Goal: Task Accomplishment & Management: Manage account settings

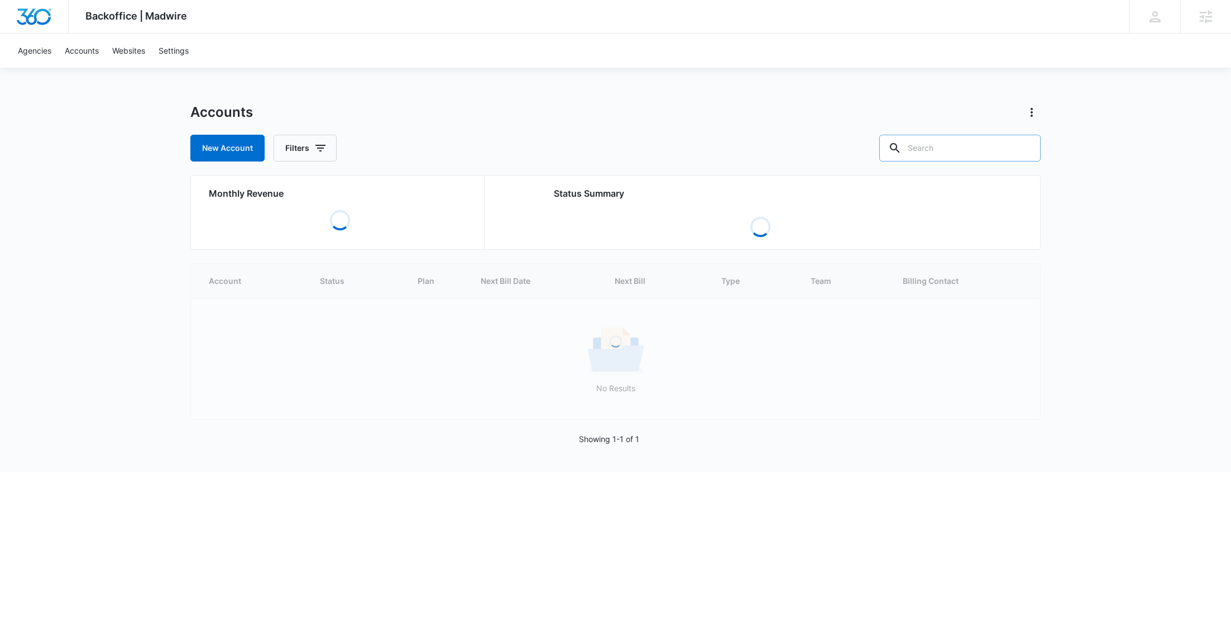
click at [995, 152] on input "text" at bounding box center [960, 148] width 161 height 27
paste input "M334711"
type input "M334711"
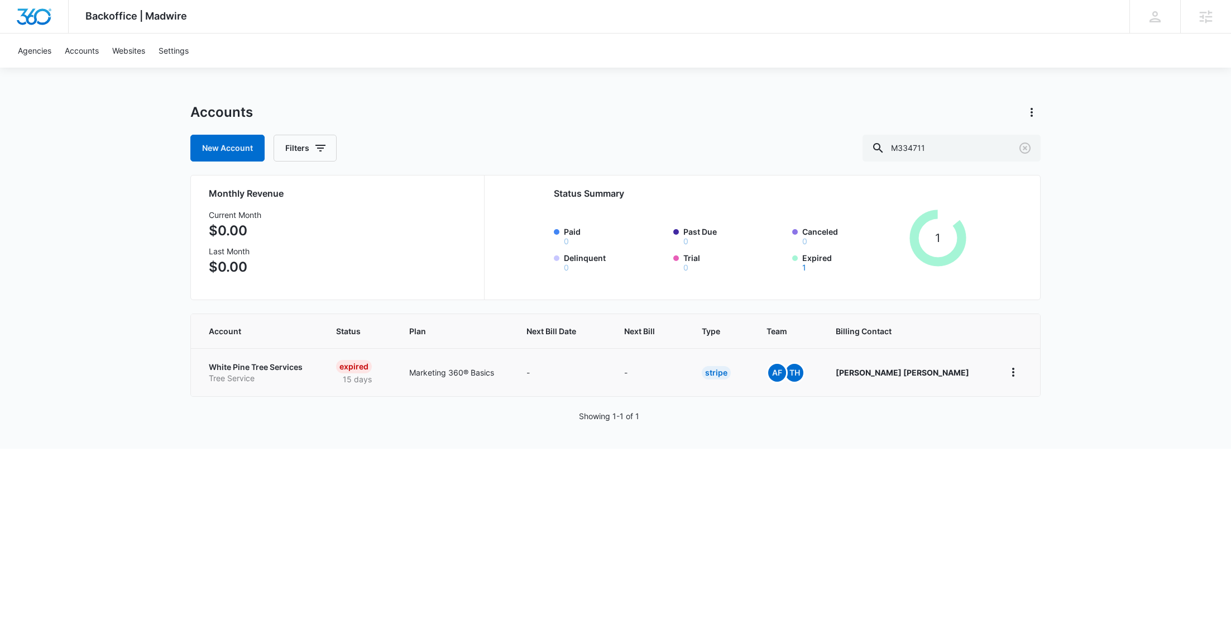
click at [278, 370] on p "White Pine Tree Services" at bounding box center [259, 366] width 101 height 11
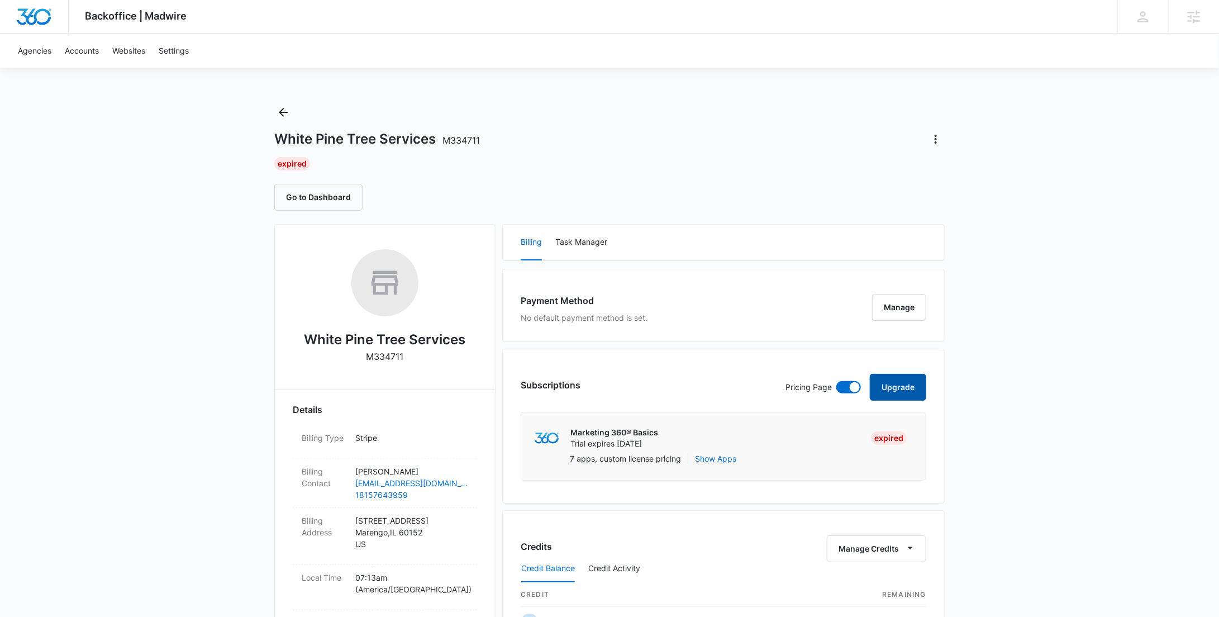
click at [907, 379] on button "Upgrade" at bounding box center [897, 387] width 56 height 27
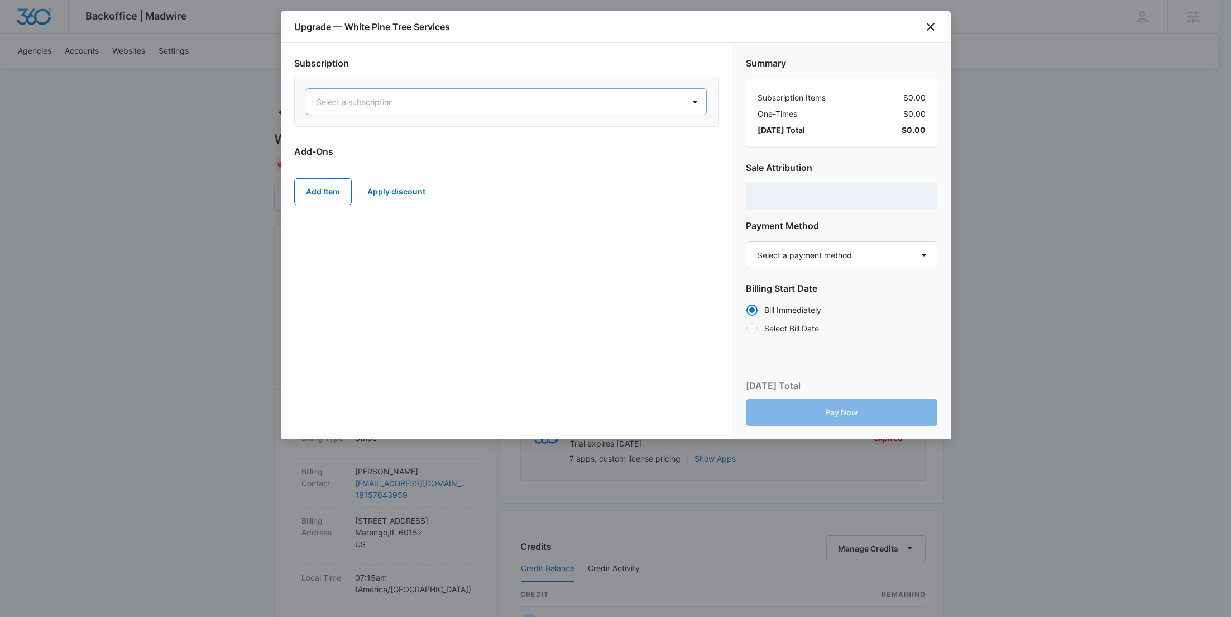
click at [467, 98] on div at bounding box center [493, 102] width 353 height 14
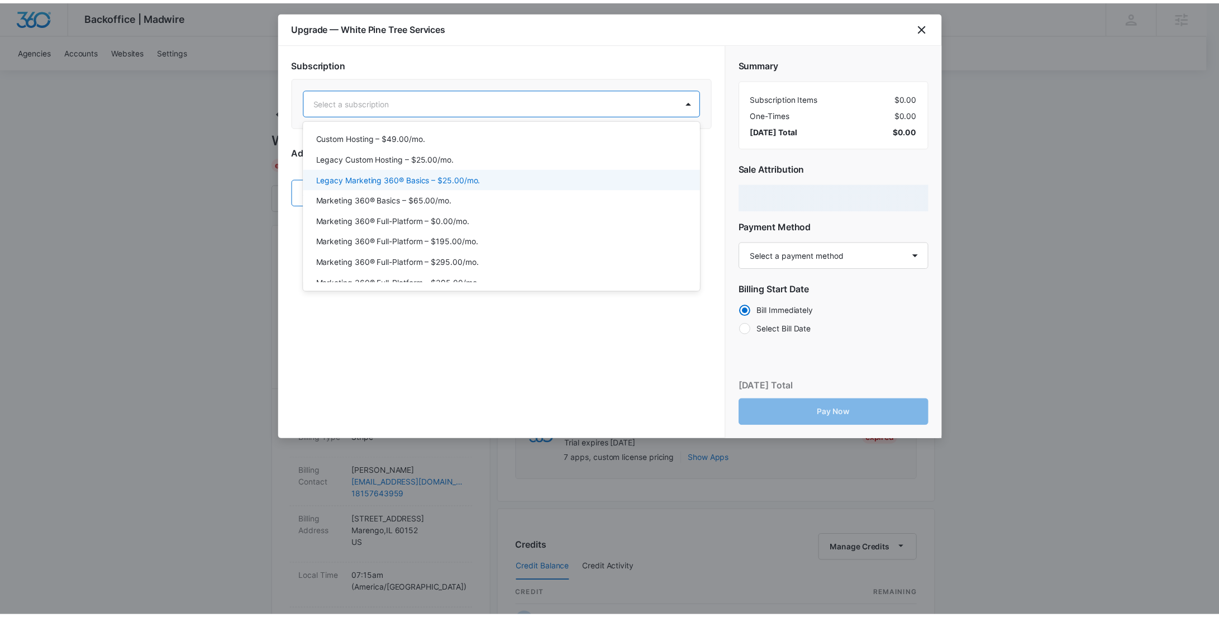
scroll to position [46, 0]
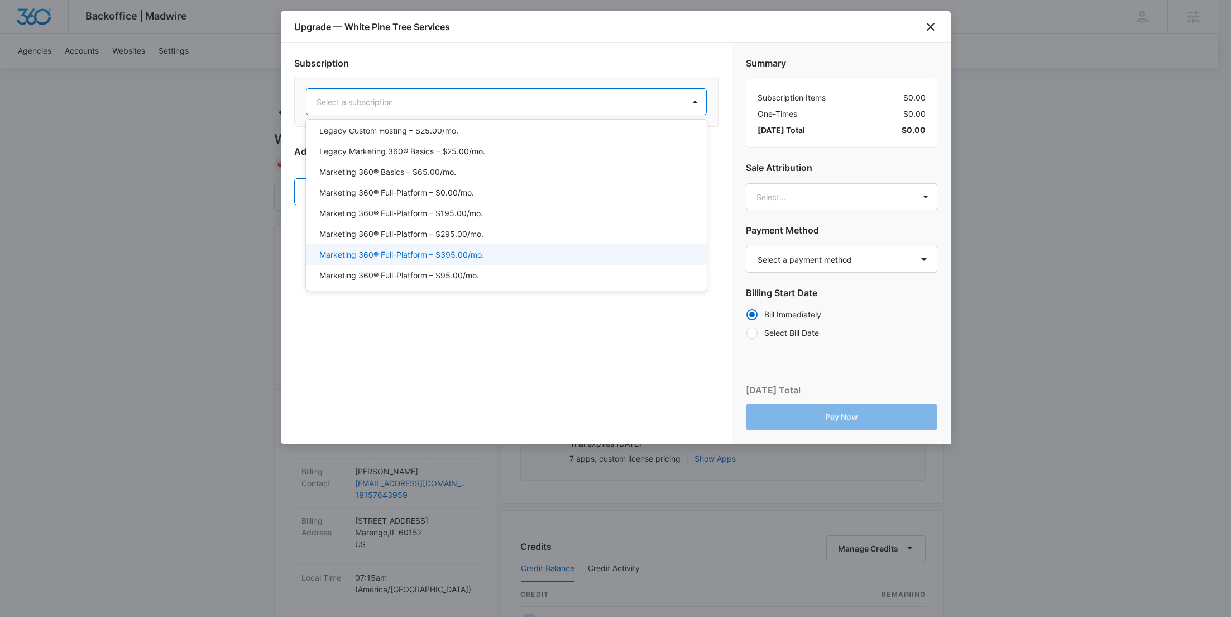
click at [481, 254] on p "Marketing 360® Full-Platform – $395.00/mo." at bounding box center [401, 255] width 165 height 12
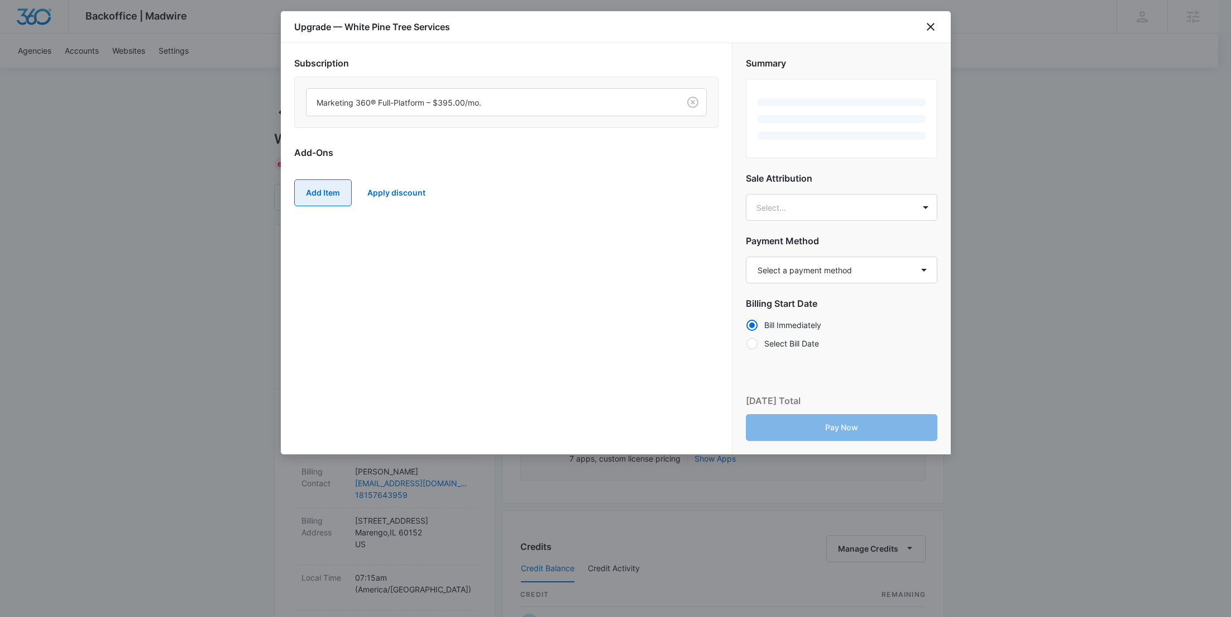
click at [326, 198] on button "Add Item" at bounding box center [323, 192] width 58 height 27
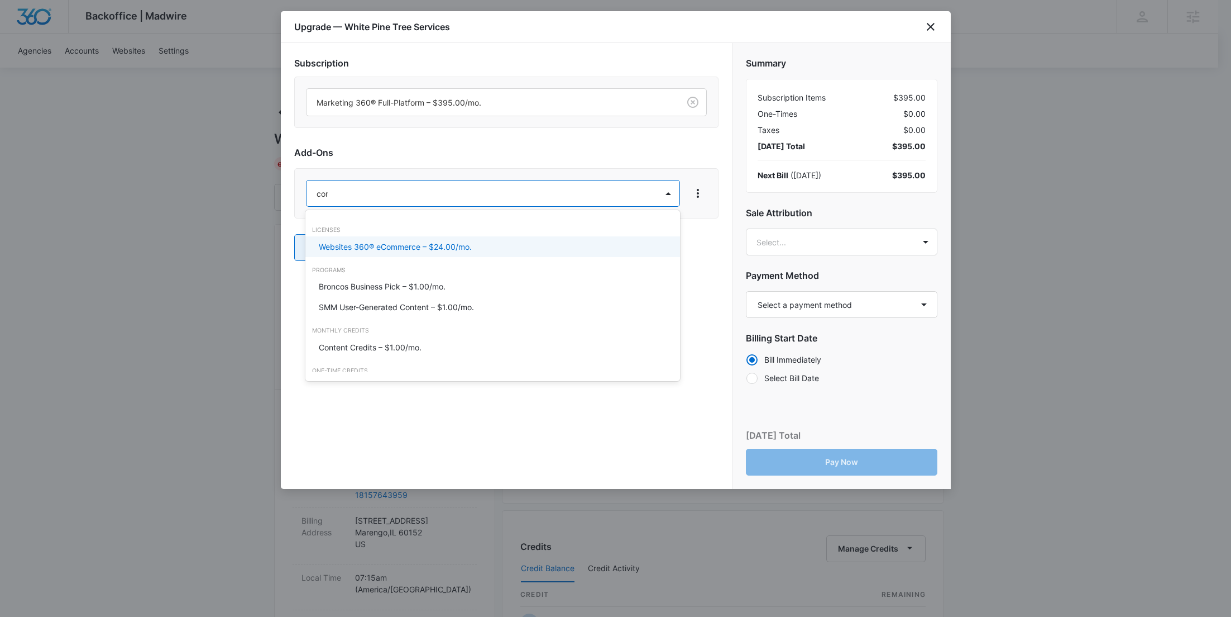
type input "cont"
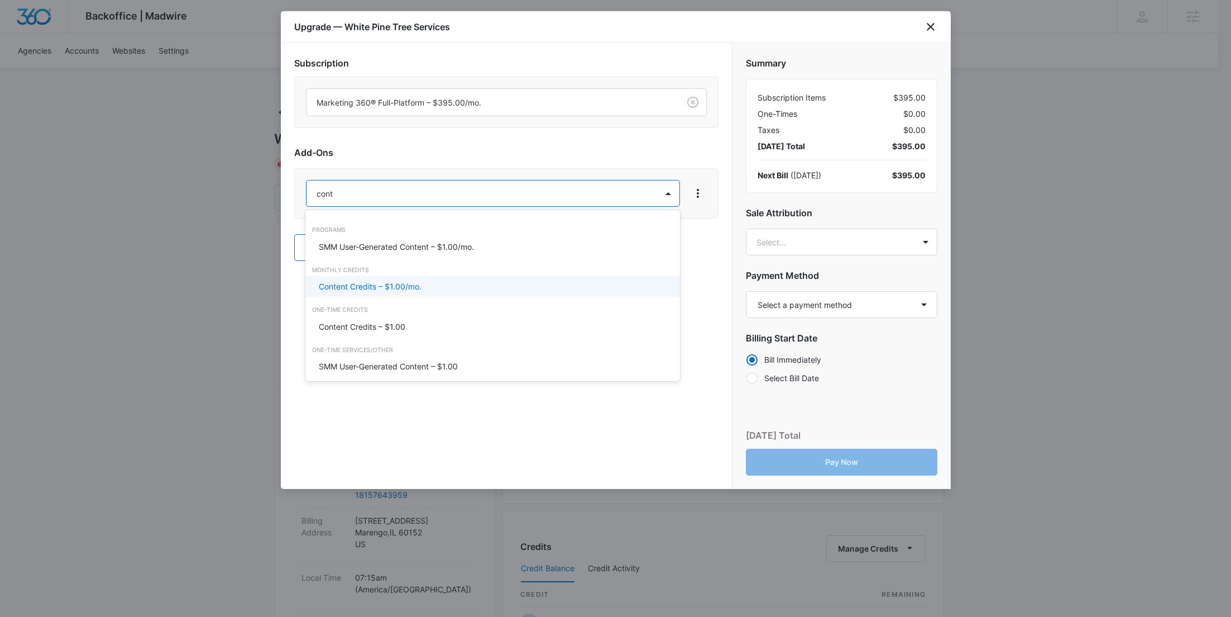
click at [383, 289] on p "Content Credits – $1.00/mo." at bounding box center [370, 286] width 103 height 12
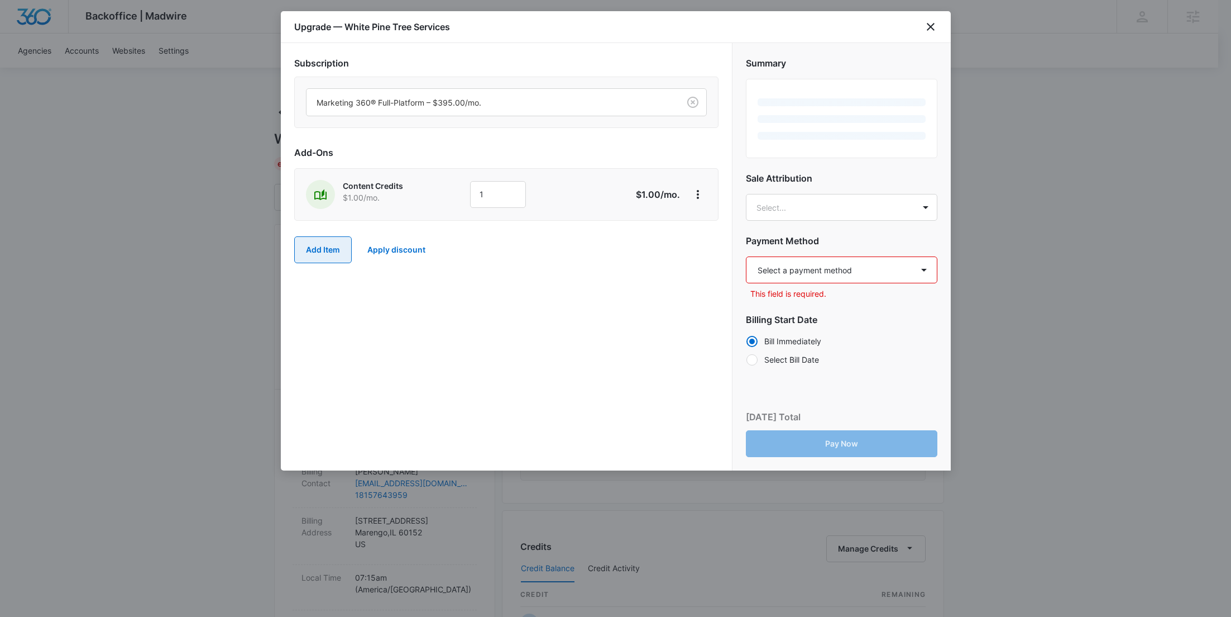
click at [329, 243] on button "Add Item" at bounding box center [323, 249] width 58 height 27
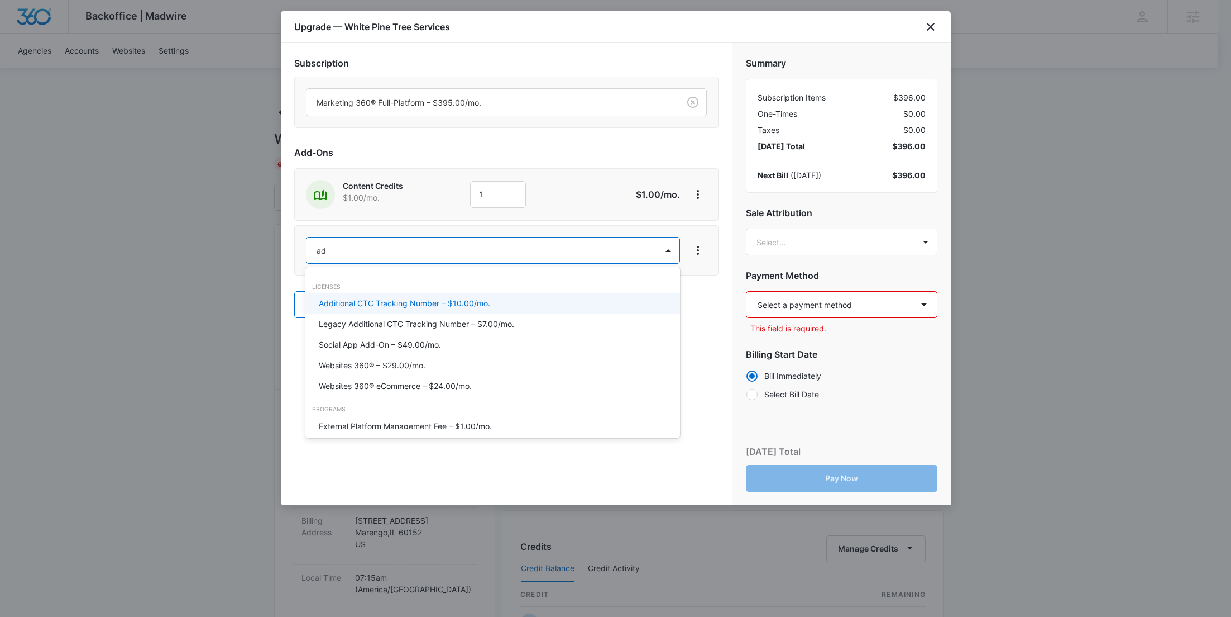
type input "ad c"
click at [352, 310] on div "Ad Credits – $1.00/mo." at bounding box center [492, 303] width 375 height 21
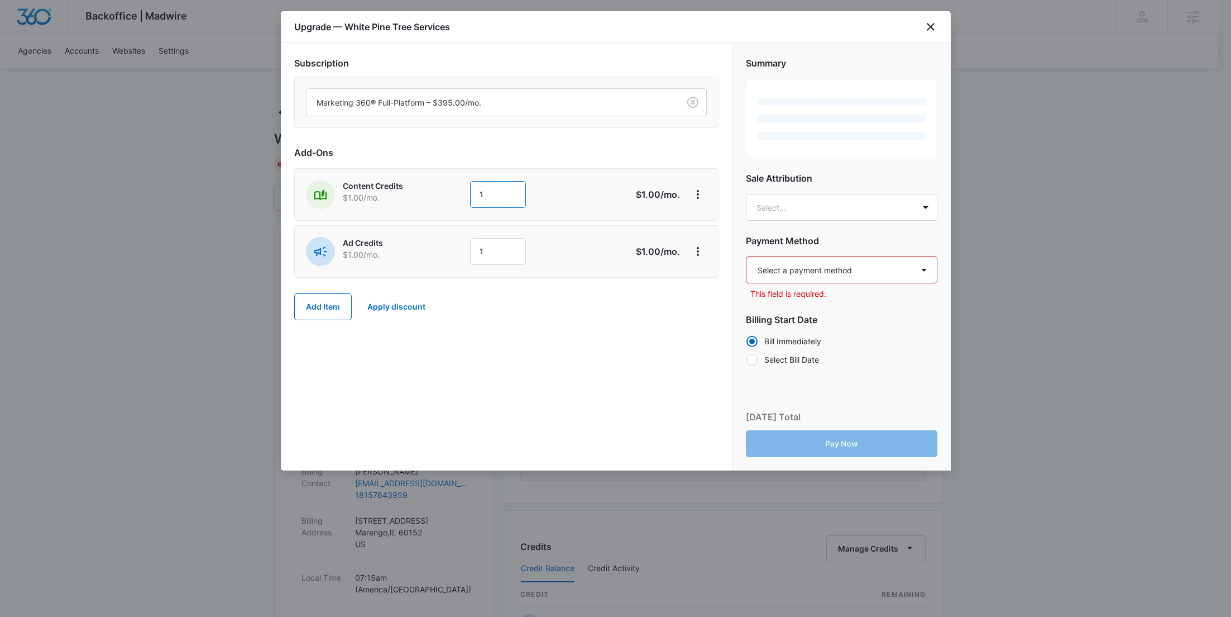
drag, startPoint x: 494, startPoint y: 196, endPoint x: 463, endPoint y: 193, distance: 31.4
click at [463, 193] on div "Content Credits $1.00 /mo. 1" at bounding box center [467, 194] width 322 height 29
type input "600"
drag, startPoint x: 459, startPoint y: 210, endPoint x: 490, endPoint y: 232, distance: 38.1
click at [459, 210] on div "Content Credits $1.00 /mo. 600 $600.00 /mo." at bounding box center [506, 194] width 424 height 52
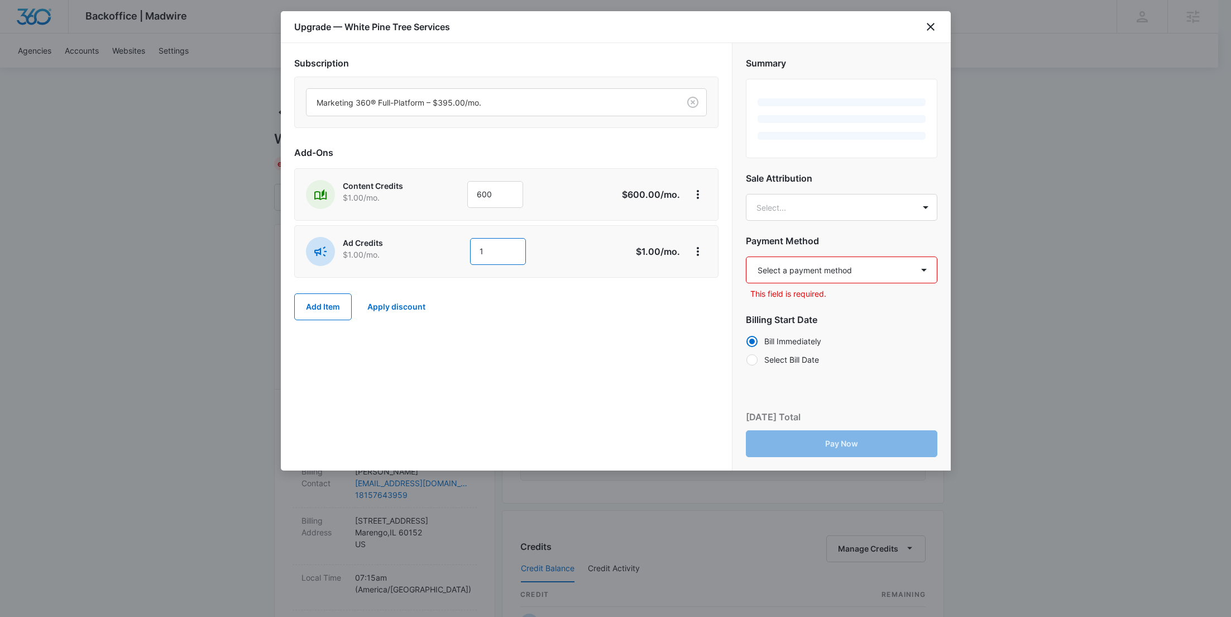
click at [434, 245] on div "Ad Credits $1.00 /mo. 1" at bounding box center [467, 251] width 322 height 29
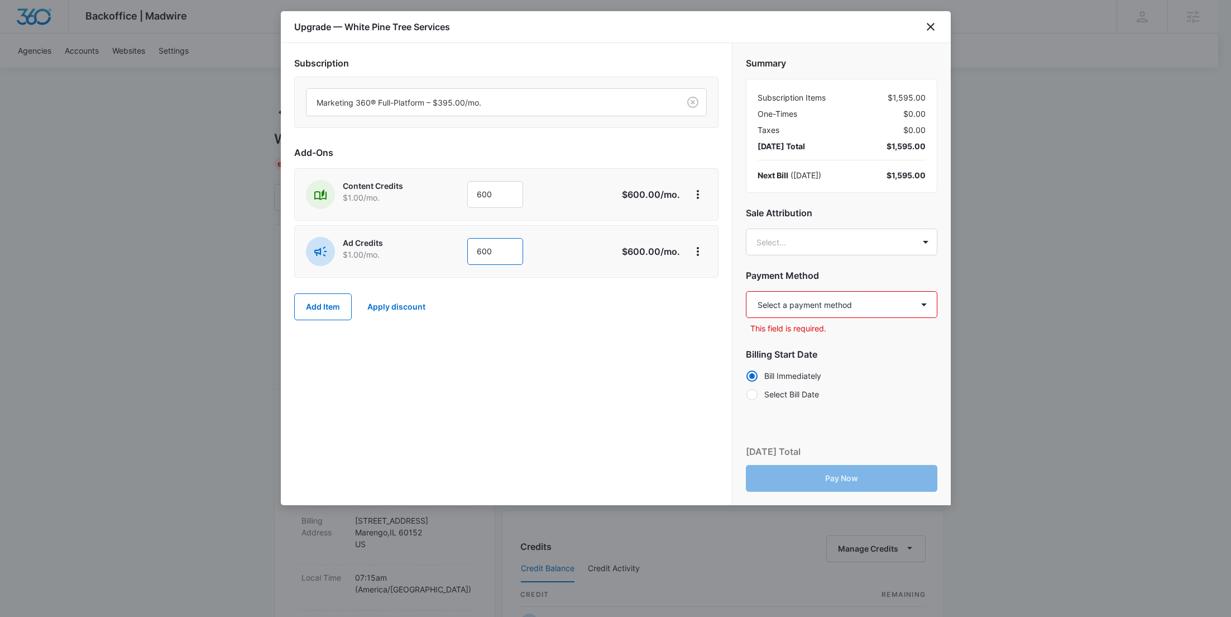
type input "600"
click at [767, 247] on body "Backoffice | Madwire Apps Settings RY Rochelle Young rochelle.young@madwire.com…" at bounding box center [615, 571] width 1231 height 1142
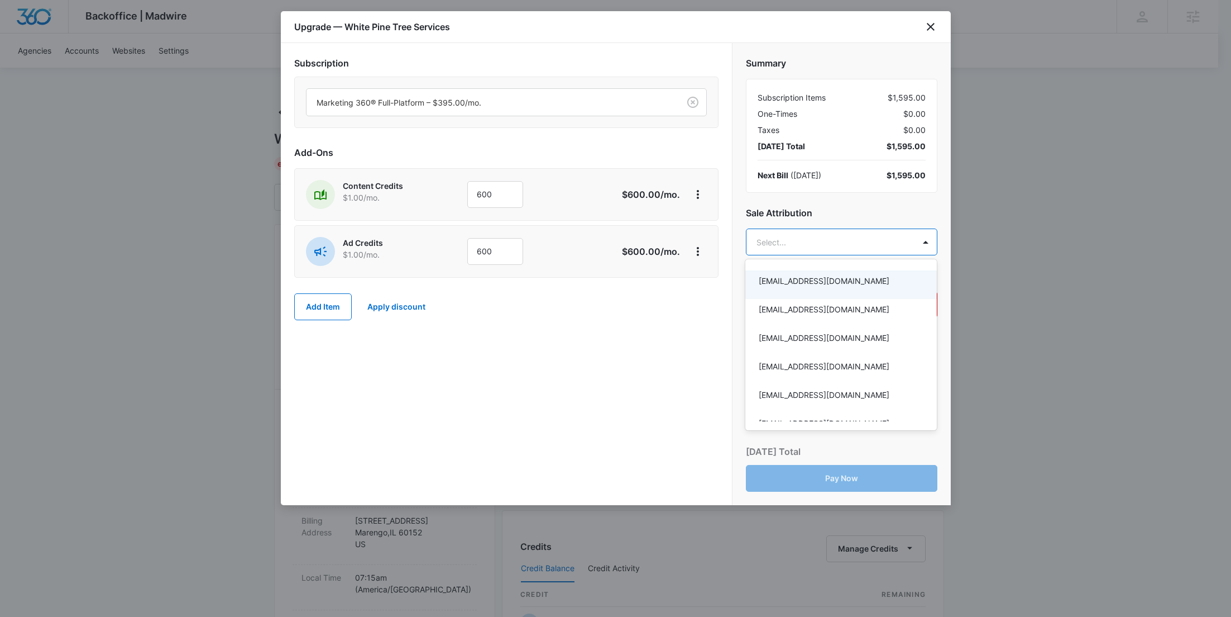
paste input "Freeman"
type input "Freeman"
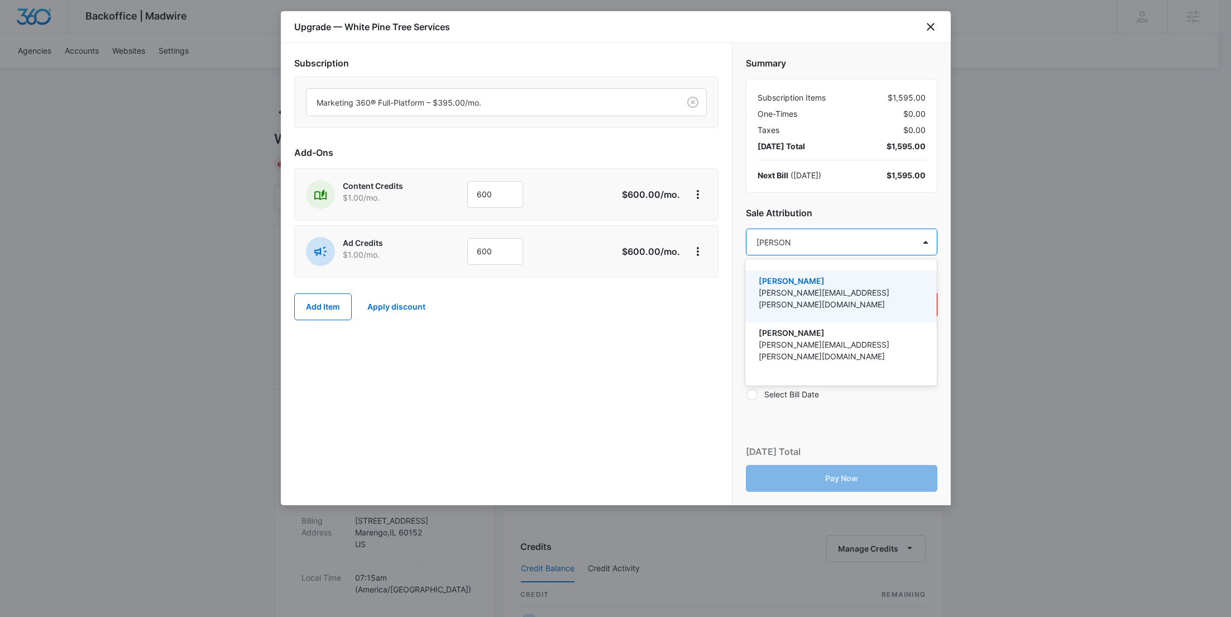
click at [789, 297] on p "adriann.freeman@marketing360.com" at bounding box center [840, 297] width 163 height 23
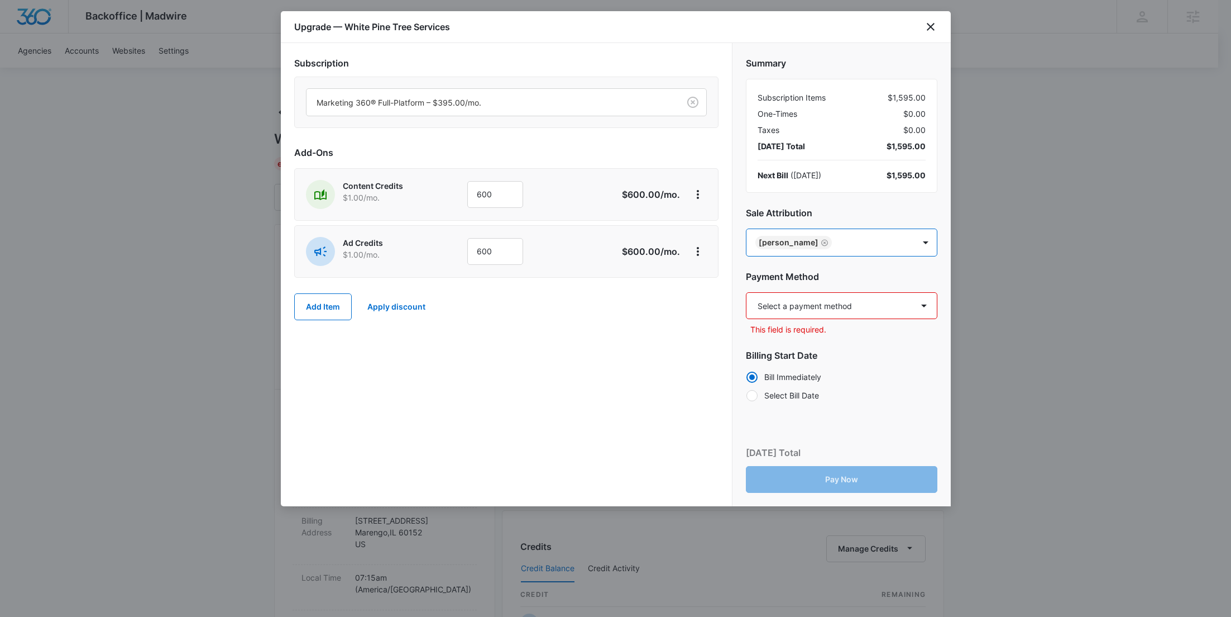
paste input "Hatton"
type input "Hatton"
click at [826, 273] on div "Tyler Hatton tyler.hatton@madwire.com" at bounding box center [842, 297] width 192 height 52
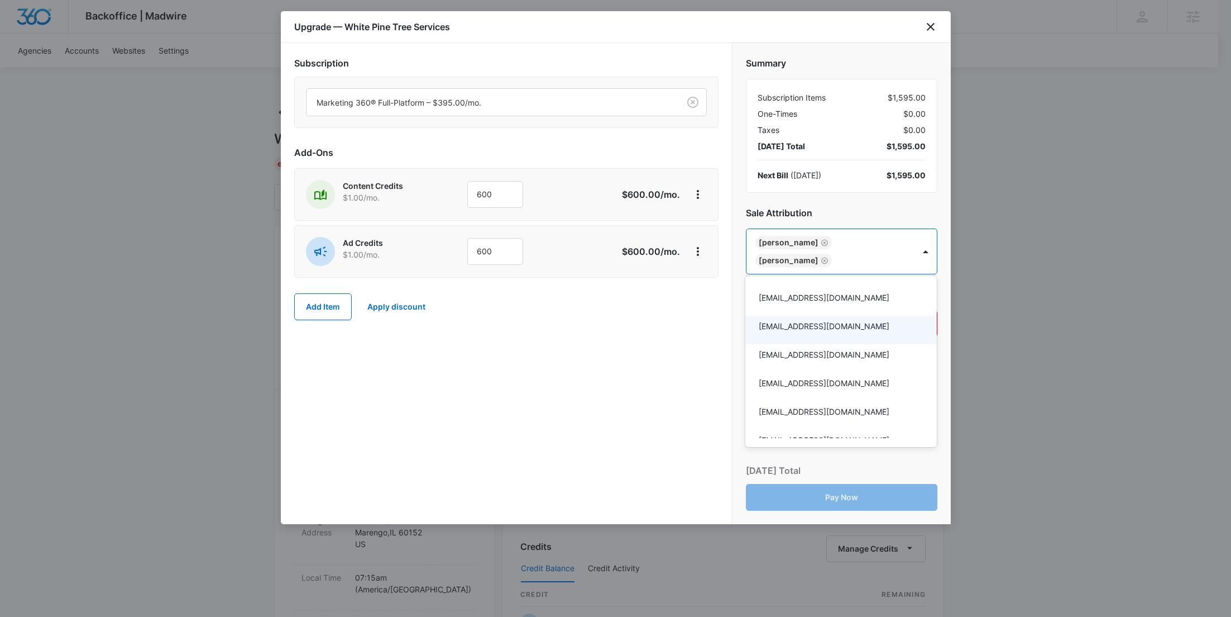
drag, startPoint x: 657, startPoint y: 360, endPoint x: 686, endPoint y: 351, distance: 30.6
click at [657, 360] on div at bounding box center [615, 308] width 1231 height 617
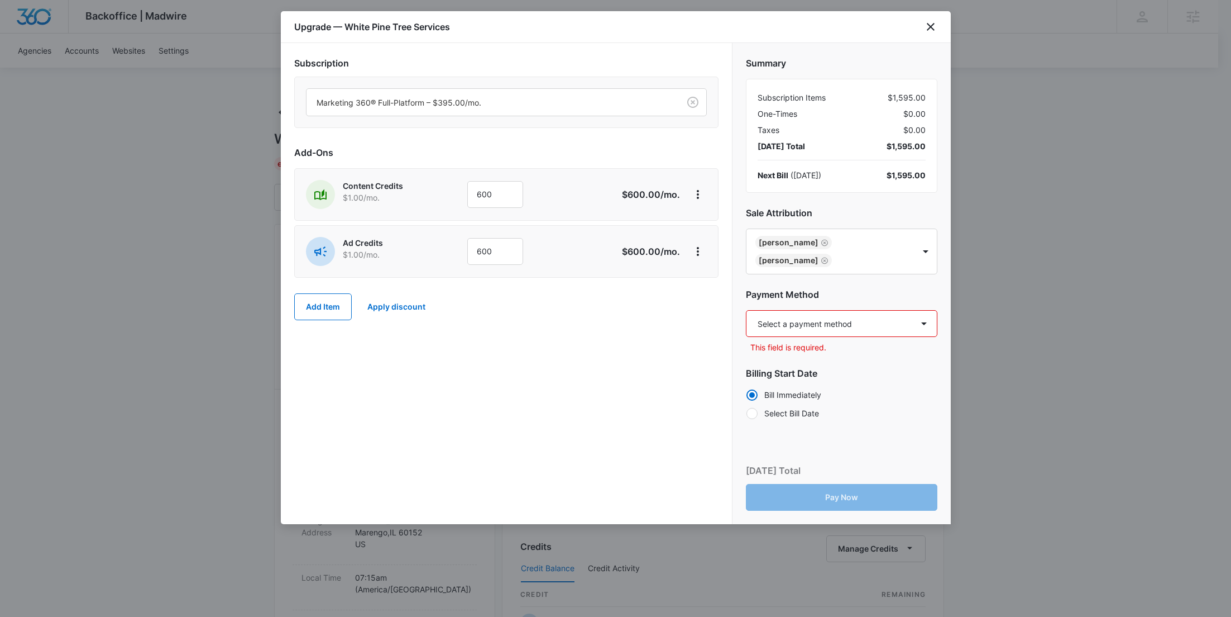
click at [819, 331] on select "Select a payment method Mastercard ending in 6594 New payment method Monthly in…" at bounding box center [842, 323] width 192 height 27
select select "pm_1RvQR9A4n8RTgNjUxPkxzyYu"
click at [746, 310] on select "Select a payment method Mastercard ending in 6594 New payment method Monthly in…" at bounding box center [842, 323] width 192 height 27
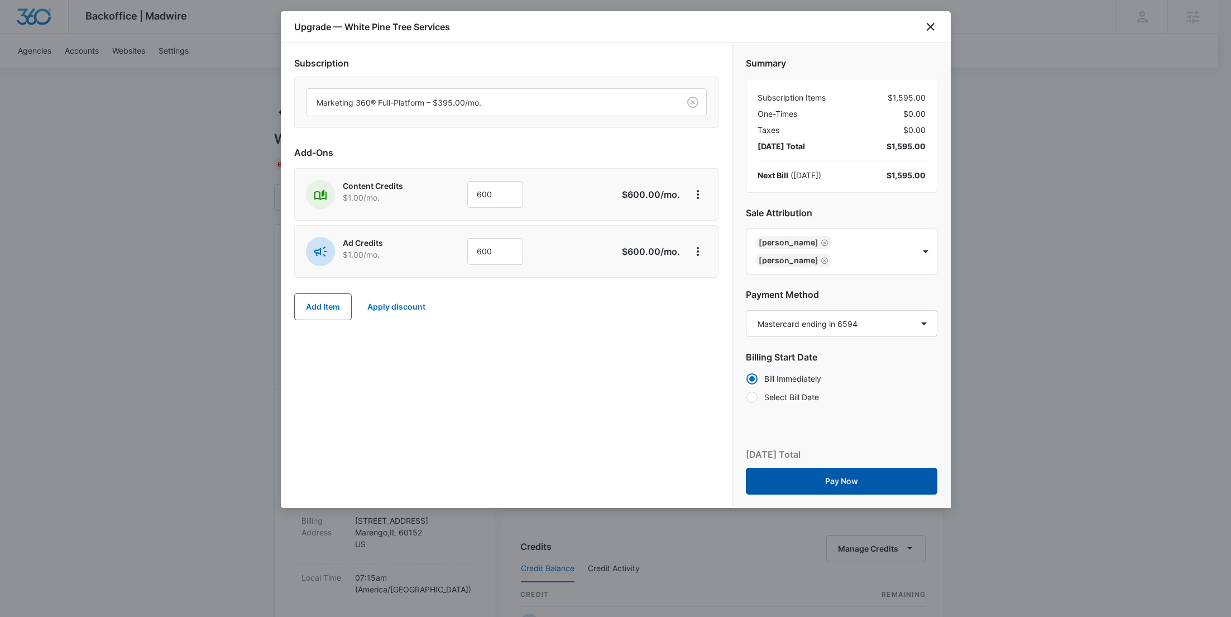
click at [844, 472] on button "Pay Now" at bounding box center [842, 480] width 192 height 27
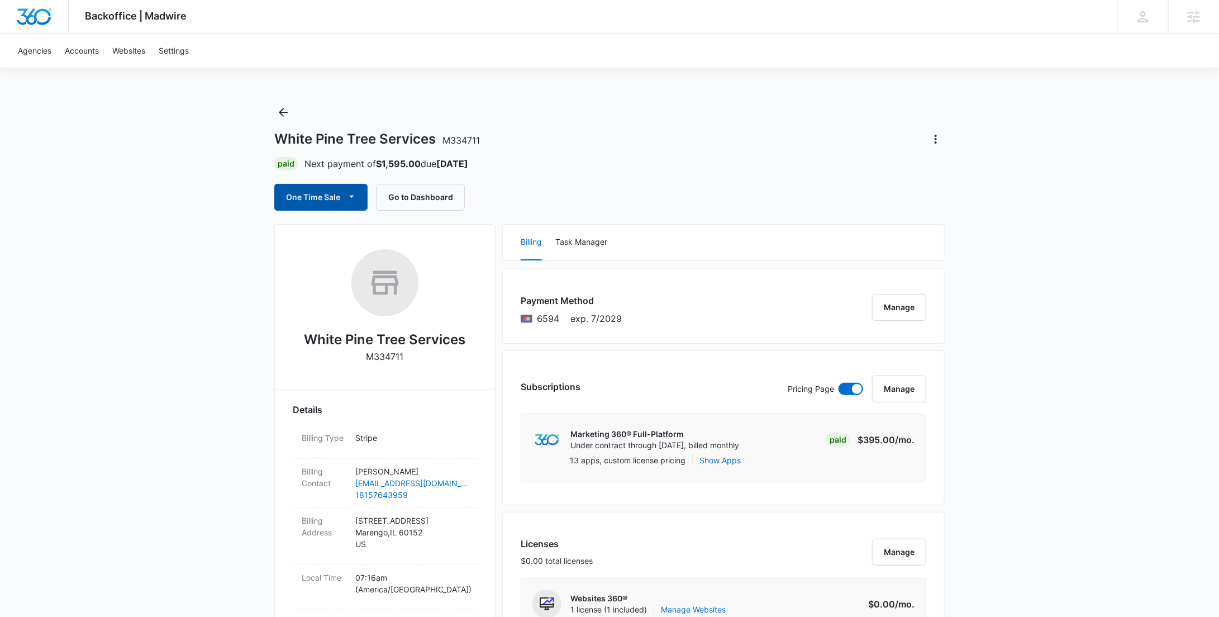
click at [294, 188] on button "One Time Sale" at bounding box center [320, 197] width 93 height 27
click at [320, 230] on div "Run One-Time Payment" at bounding box center [352, 235] width 129 height 12
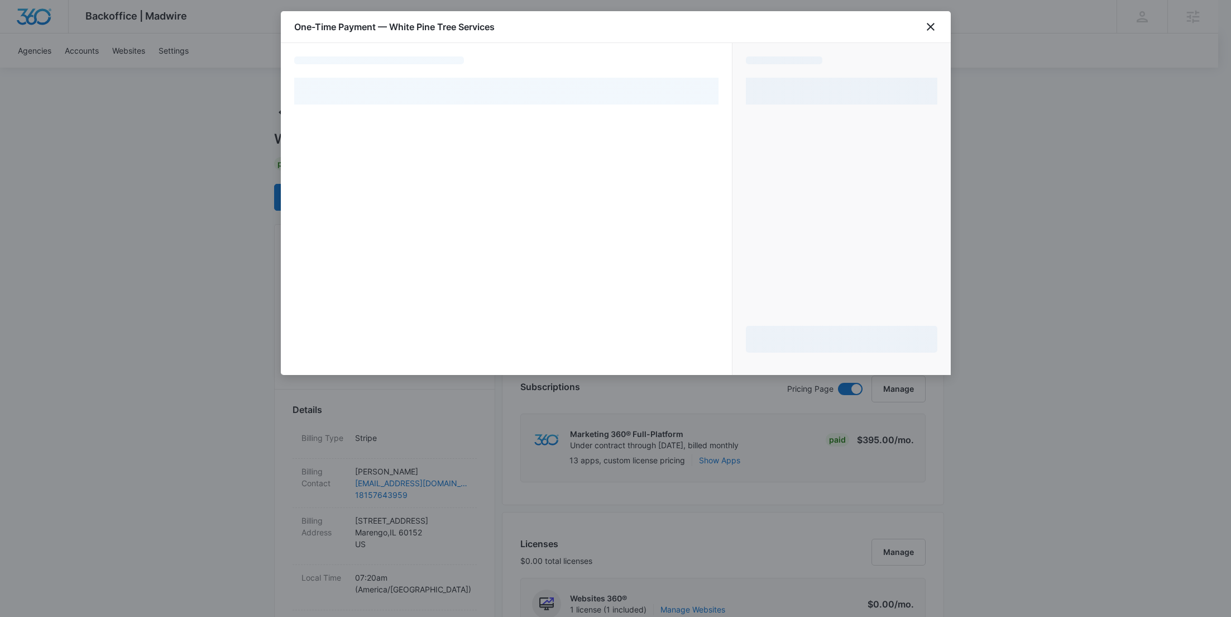
select select "pm_1RvQR9A4n8RTgNjUxPkxzyYu"
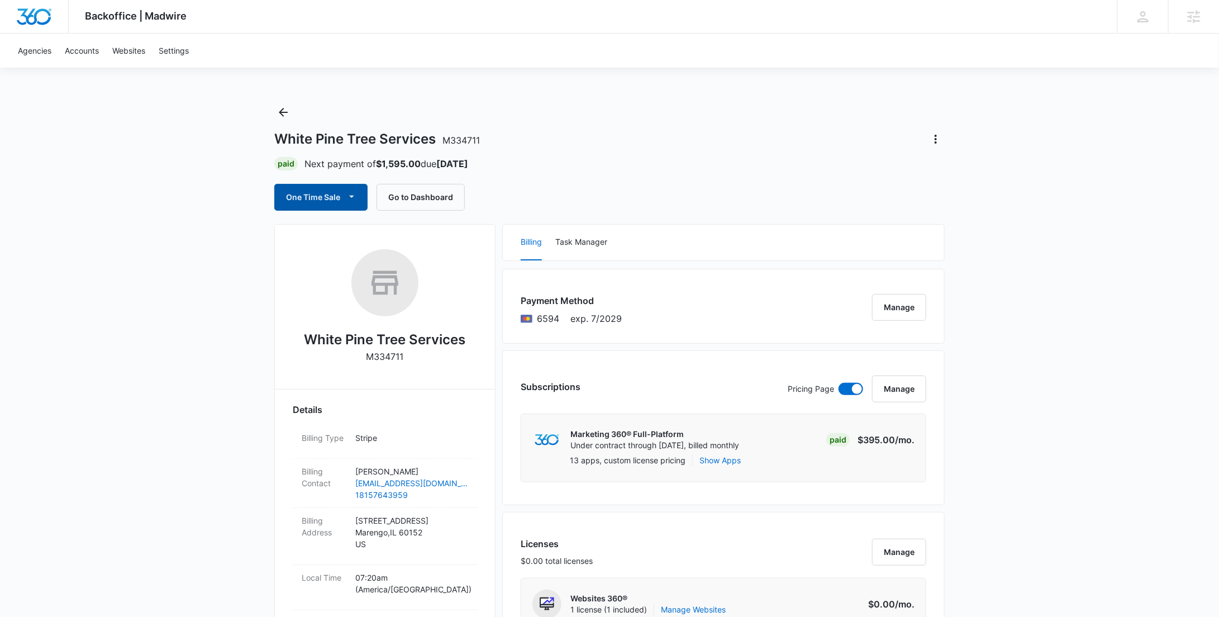
click at [336, 200] on button "One Time Sale" at bounding box center [320, 197] width 93 height 27
click at [347, 229] on div "Run One-Time Payment" at bounding box center [352, 235] width 129 height 12
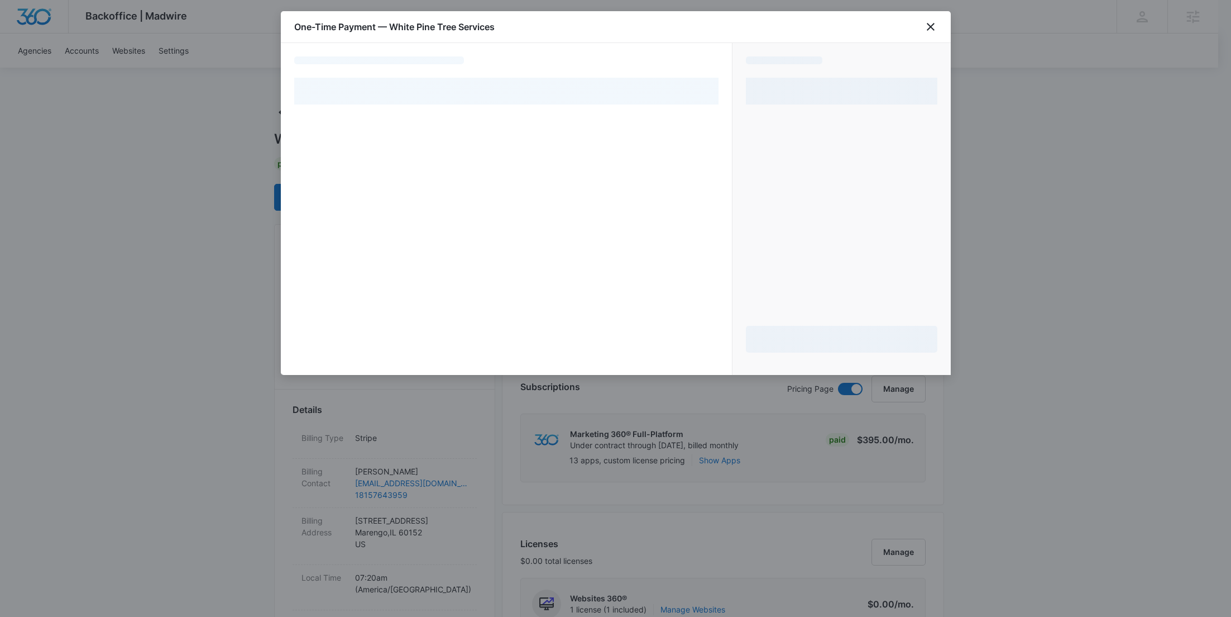
select select "pm_1RvQR9A4n8RTgNjUxPkxzyYu"
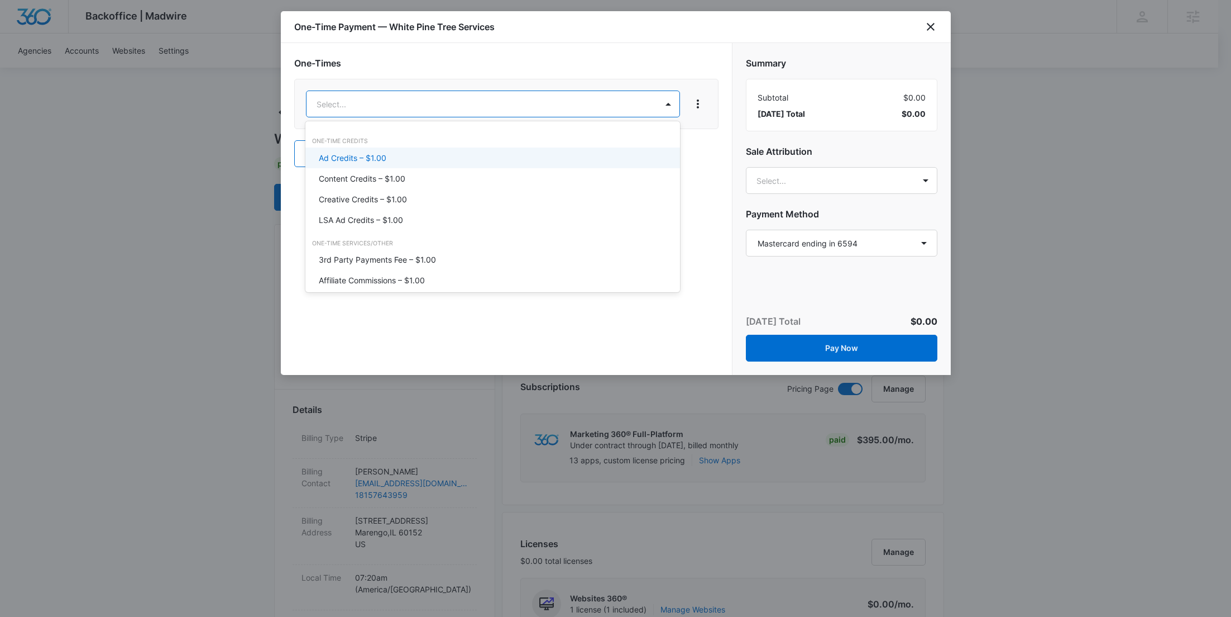
drag, startPoint x: 415, startPoint y: 94, endPoint x: 415, endPoint y: 108, distance: 14.0
click at [397, 176] on p "Content Credits – $1.00" at bounding box center [362, 179] width 87 height 12
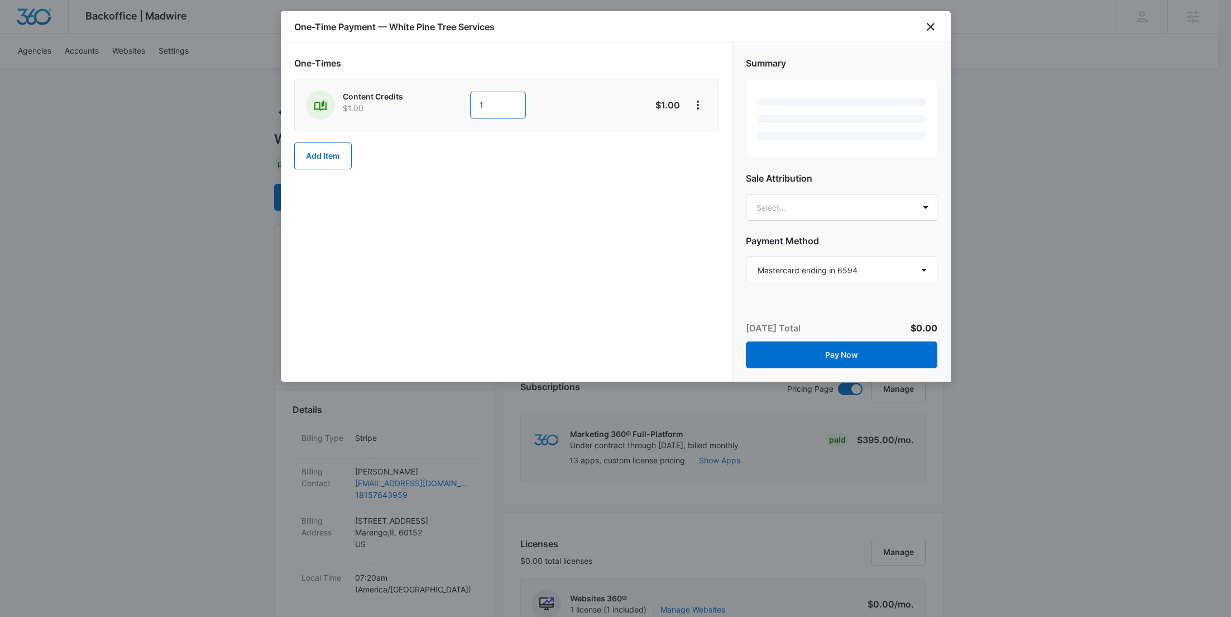
drag, startPoint x: 481, startPoint y: 109, endPoint x: 452, endPoint y: 105, distance: 28.8
click at [453, 106] on div "Content Credits $1.00 1" at bounding box center [467, 104] width 322 height 29
type input "300"
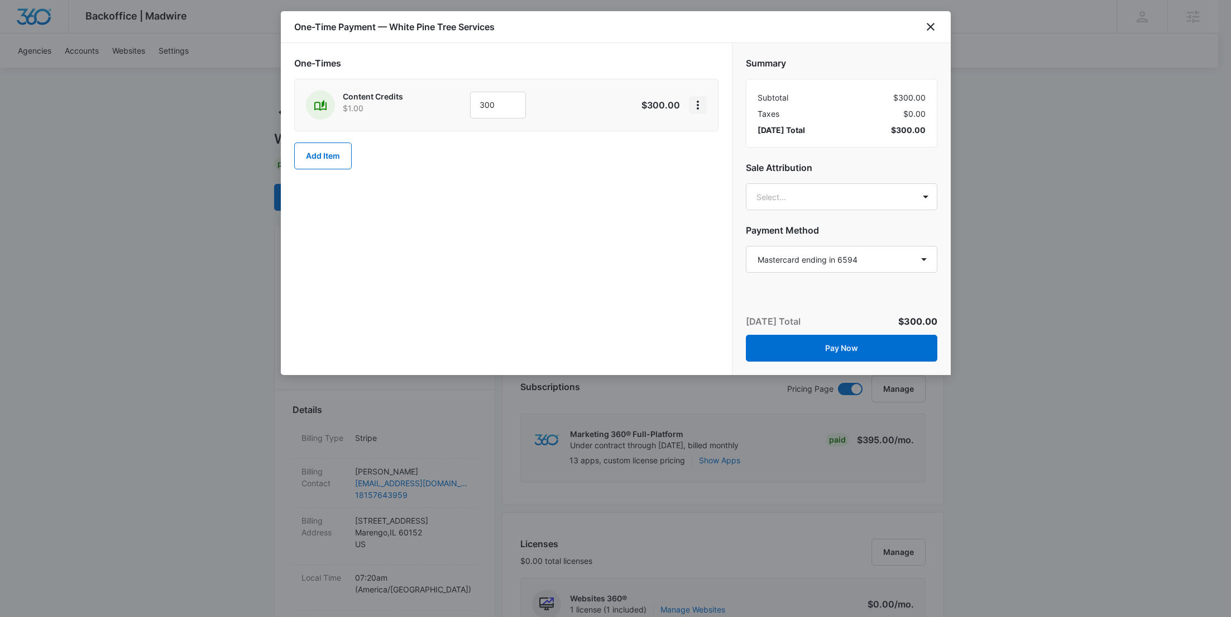
click at [697, 109] on icon "View More" at bounding box center [698, 105] width 2 height 9
drag, startPoint x: 699, startPoint y: 113, endPoint x: 709, endPoint y: 139, distance: 27.6
click at [711, 137] on div "Add Discount" at bounding box center [727, 136] width 49 height 8
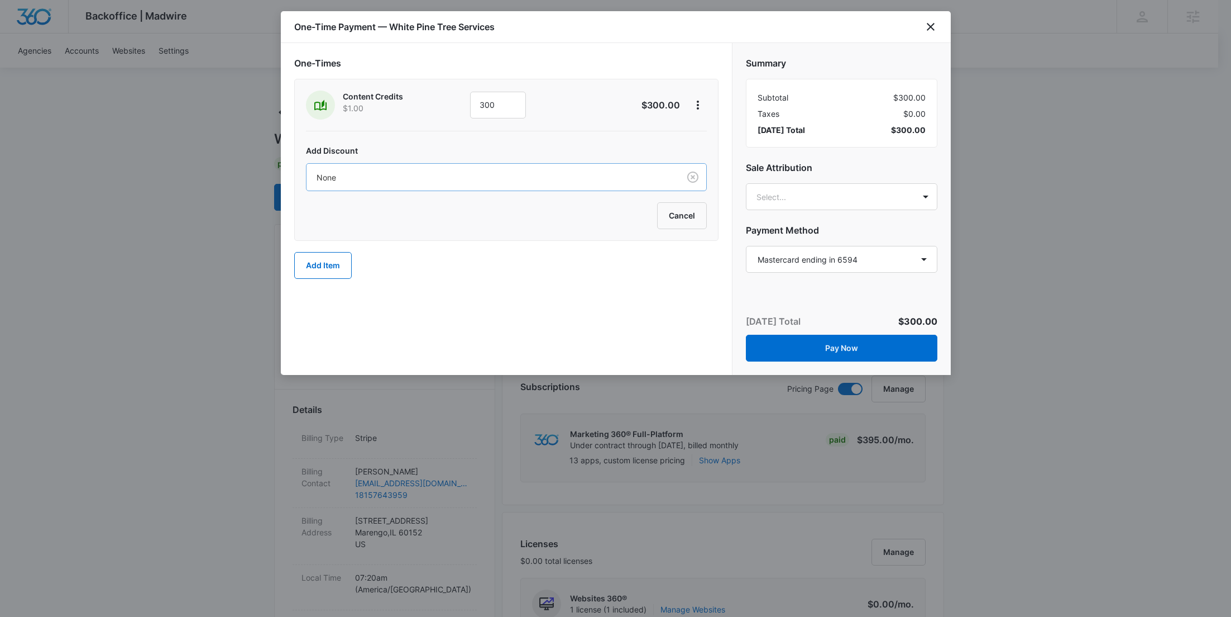
click at [530, 170] on div at bounding box center [491, 177] width 348 height 14
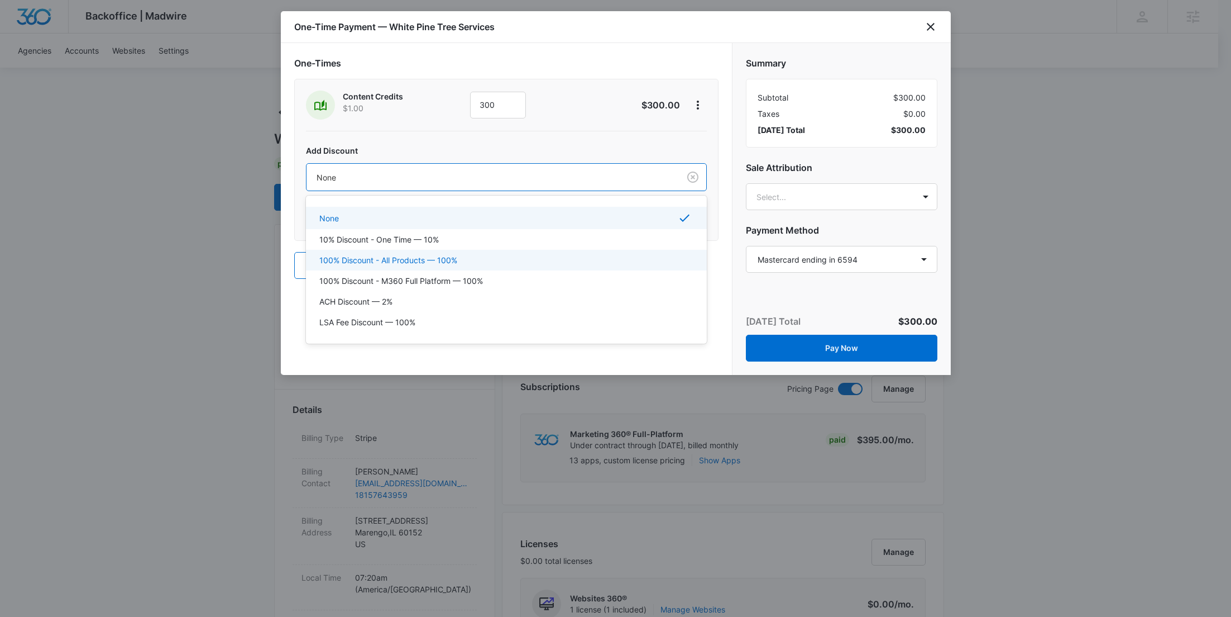
click at [444, 255] on p "100% Discount - All Products — 100%" at bounding box center [388, 260] width 138 height 12
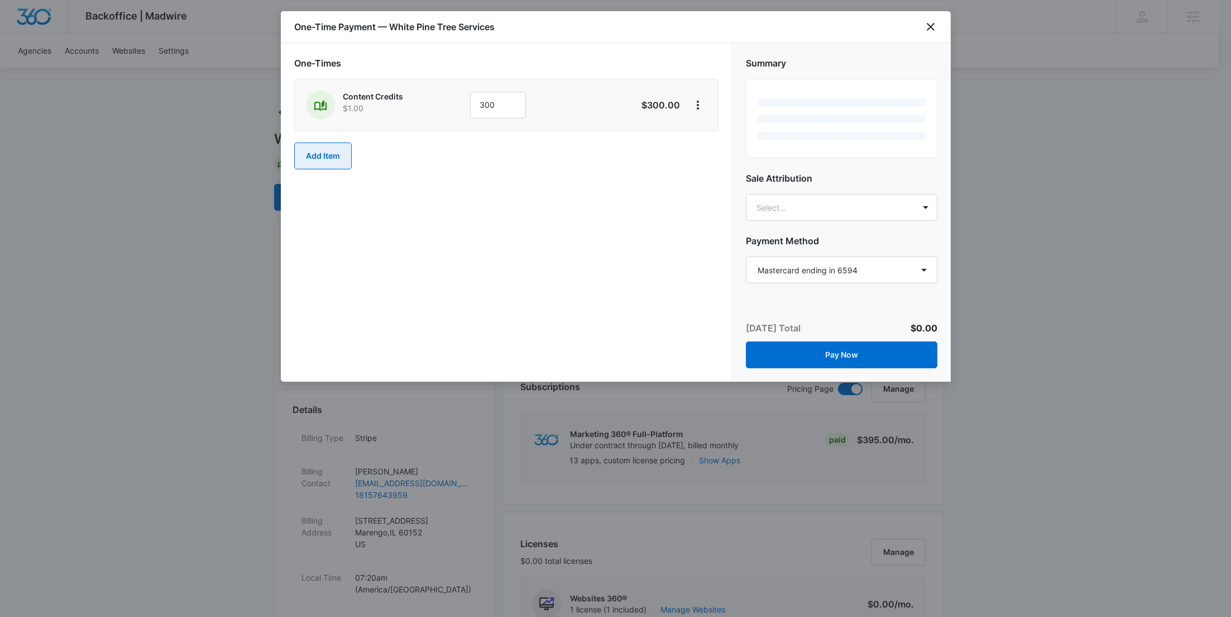
click at [324, 156] on button "Add Item" at bounding box center [323, 155] width 58 height 27
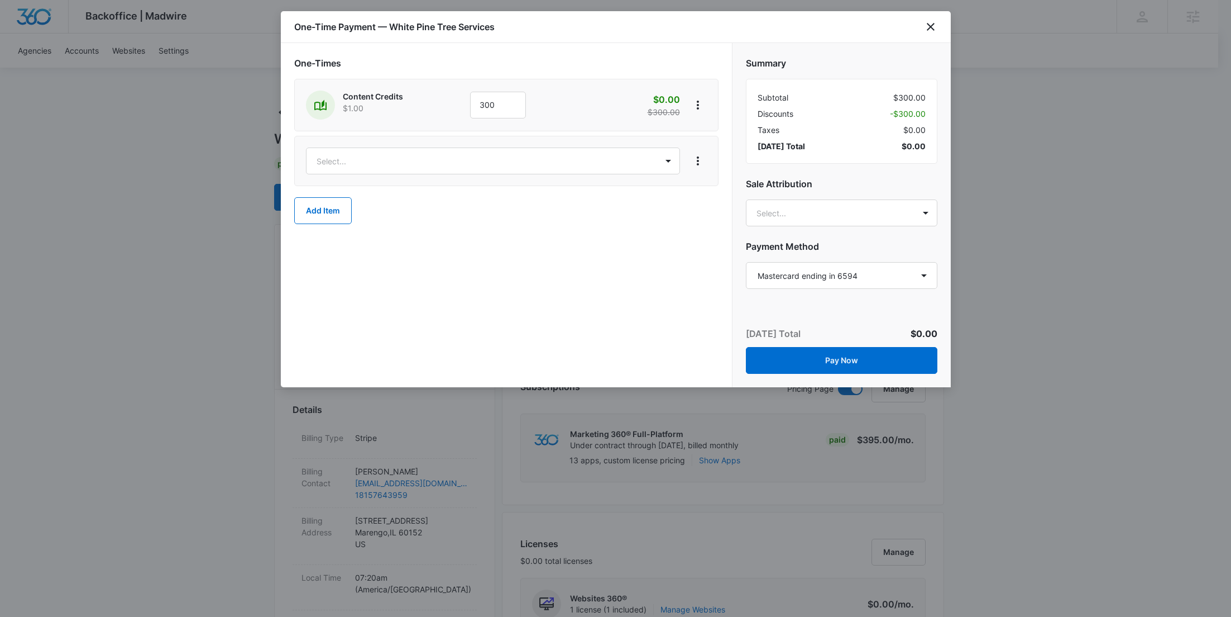
click at [343, 180] on div "Select..." at bounding box center [506, 161] width 424 height 50
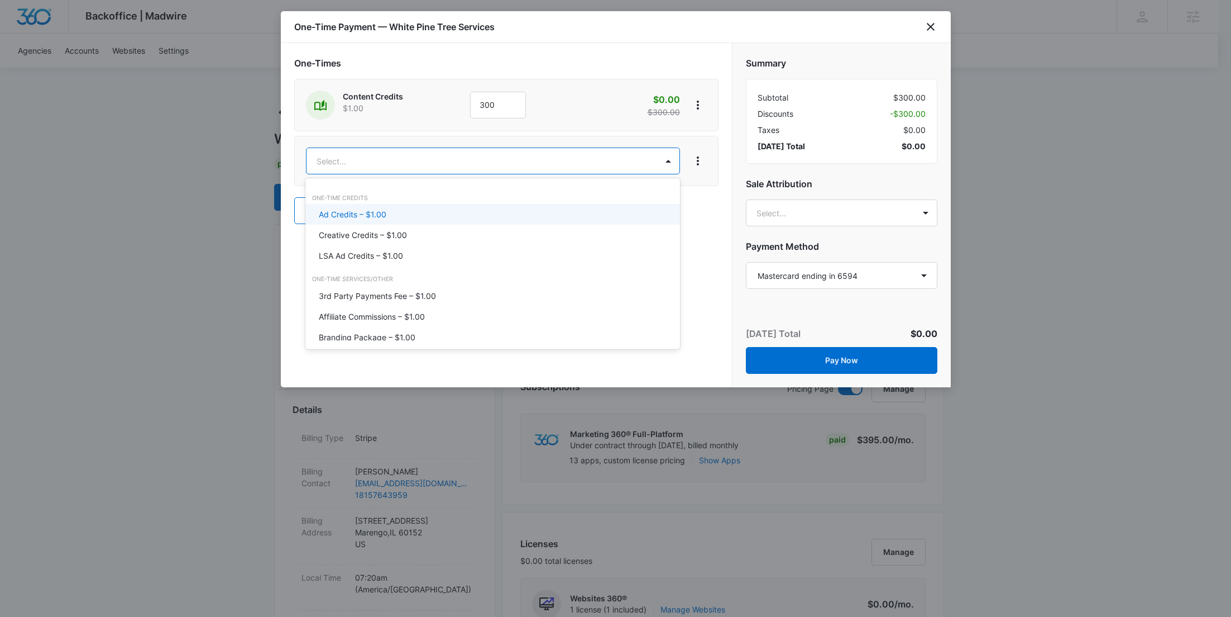
click at [346, 208] on div "Ad Credits – $1.00" at bounding box center [492, 214] width 375 height 21
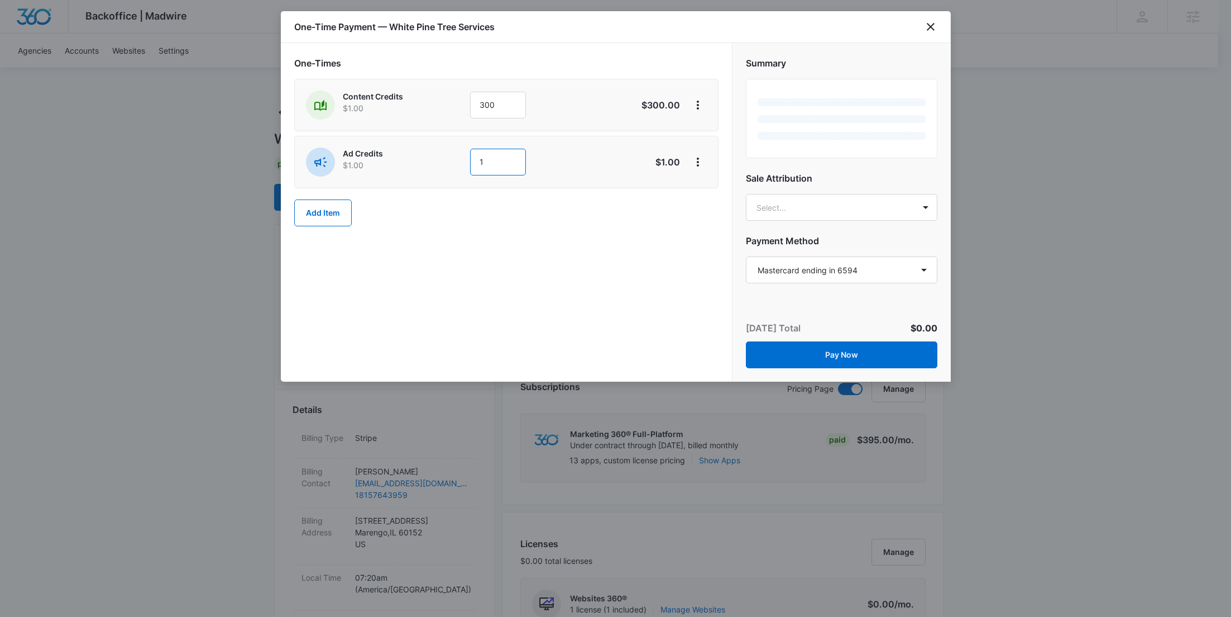
drag, startPoint x: 501, startPoint y: 159, endPoint x: 448, endPoint y: 157, distance: 53.1
click at [450, 159] on div "Ad Credits $1.00 1" at bounding box center [467, 161] width 322 height 29
type input "300"
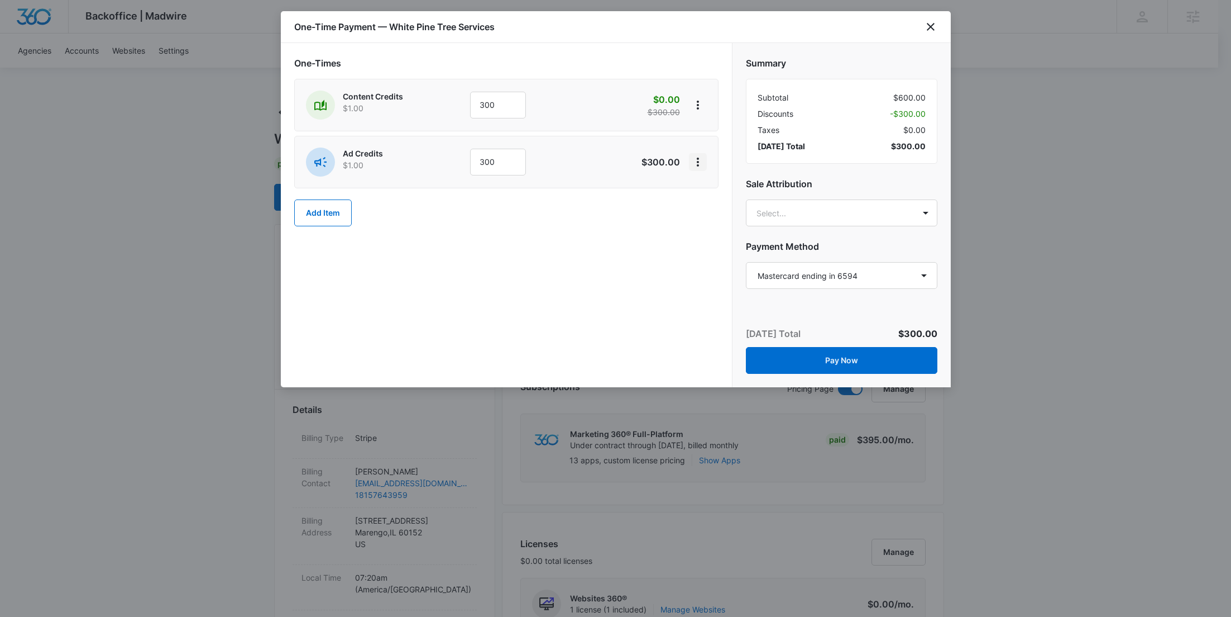
click at [699, 164] on icon "View More" at bounding box center [698, 161] width 2 height 9
click at [704, 190] on div "Add Discount" at bounding box center [727, 193] width 49 height 8
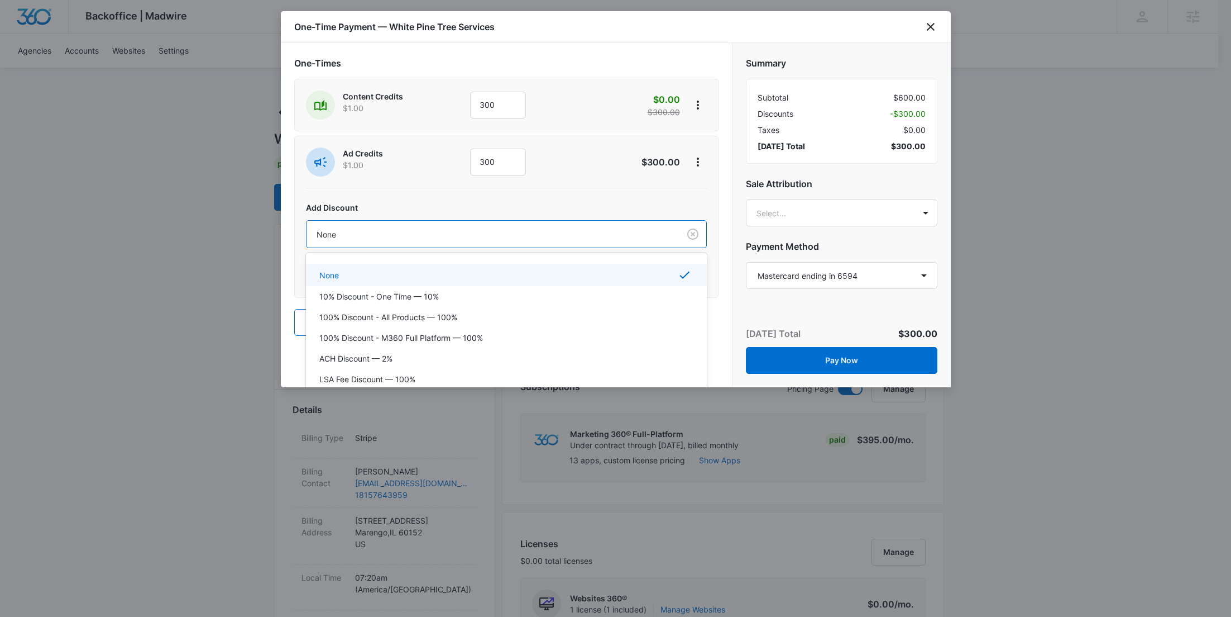
click at [550, 238] on div at bounding box center [491, 234] width 348 height 14
click at [466, 313] on div "100% Discount - All Products — 100%" at bounding box center [505, 317] width 372 height 12
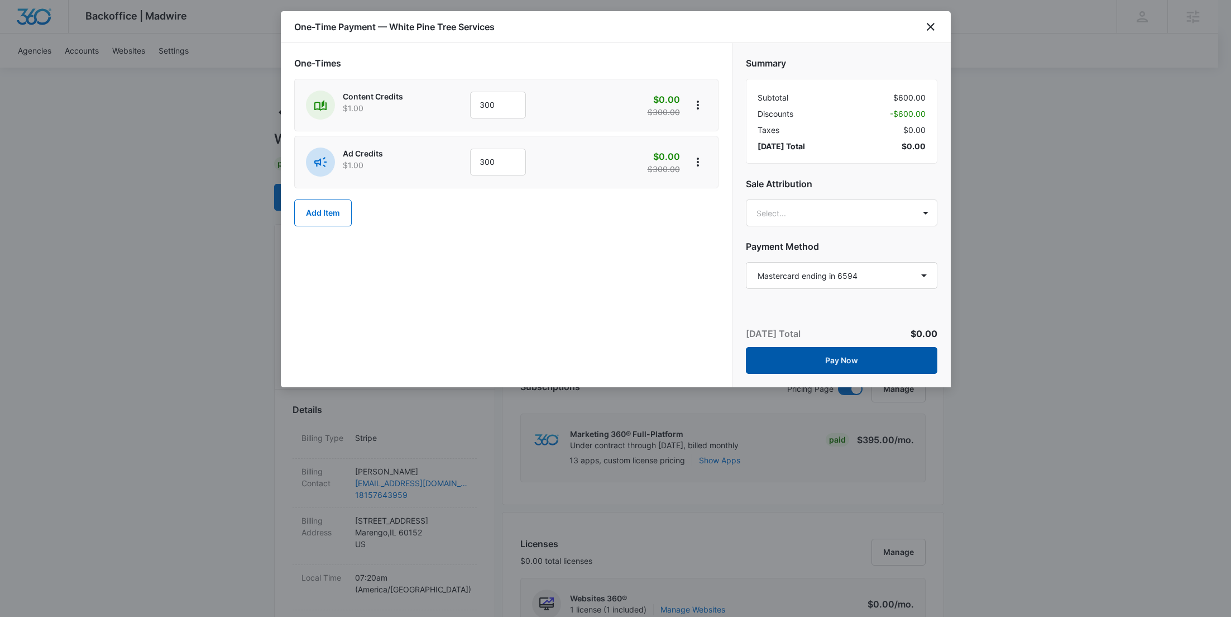
click at [872, 353] on button "Pay Now" at bounding box center [842, 360] width 192 height 27
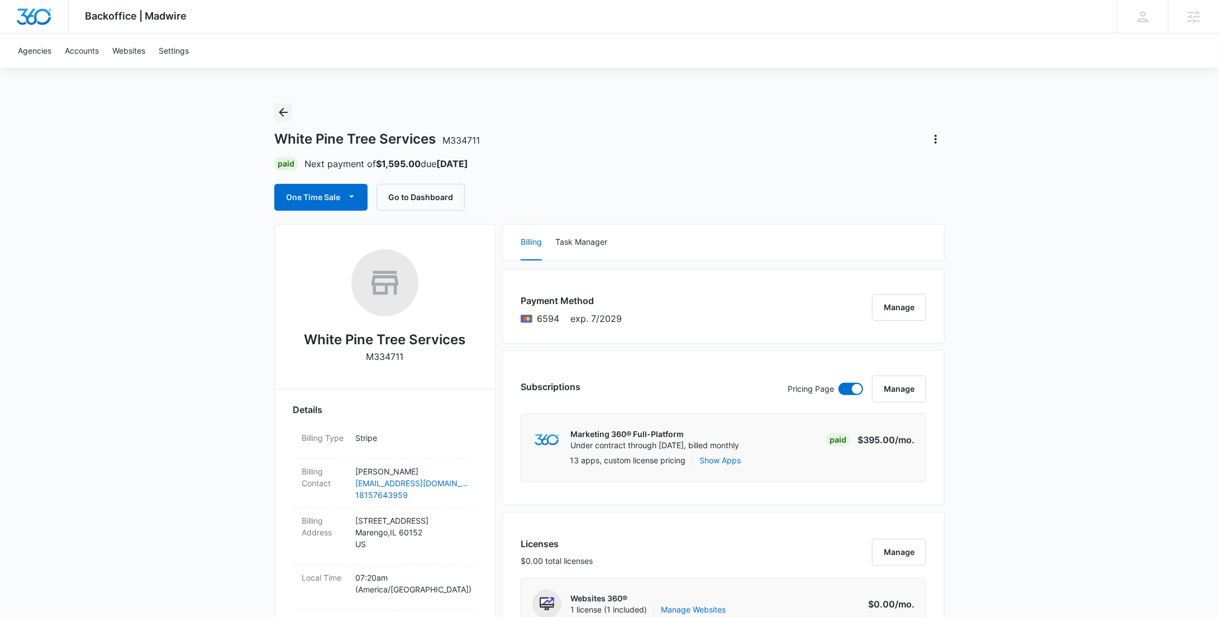
click at [284, 114] on icon "Back" at bounding box center [282, 112] width 13 height 13
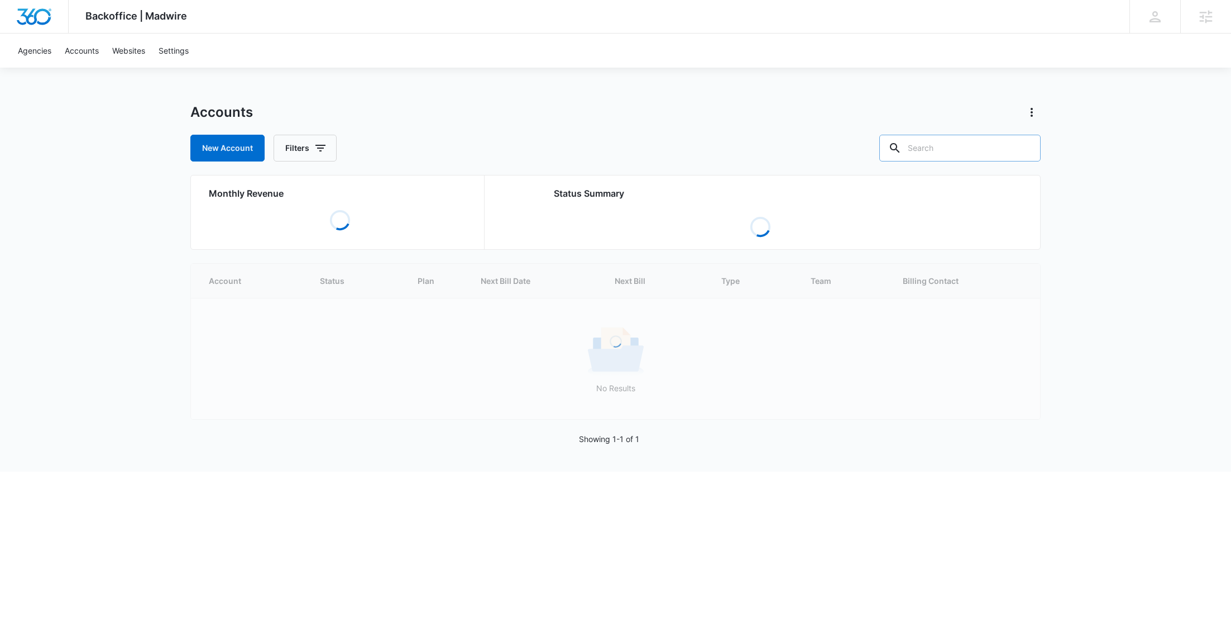
click at [955, 151] on input "text" at bounding box center [960, 148] width 161 height 27
paste input "M32394"
type input "M32394"
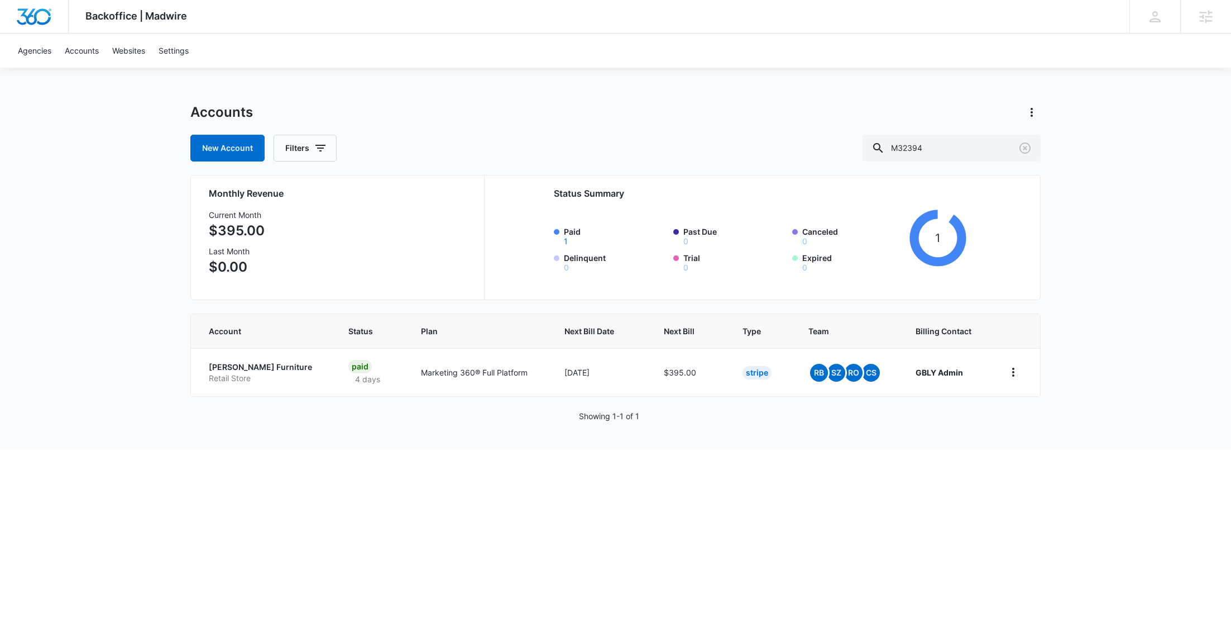
click at [257, 363] on p "Hennick's Furniture" at bounding box center [265, 366] width 113 height 11
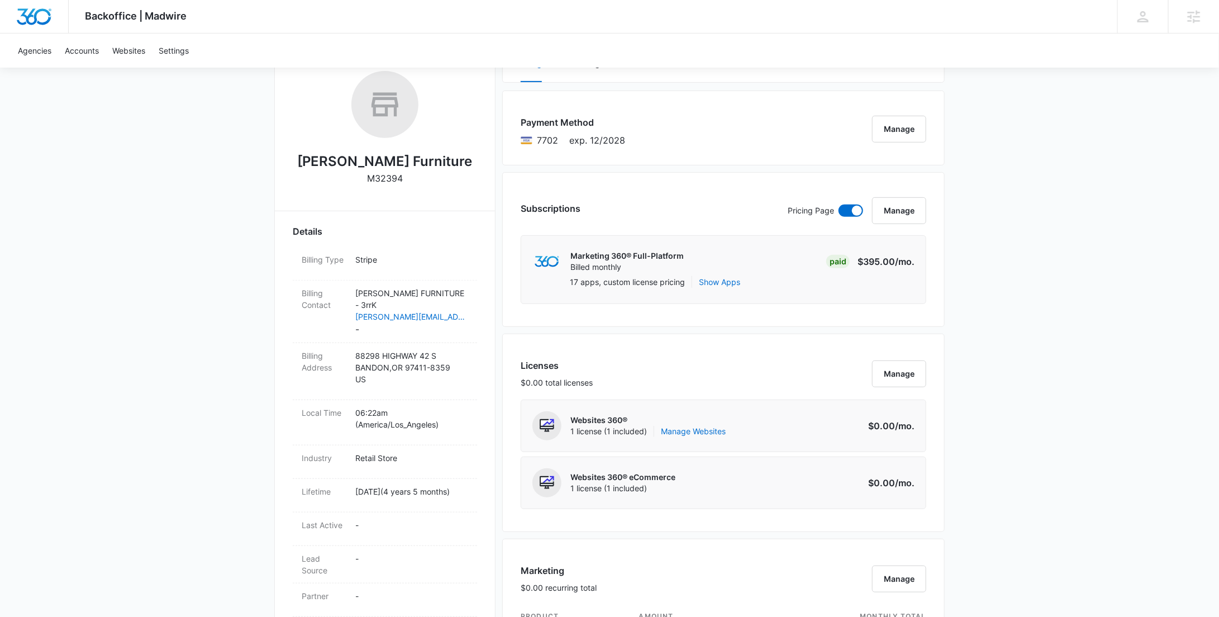
scroll to position [662, 0]
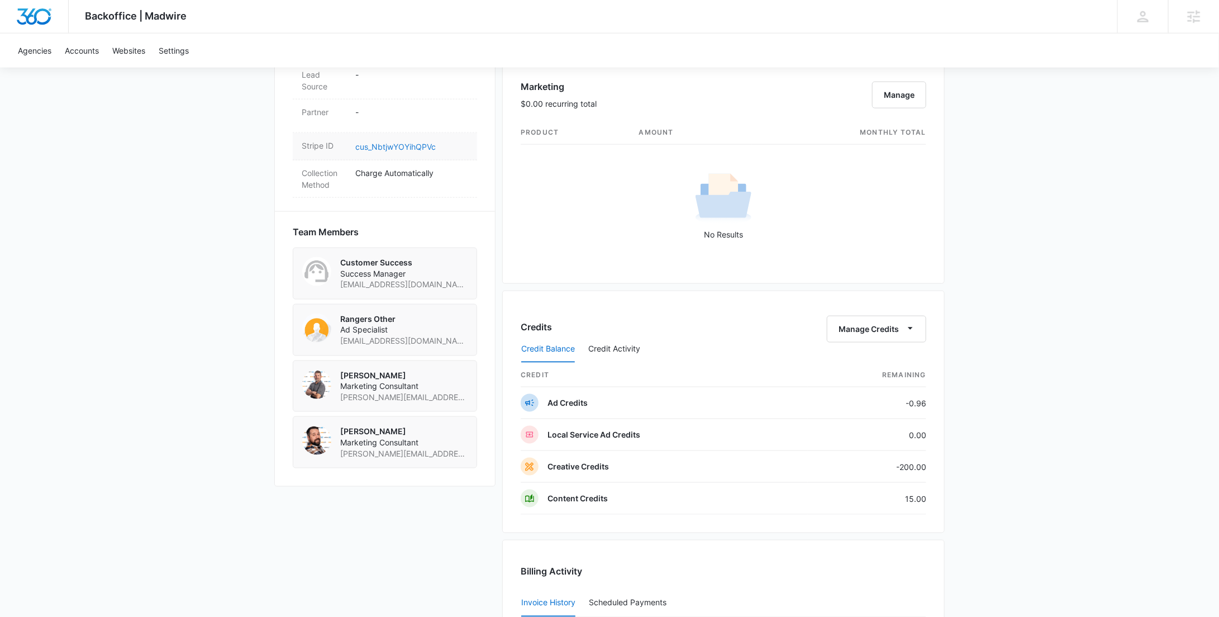
click at [399, 146] on link "cus_NbtjwYOYihQPVc" at bounding box center [395, 146] width 80 height 9
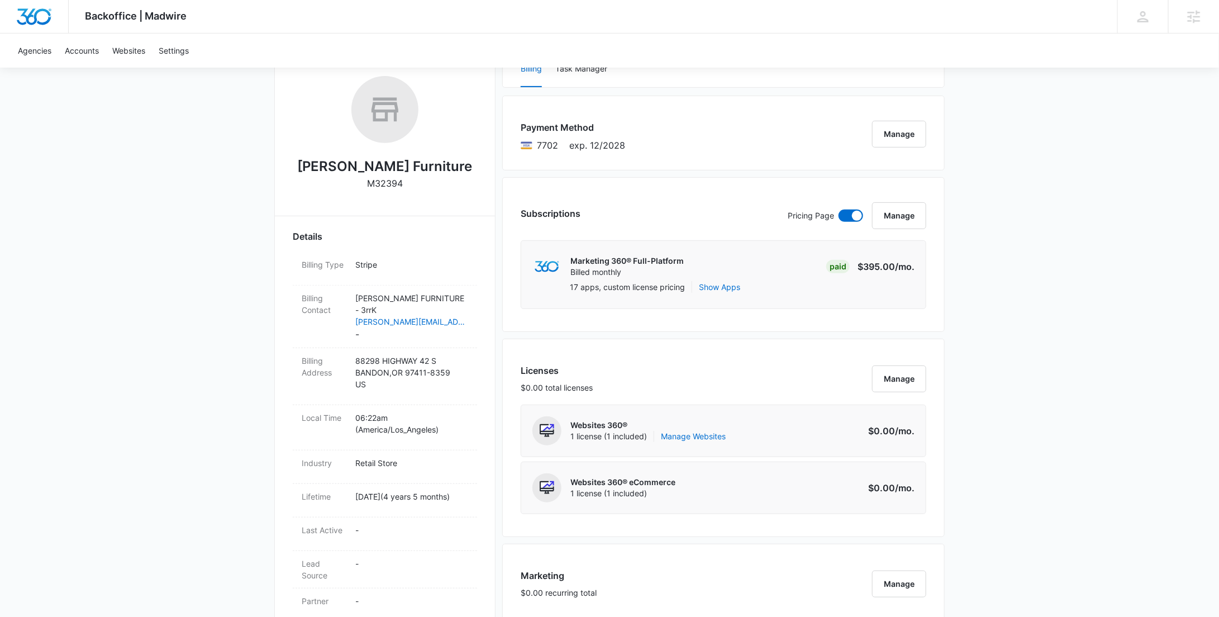
scroll to position [0, 0]
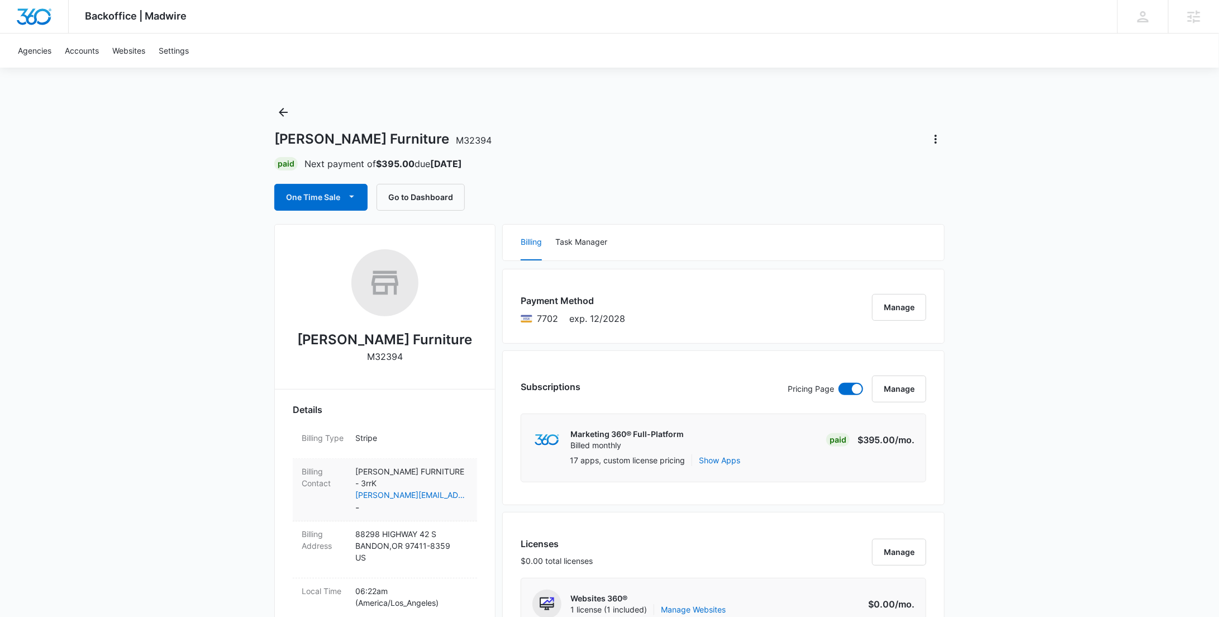
click at [402, 466] on p "HENNICK'S FURNITURE - 3rrK" at bounding box center [411, 476] width 113 height 23
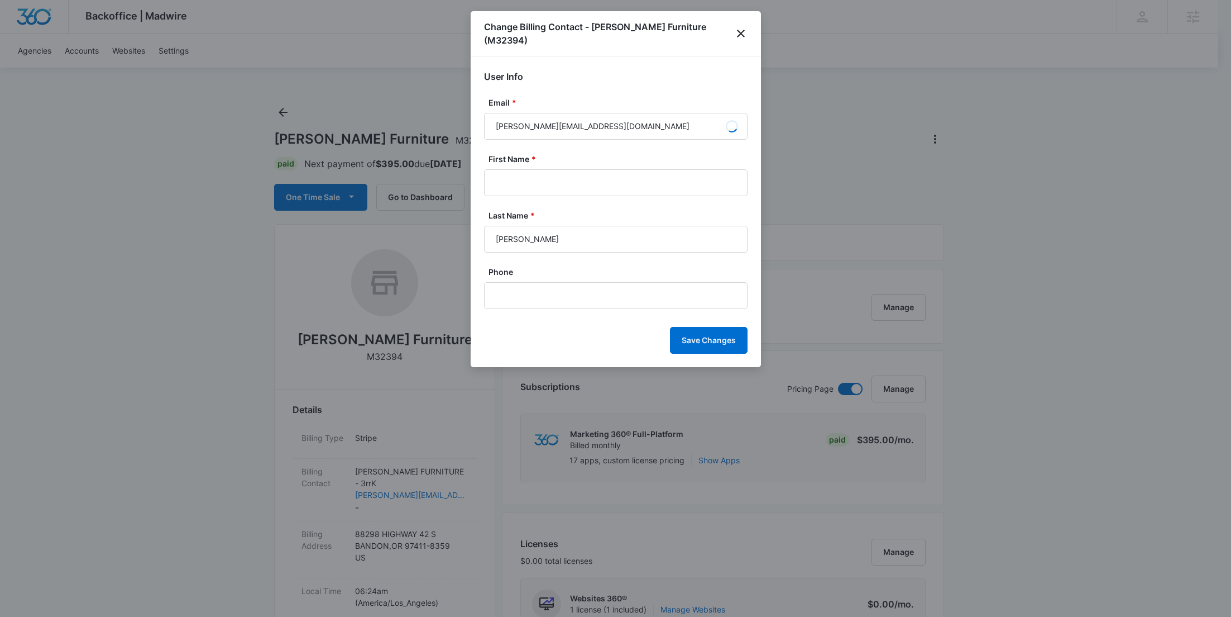
type input "Linda"
type input "Montgomery"
drag, startPoint x: 558, startPoint y: 112, endPoint x: 447, endPoint y: 108, distance: 110.6
paste input "amcnamee@gblumber"
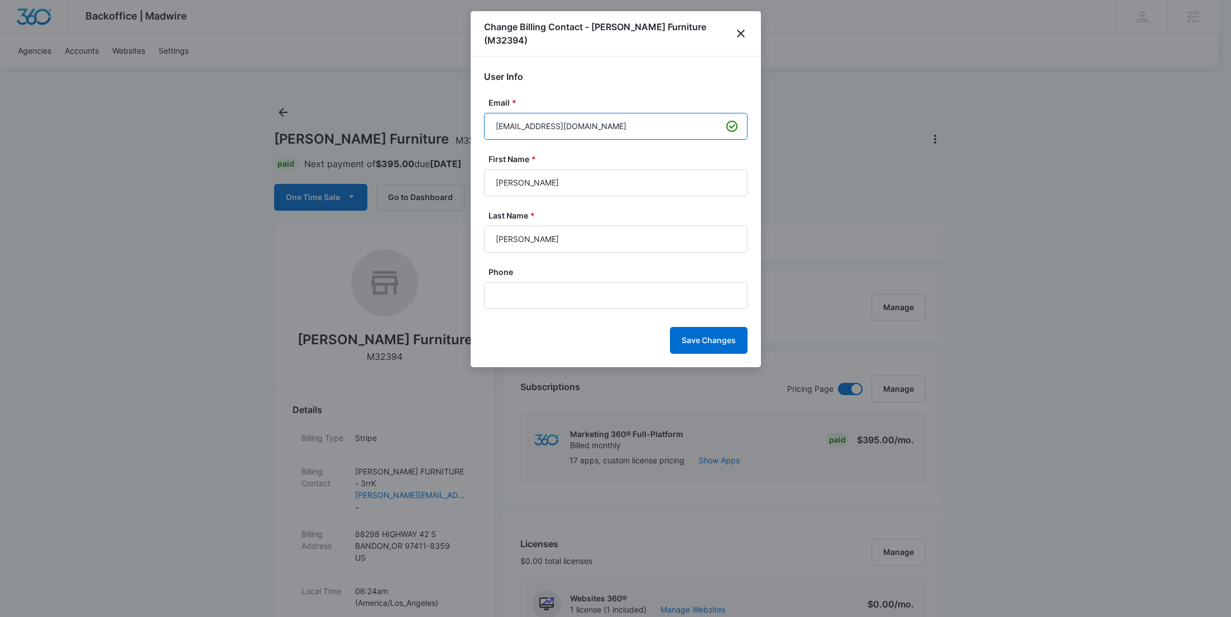
type input "amcnamee@gblumber.com"
paste input "Angie"
type input "Angie"
drag, startPoint x: 522, startPoint y: 224, endPoint x: 468, endPoint y: 223, distance: 54.2
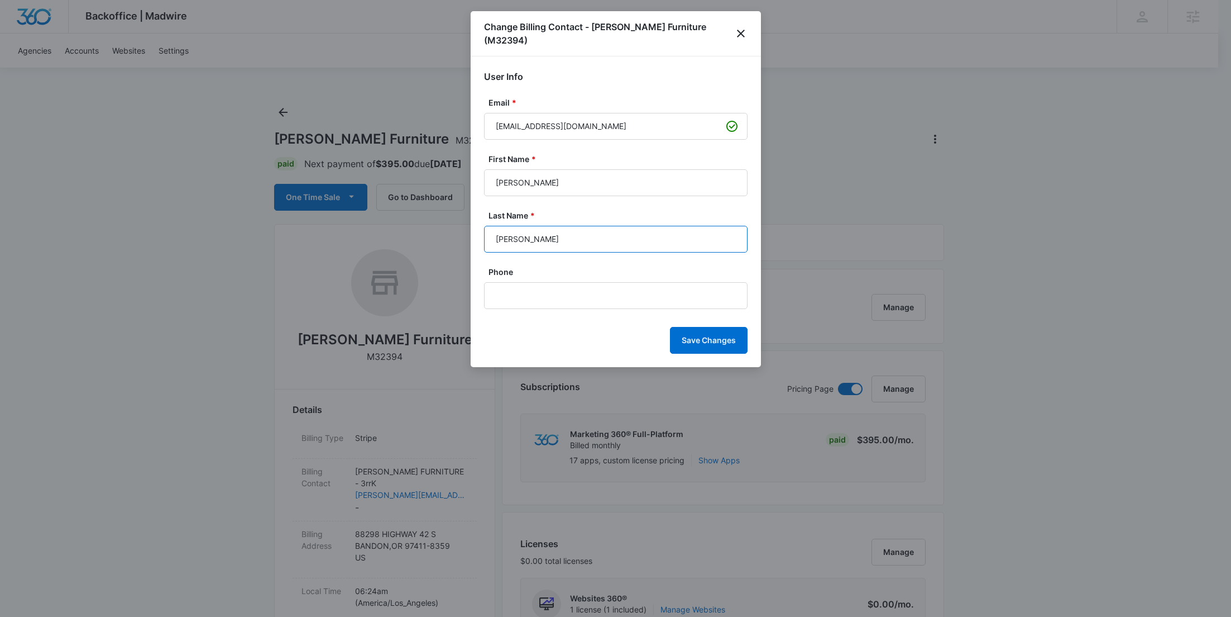
paste input "cNamee"
type input "McNamee"
click at [686, 327] on button "Save Changes" at bounding box center [709, 340] width 78 height 27
click at [690, 327] on button "Save Changes" at bounding box center [709, 340] width 78 height 27
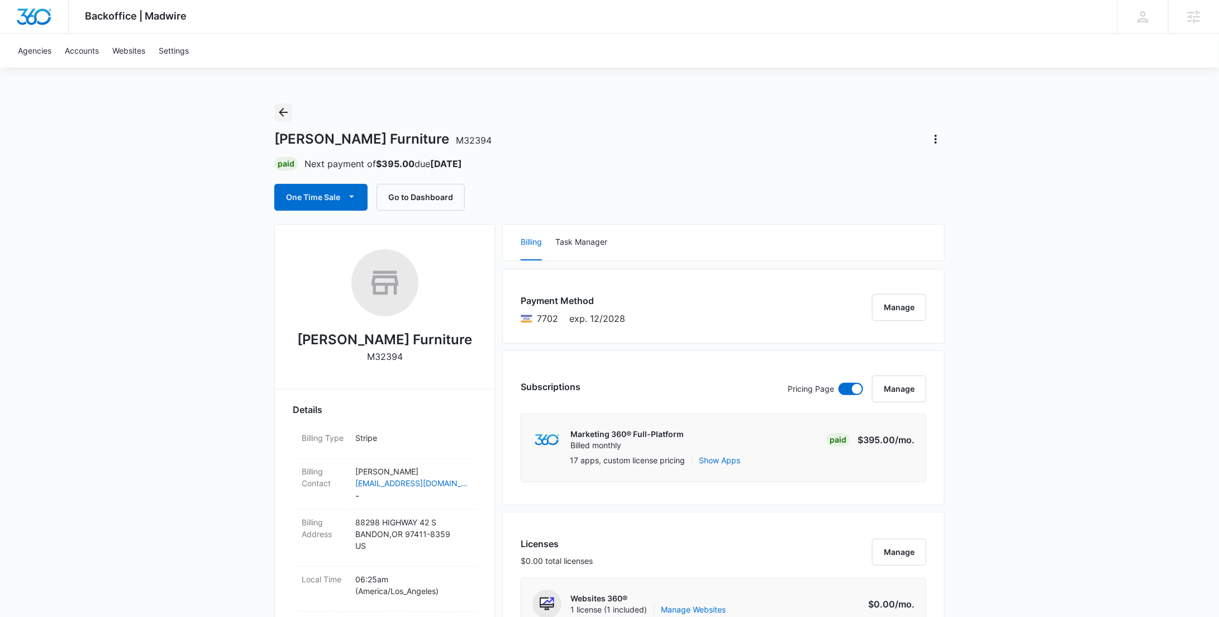
click at [280, 112] on icon "Back" at bounding box center [283, 112] width 9 height 9
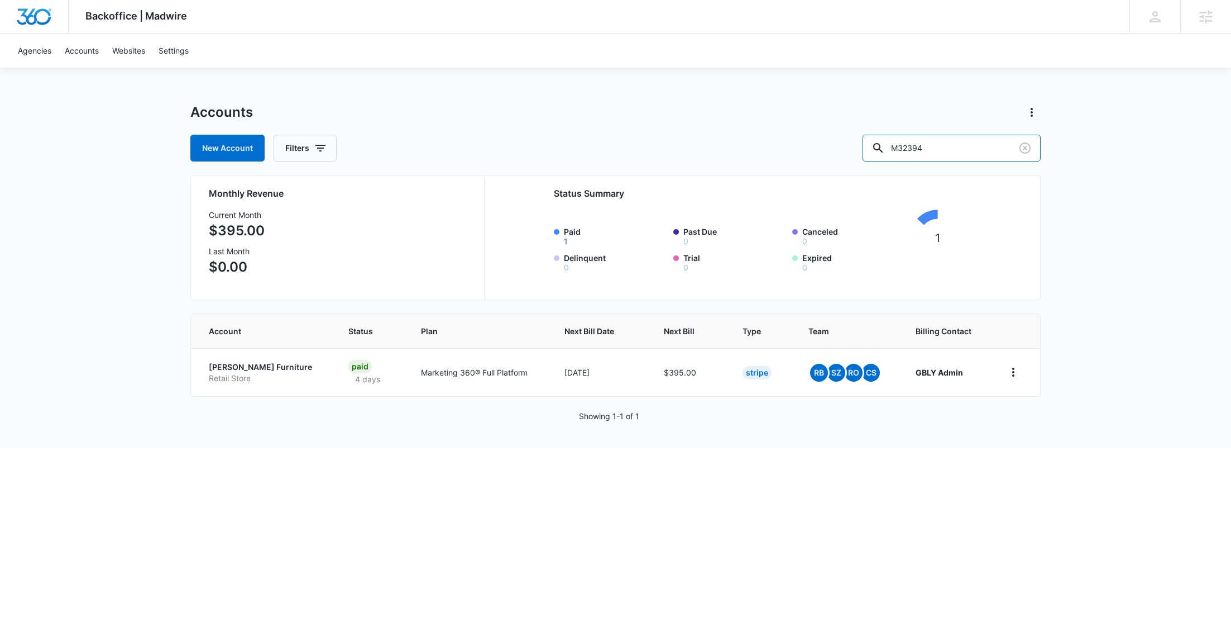
drag, startPoint x: 926, startPoint y: 149, endPoint x: 886, endPoint y: 147, distance: 40.3
click at [892, 148] on div "New Account Filters M32394" at bounding box center [615, 148] width 851 height 27
paste input "4588"
type input "M324588"
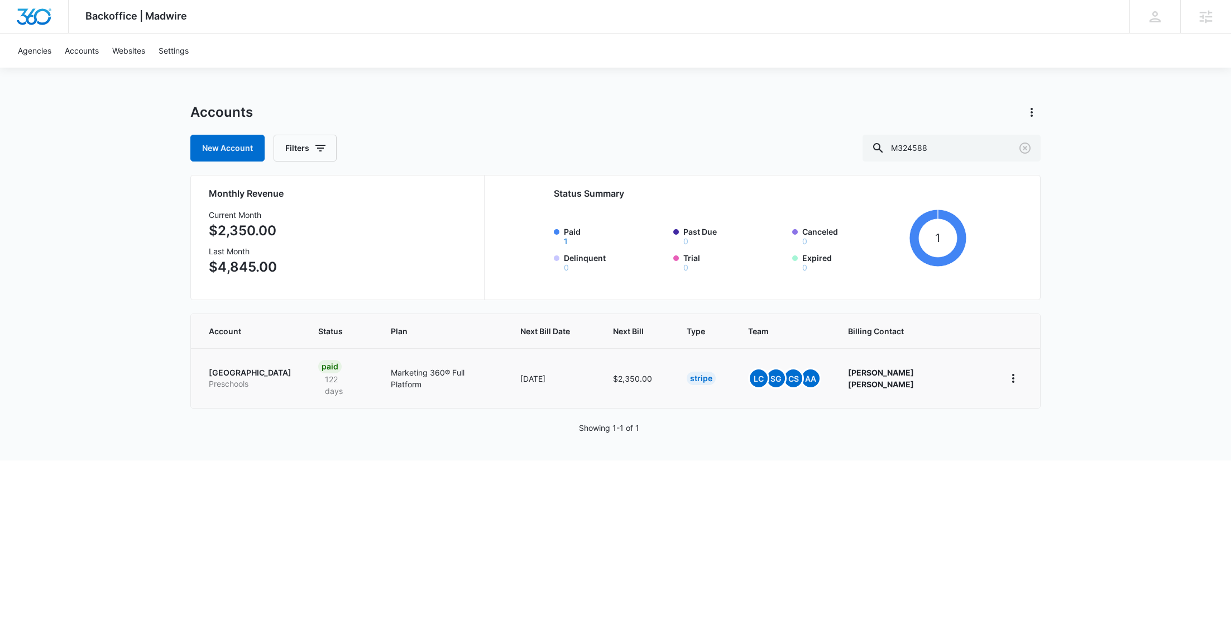
click at [288, 369] on p "Kornerstone Academy" at bounding box center [250, 372] width 83 height 11
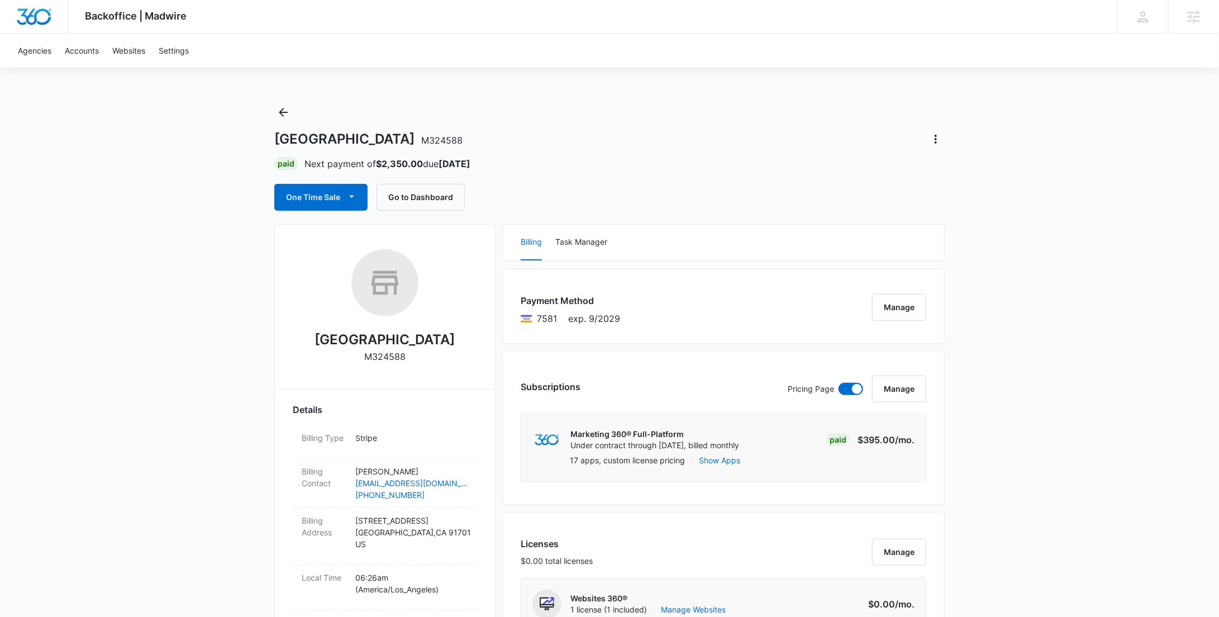
click at [392, 355] on p "M324588" at bounding box center [384, 356] width 41 height 13
copy p "M324588"
drag, startPoint x: 457, startPoint y: 342, endPoint x: 304, endPoint y: 338, distance: 152.5
click at [304, 338] on div "Kornerstone Academy M324588" at bounding box center [385, 310] width 184 height 122
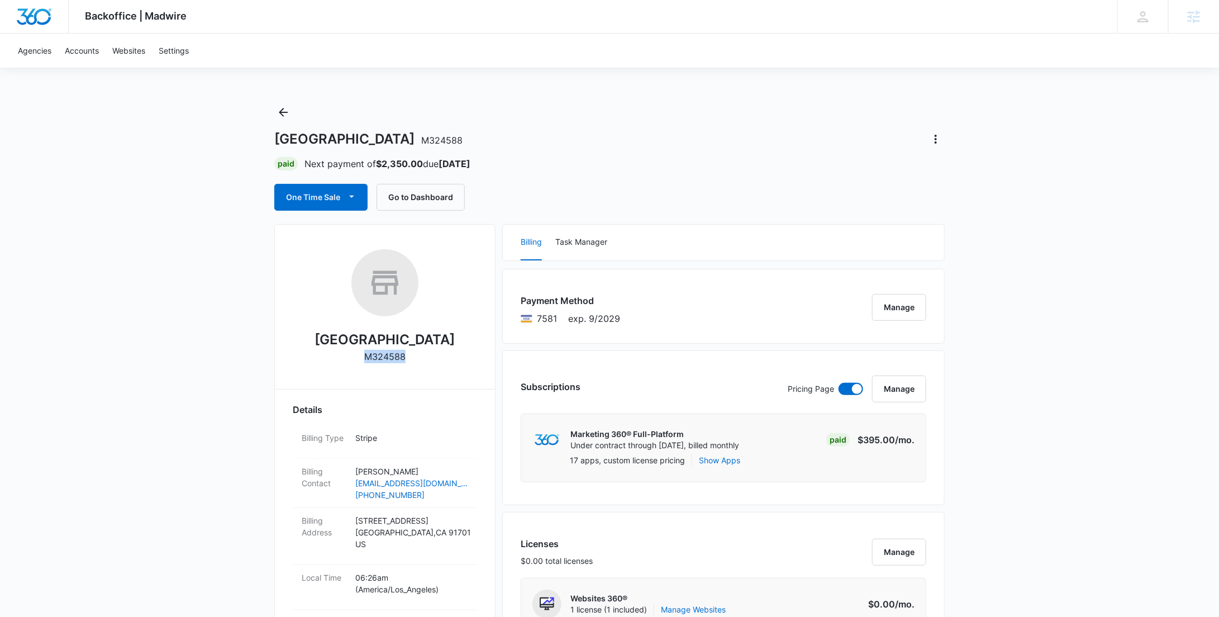
copy h2 "Kornerstone Academy"
click at [289, 117] on icon "Back" at bounding box center [282, 112] width 13 height 13
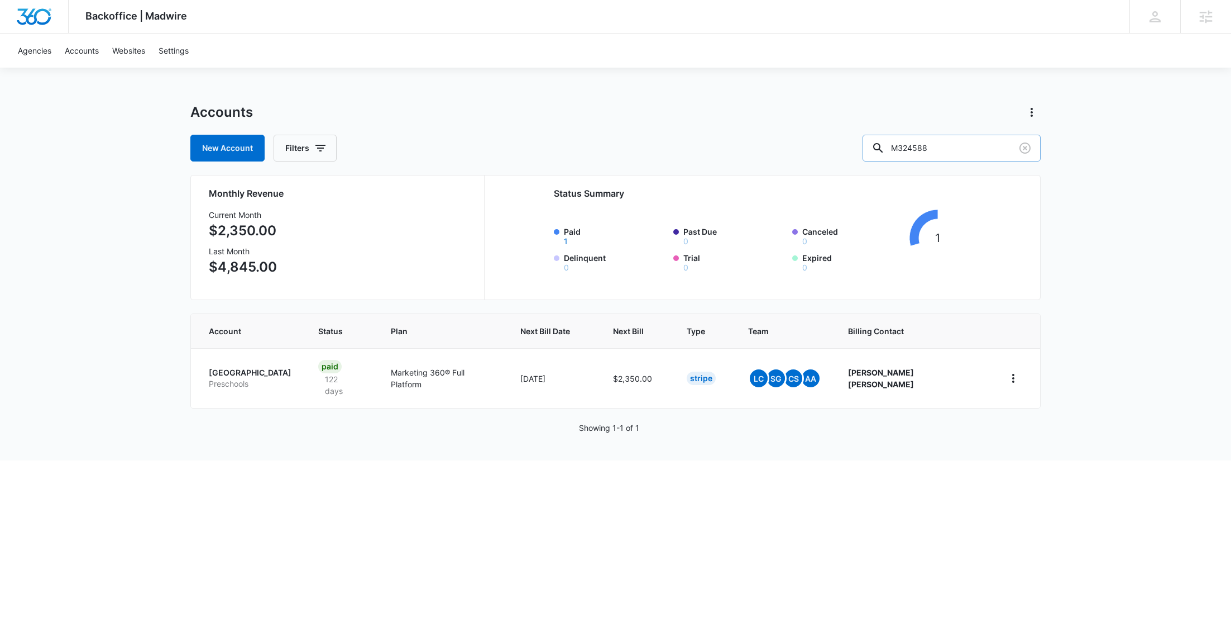
click at [958, 144] on input "M324588" at bounding box center [952, 148] width 178 height 27
drag, startPoint x: 919, startPoint y: 148, endPoint x: 878, endPoint y: 149, distance: 40.2
click at [878, 149] on div "New Account Filters M324588" at bounding box center [615, 148] width 851 height 27
paste input "154841"
type input "M154841"
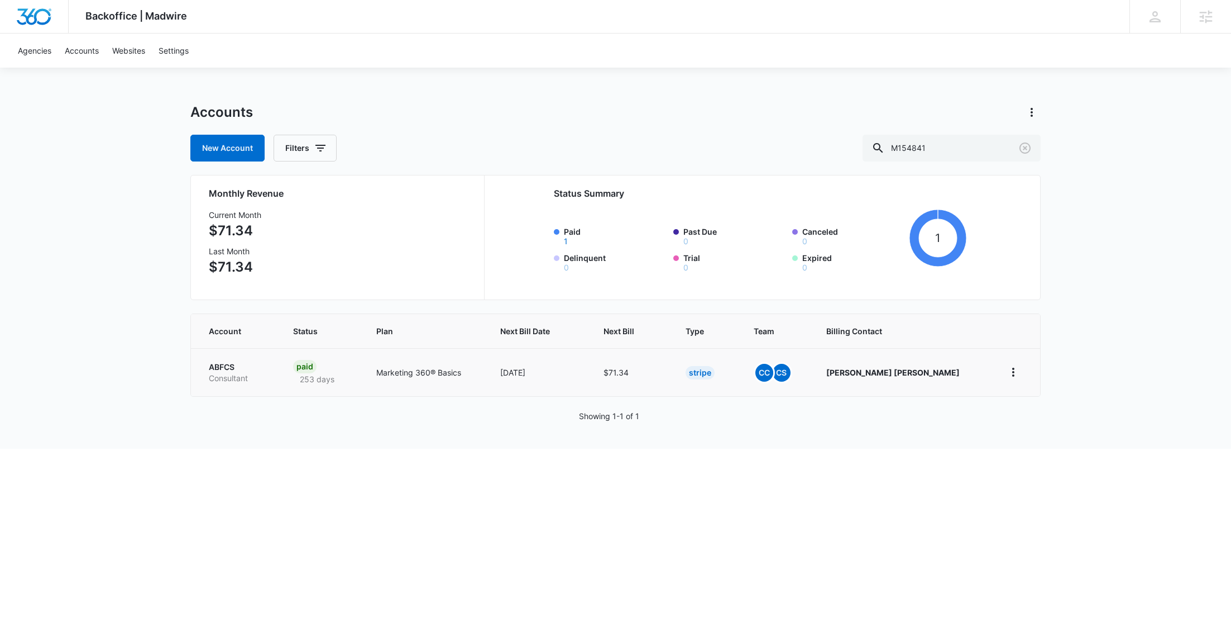
click at [227, 376] on p "Consultant" at bounding box center [238, 377] width 58 height 11
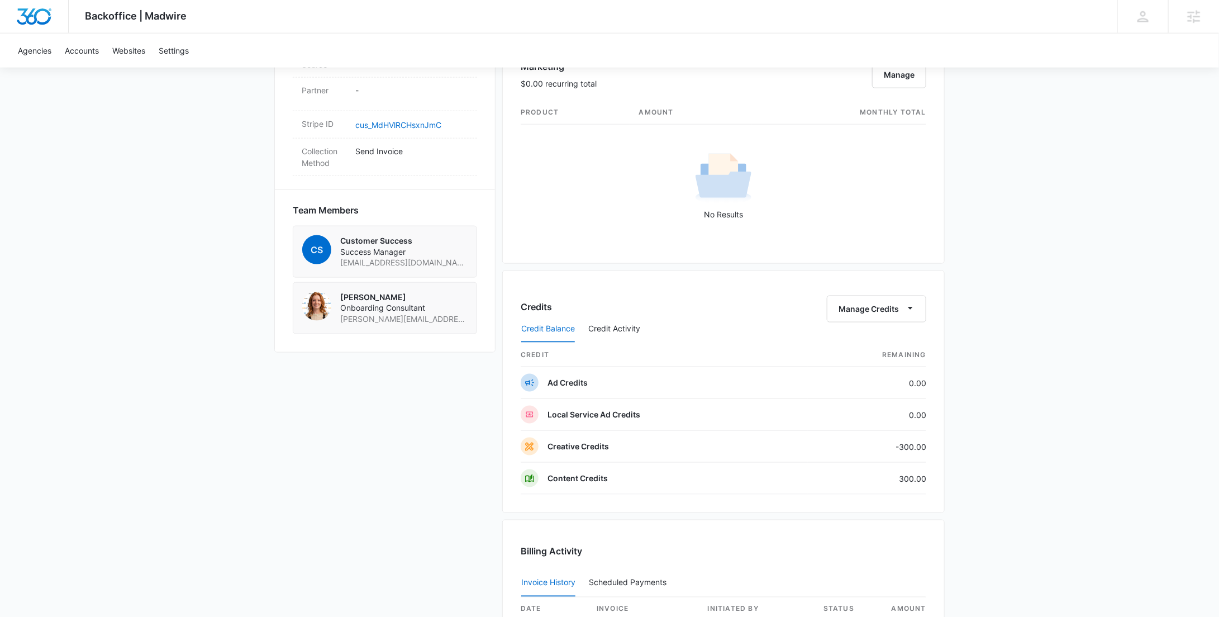
scroll to position [664, 0]
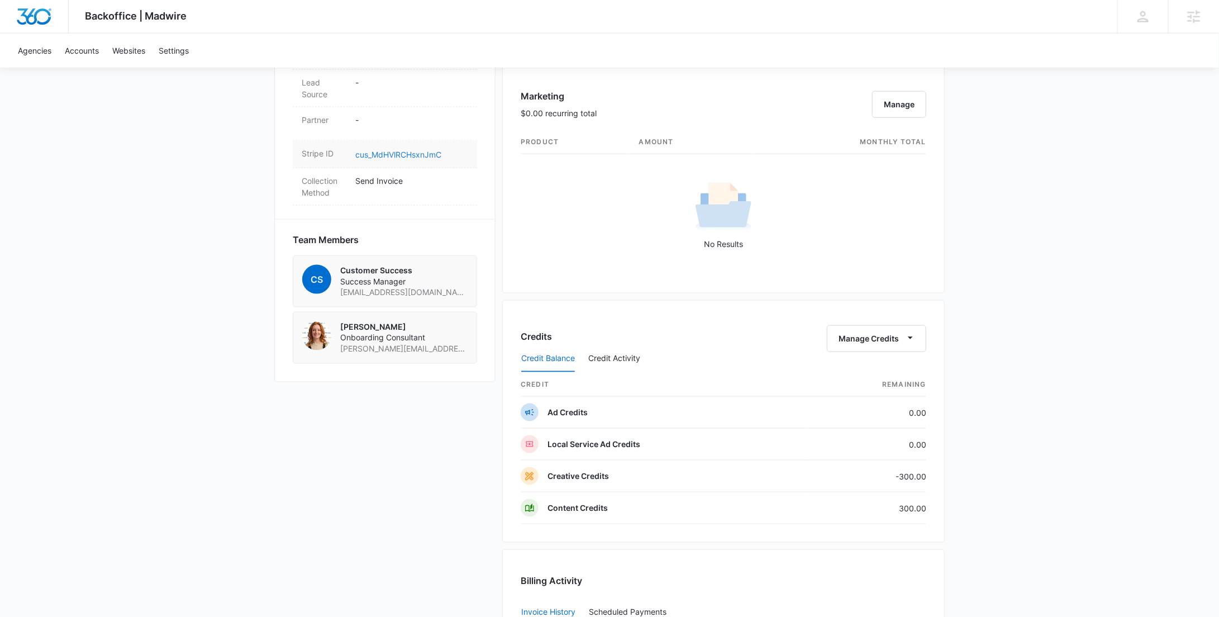
click at [414, 150] on link "cus_MdHVlRCHsxnJmC" at bounding box center [398, 154] width 86 height 9
drag, startPoint x: 443, startPoint y: 120, endPoint x: 356, endPoint y: 116, distance: 87.2
click at [356, 147] on dd "cus_MdHVlRCHsxnJmC" at bounding box center [411, 153] width 113 height 13
copy link "cus_MdHVlRCHsxnJmC"
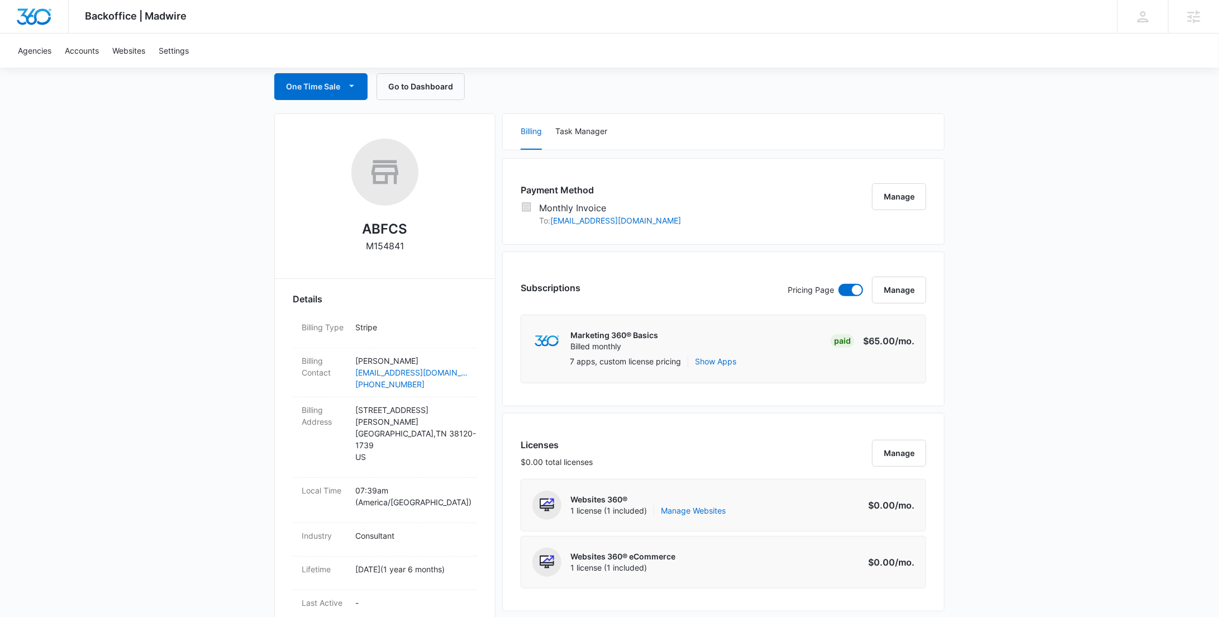
scroll to position [0, 0]
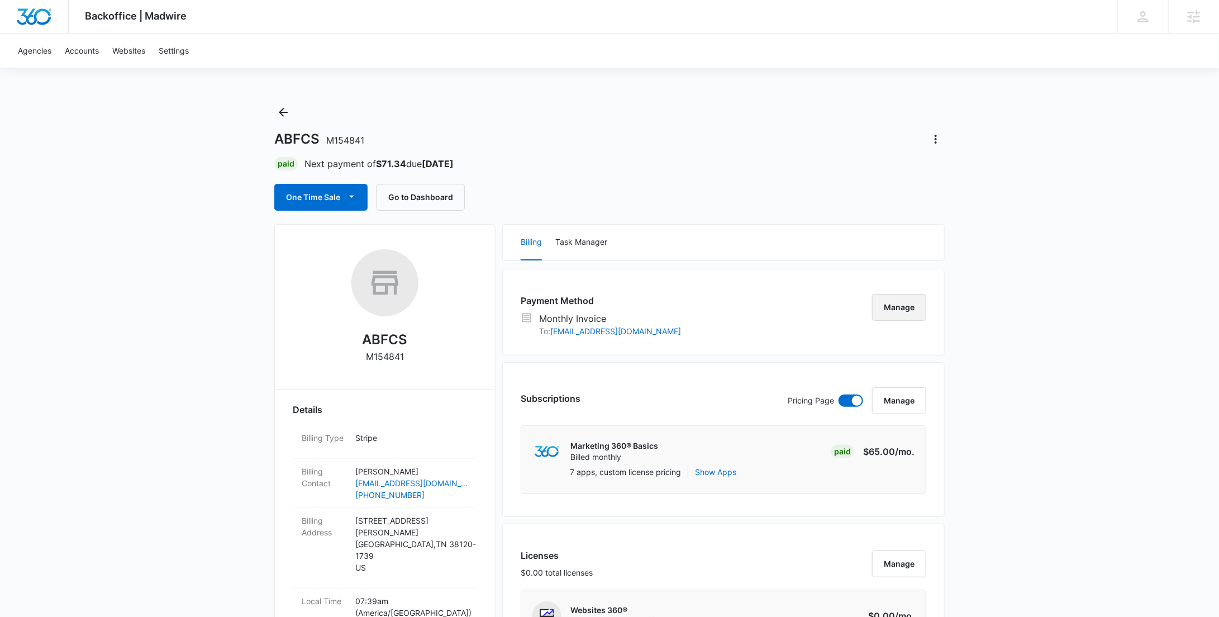
click at [907, 305] on button "Manage" at bounding box center [899, 307] width 54 height 27
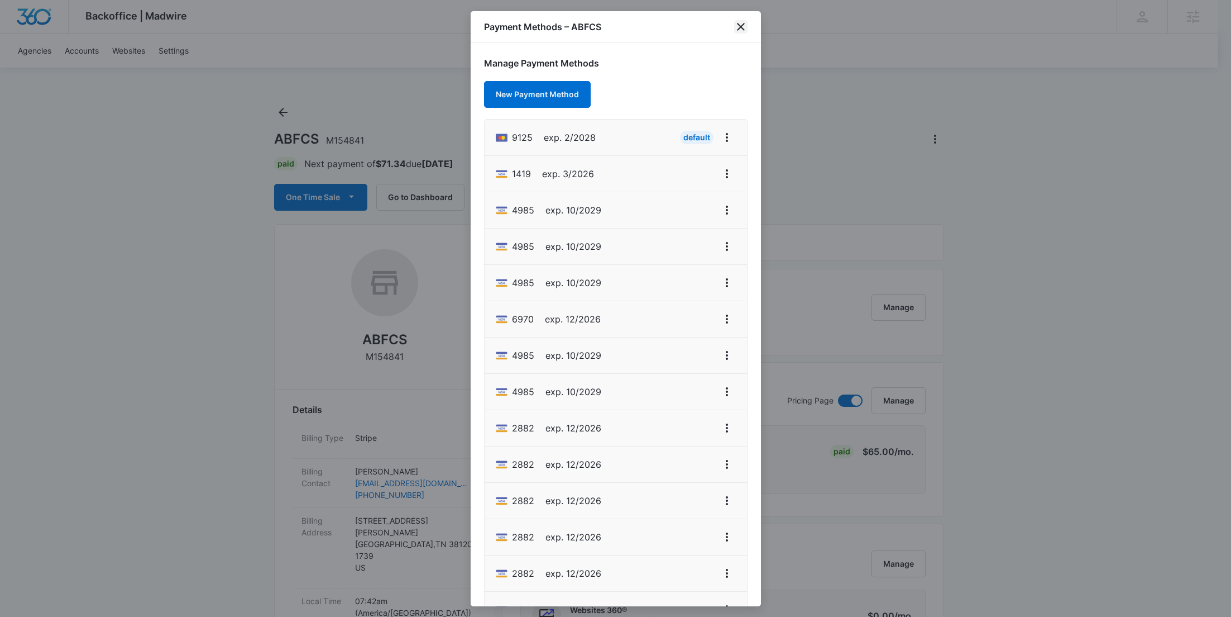
click at [741, 22] on icon "close" at bounding box center [740, 26] width 13 height 13
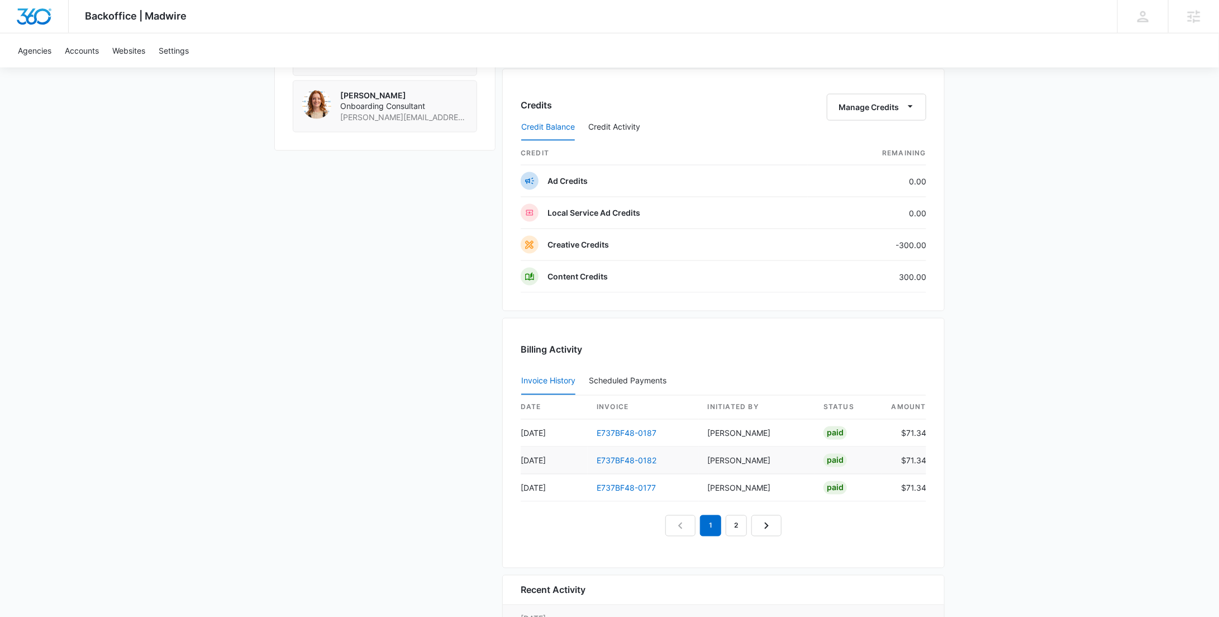
scroll to position [1022, 0]
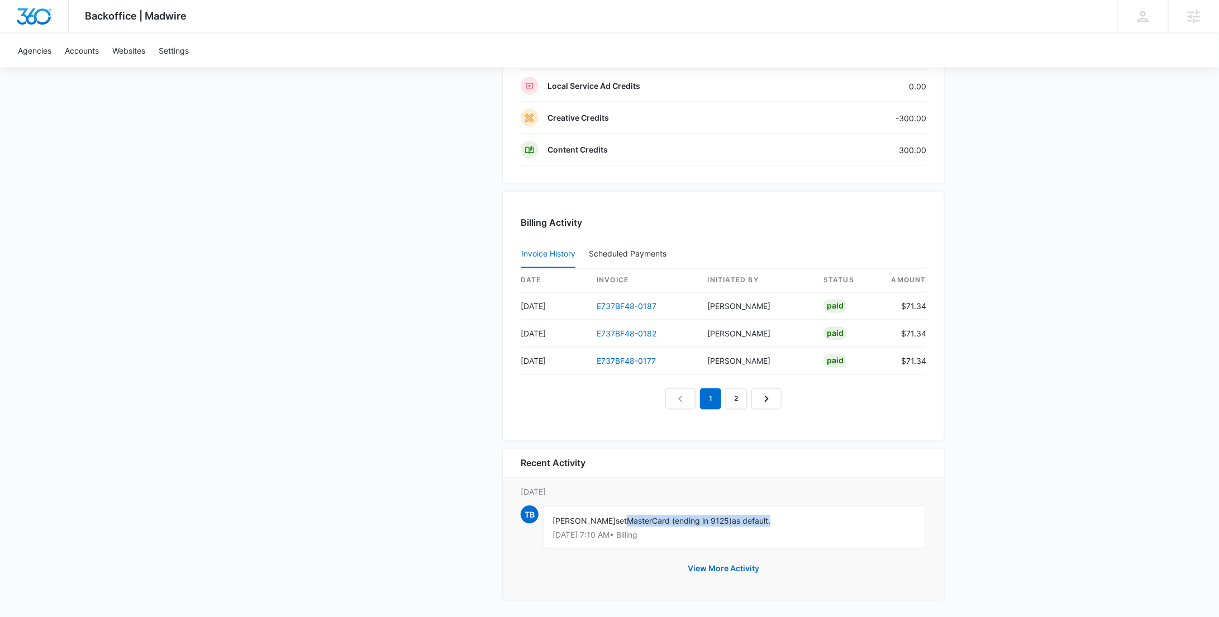
drag, startPoint x: 767, startPoint y: 514, endPoint x: 624, endPoint y: 519, distance: 143.6
click at [624, 519] on div "Thomas Baron set MasterCard (ending in 9125) as default. Aug 13 at 7:10 AM • Bi…" at bounding box center [734, 526] width 383 height 43
click at [627, 519] on span "MasterCard (ending in 9125)" at bounding box center [679, 520] width 105 height 9
drag, startPoint x: 728, startPoint y: 517, endPoint x: 623, endPoint y: 517, distance: 105.0
click at [627, 517] on span "MasterCard (ending in 9125)" at bounding box center [679, 520] width 105 height 9
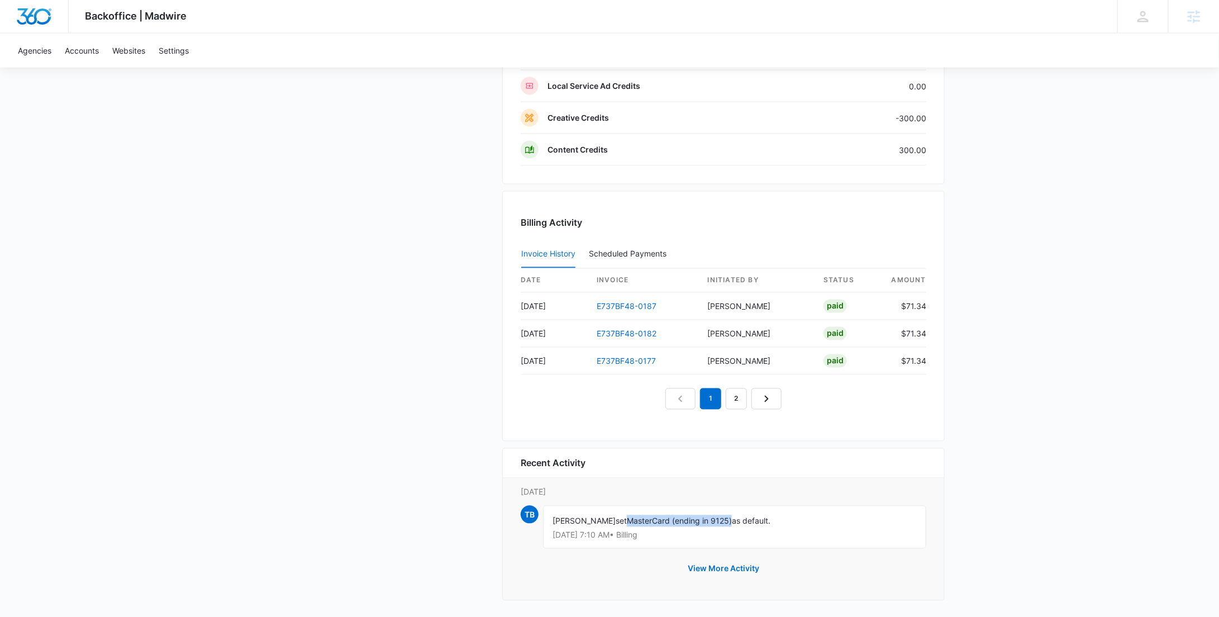
copy span "MasterCard (ending in 9125)"
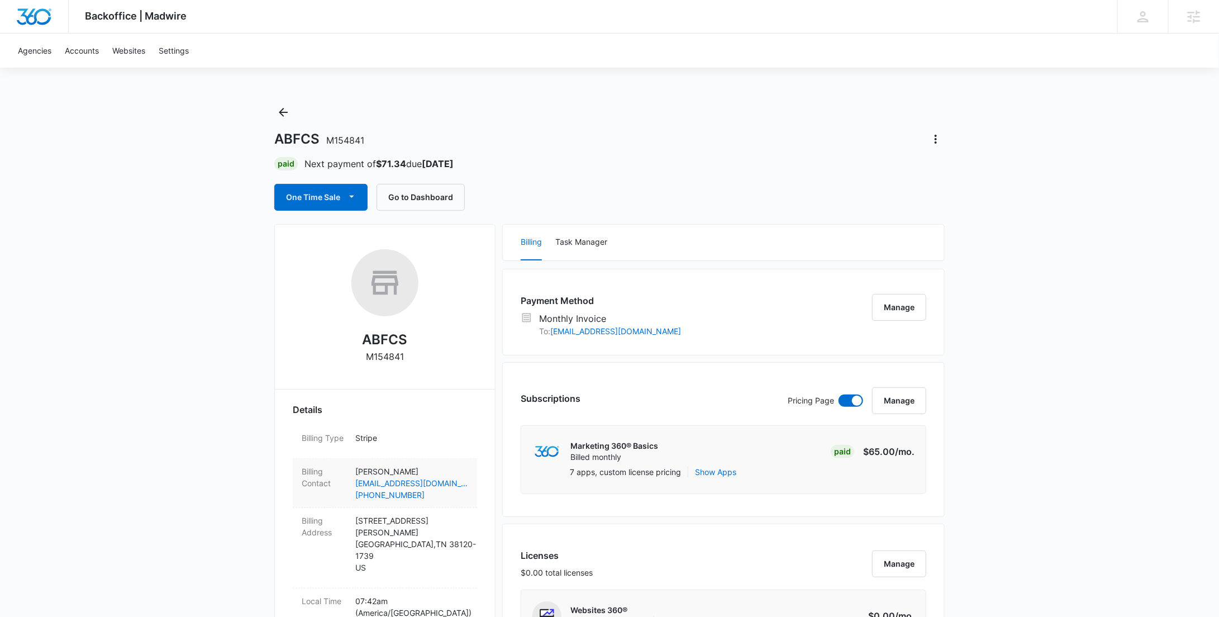
click at [396, 467] on p "Chris Williams" at bounding box center [411, 471] width 113 height 12
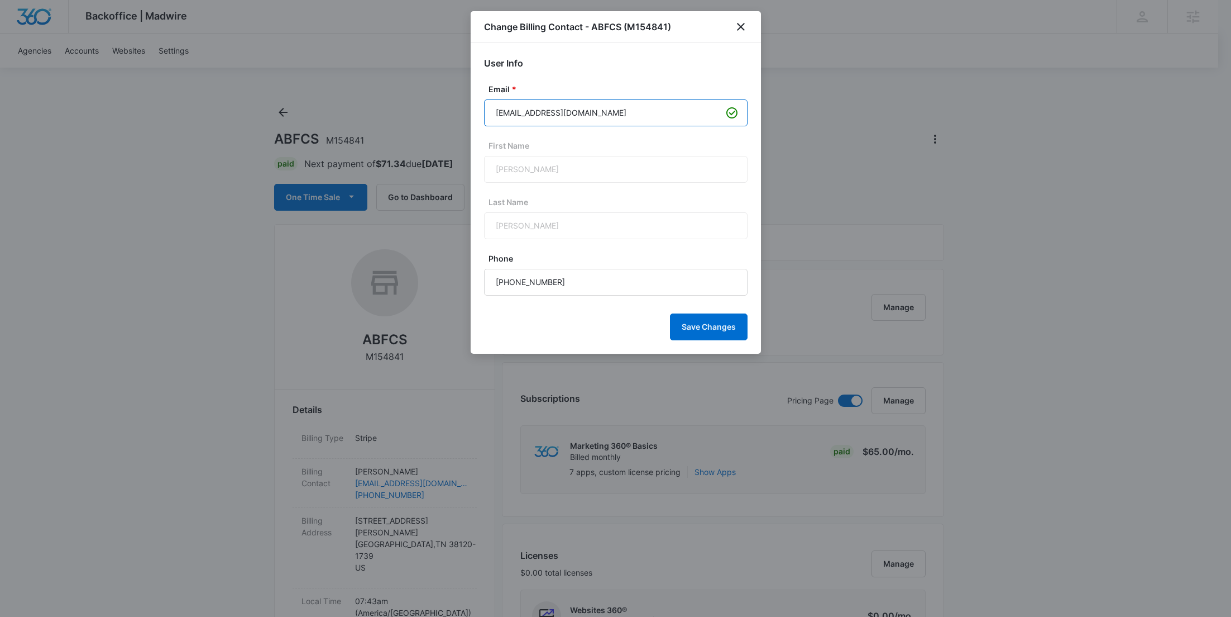
drag, startPoint x: 587, startPoint y: 116, endPoint x: 391, endPoint y: 98, distance: 196.8
paste input "billing@liftmediagroup"
type input "[EMAIL_ADDRESS][DOMAIN_NAME]"
drag, startPoint x: 545, startPoint y: 164, endPoint x: 468, endPoint y: 151, distance: 78.2
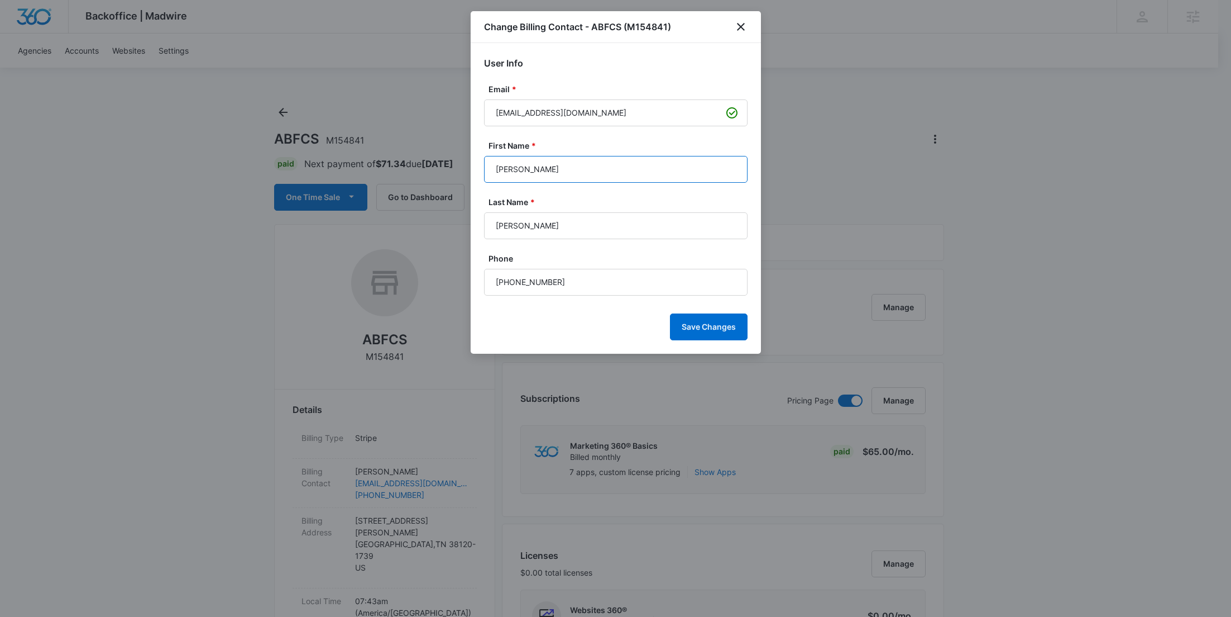
paste input "Jasper"
type input "Jasper"
drag, startPoint x: 539, startPoint y: 227, endPoint x: 426, endPoint y: 222, distance: 113.5
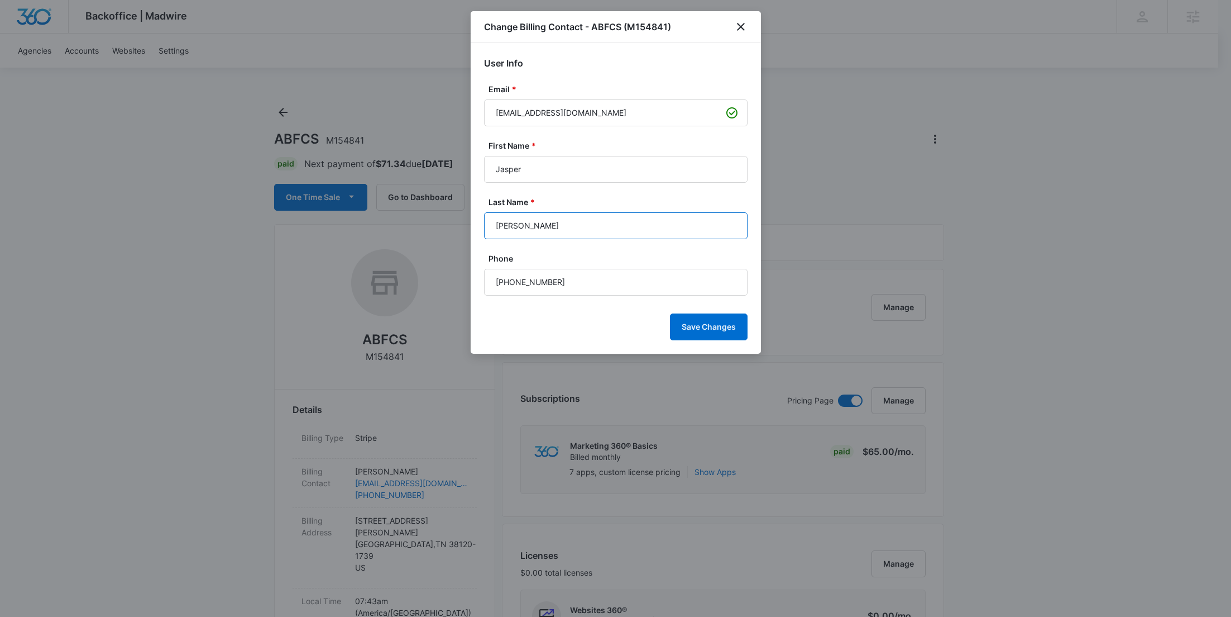
paste input "Reynold"
type input "Reynolds"
drag, startPoint x: 570, startPoint y: 276, endPoint x: 454, endPoint y: 283, distance: 116.4
paste input "423) 933-5341"
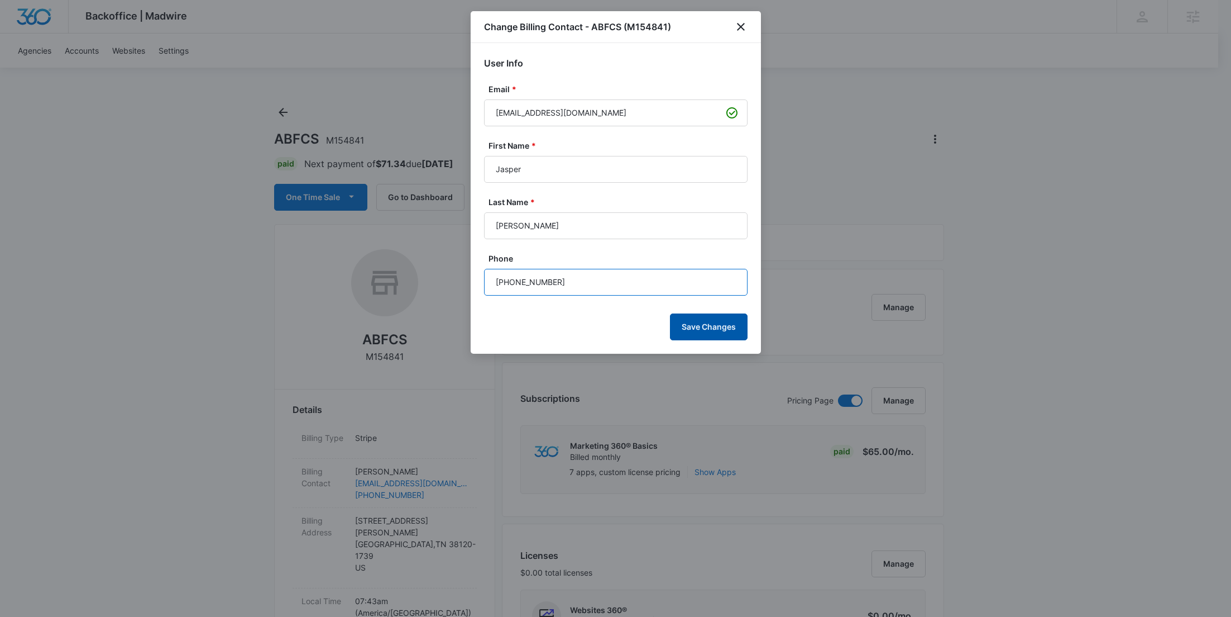
type input "[PHONE_NUMBER]"
click at [709, 321] on button "Save Changes" at bounding box center [709, 326] width 78 height 27
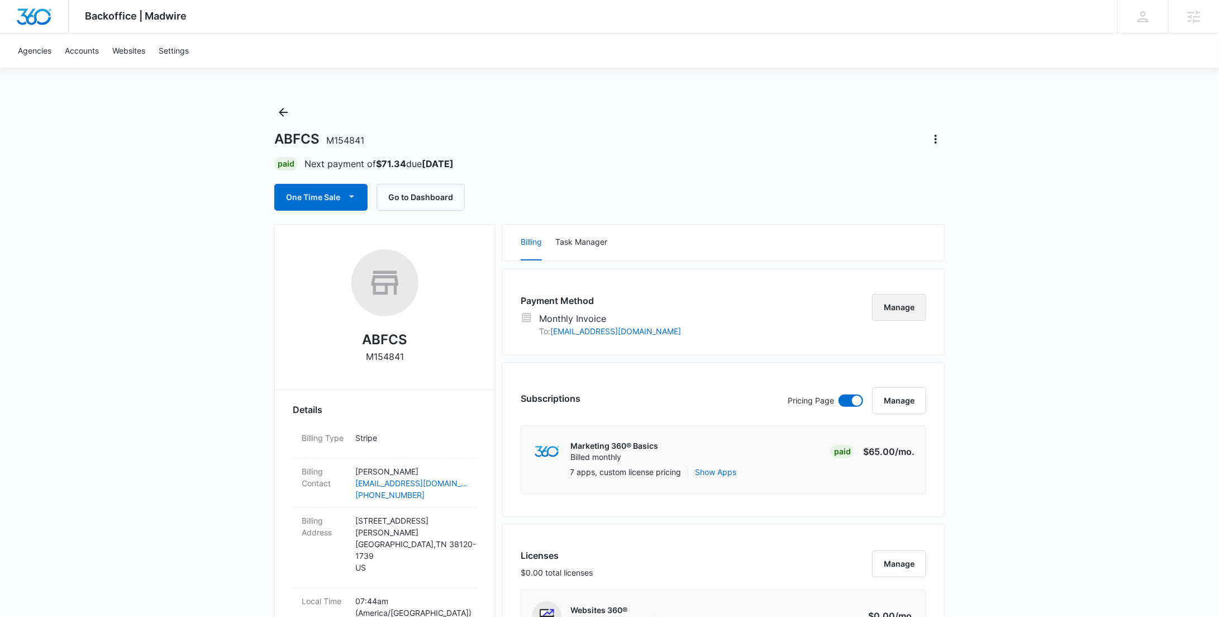
click at [912, 297] on button "Manage" at bounding box center [899, 307] width 54 height 27
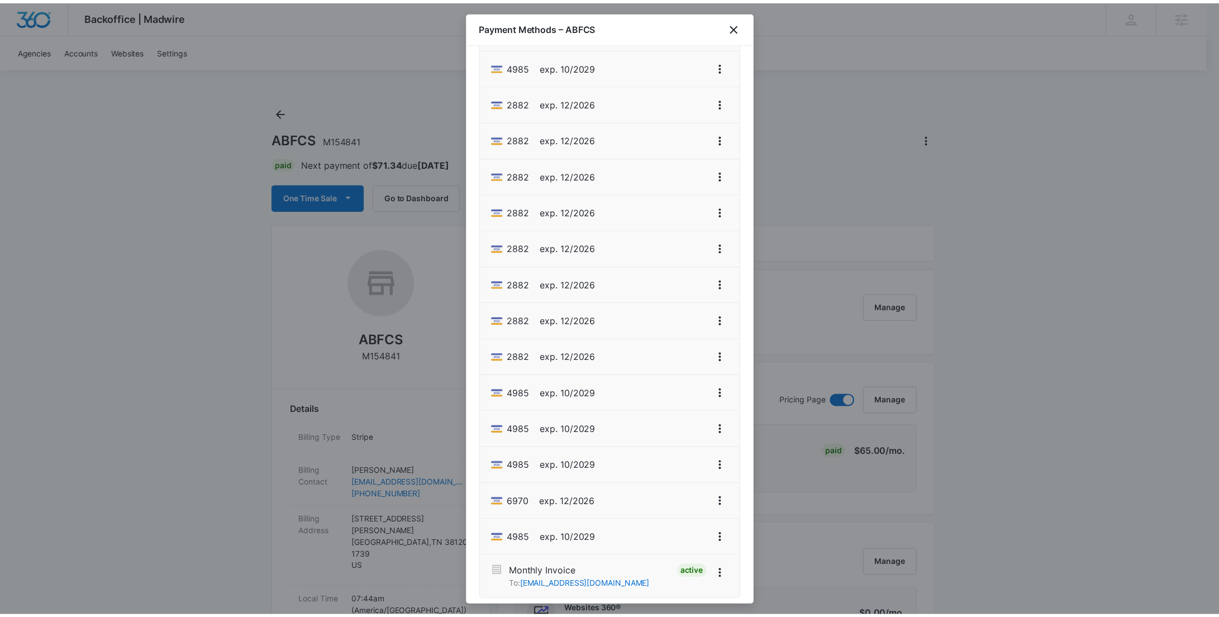
scroll to position [329, 0]
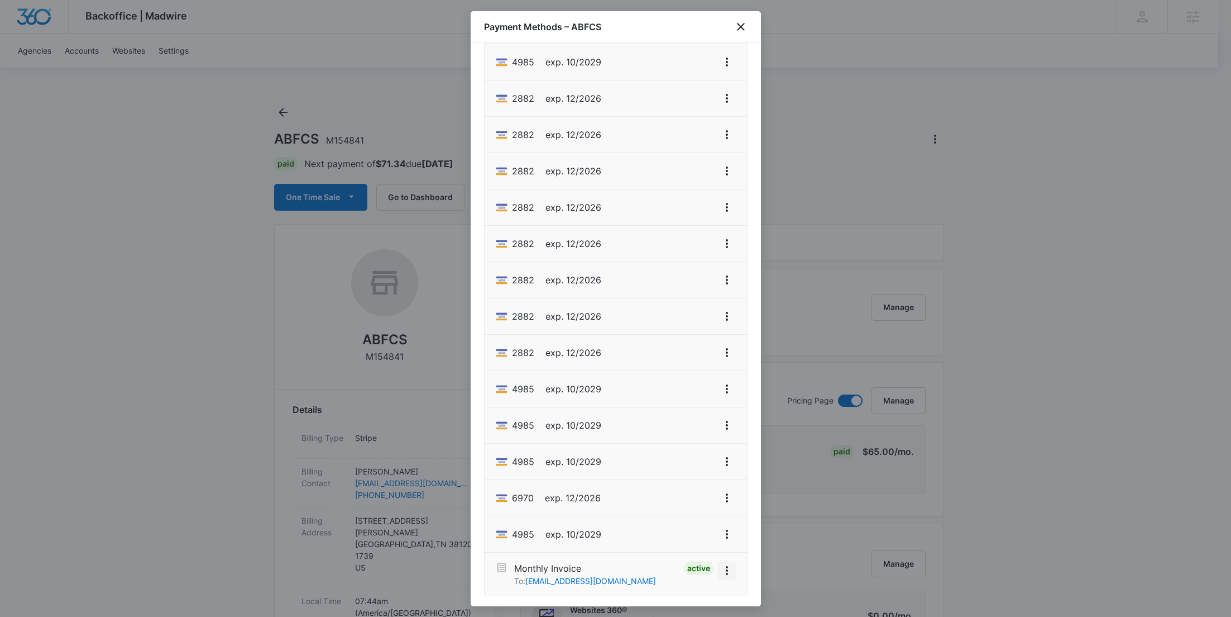
click at [720, 565] on icon "View More" at bounding box center [726, 569] width 13 height 13
click at [697, 539] on button "Deactivate" at bounding box center [683, 535] width 80 height 17
click at [743, 25] on icon "close" at bounding box center [741, 27] width 8 height 8
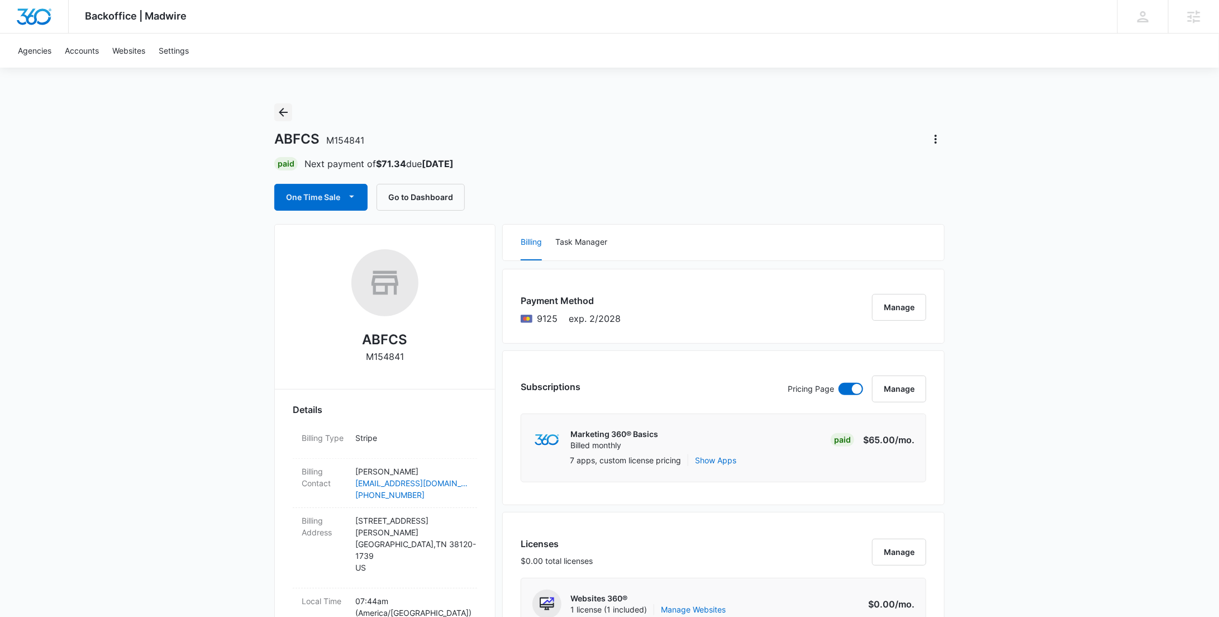
click at [287, 111] on icon "Back" at bounding box center [282, 112] width 13 height 13
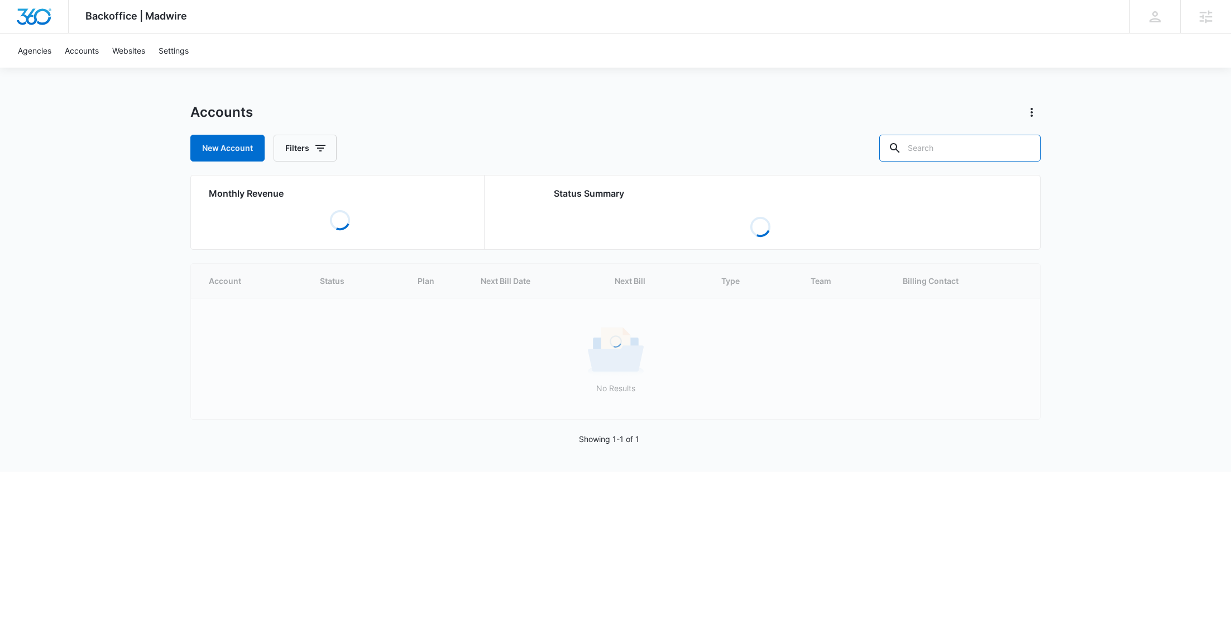
drag, startPoint x: 990, startPoint y: 154, endPoint x: 889, endPoint y: 154, distance: 100.5
click at [889, 154] on div "New Account Filters" at bounding box center [615, 148] width 851 height 27
paste input "M176731"
type input "M176731"
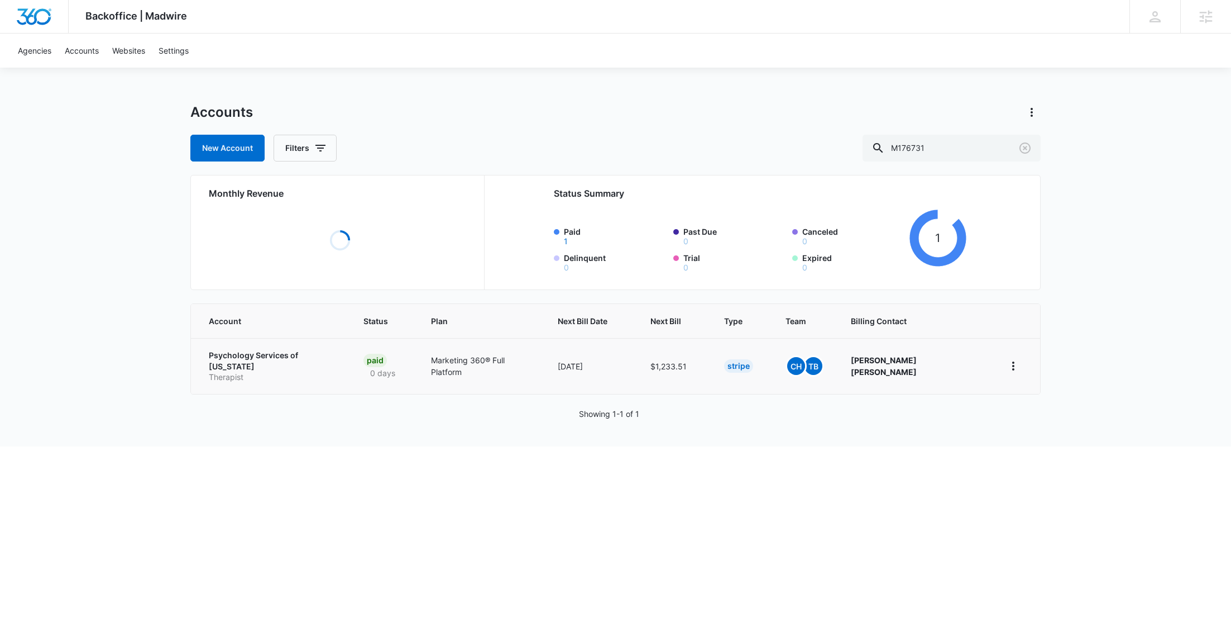
click at [242, 371] on p "Therapist" at bounding box center [273, 376] width 128 height 11
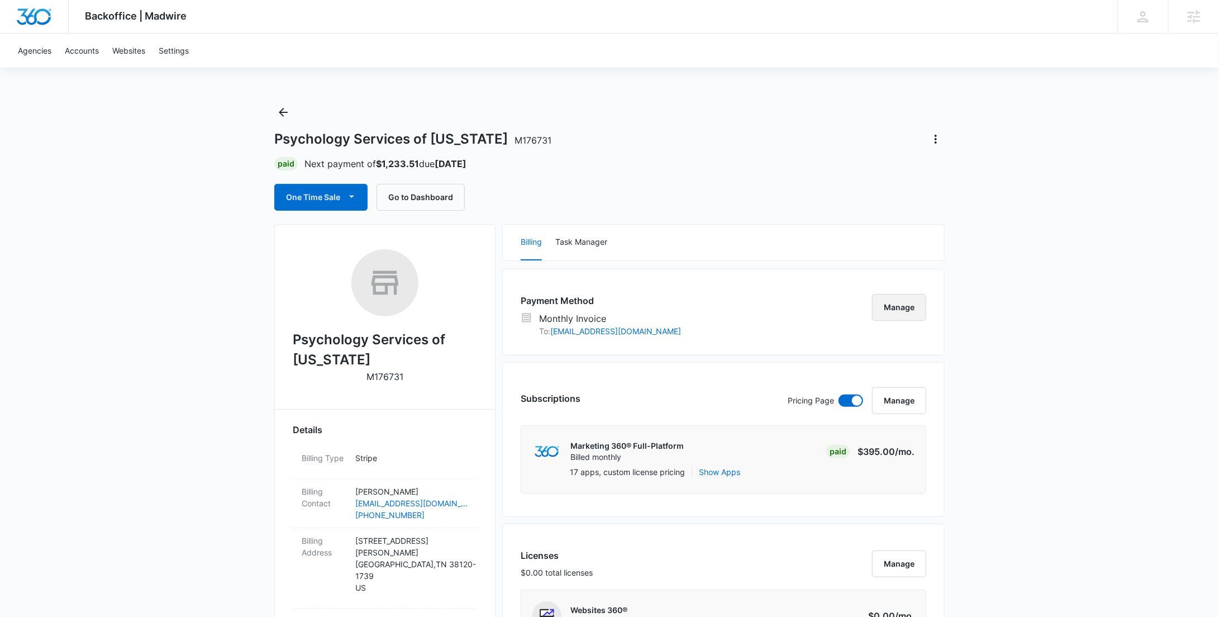
click at [878, 304] on button "Manage" at bounding box center [899, 307] width 54 height 27
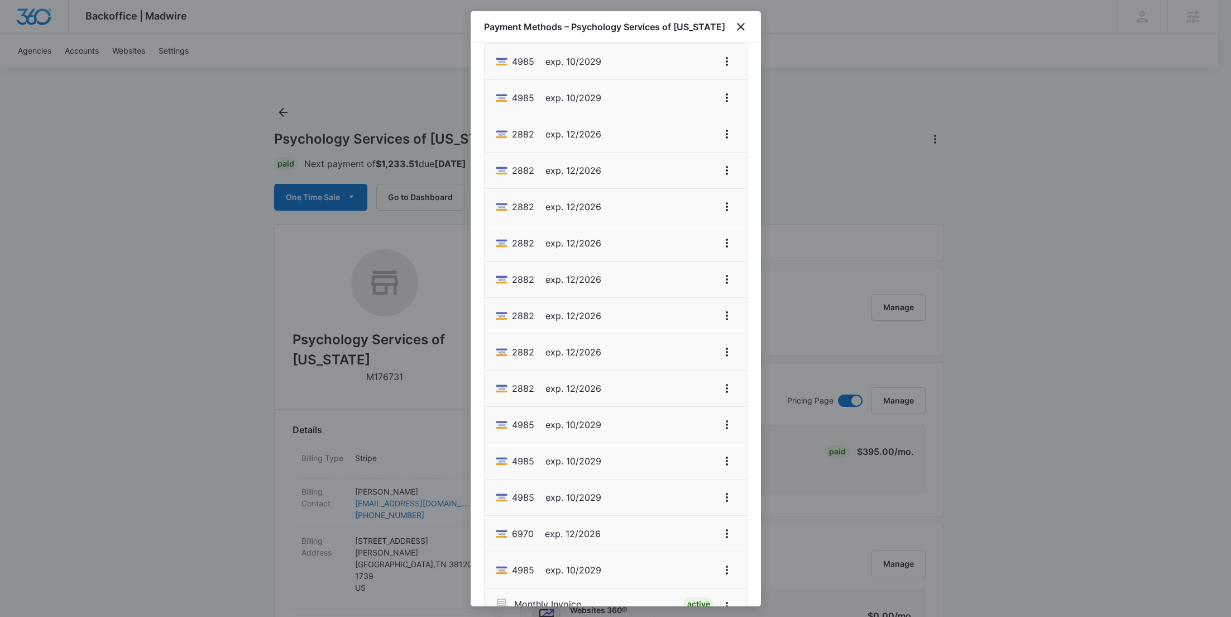
scroll to position [329, 0]
click at [720, 563] on icon "View More" at bounding box center [726, 569] width 13 height 13
click at [689, 536] on div "Deactivate" at bounding box center [676, 536] width 40 height 8
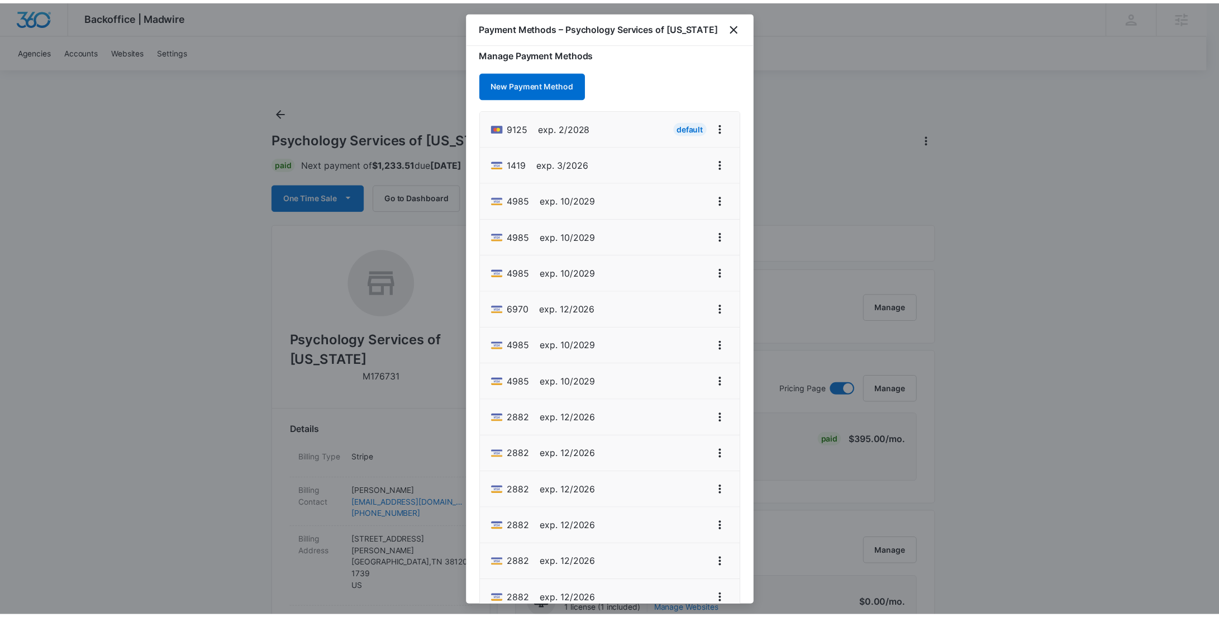
scroll to position [0, 0]
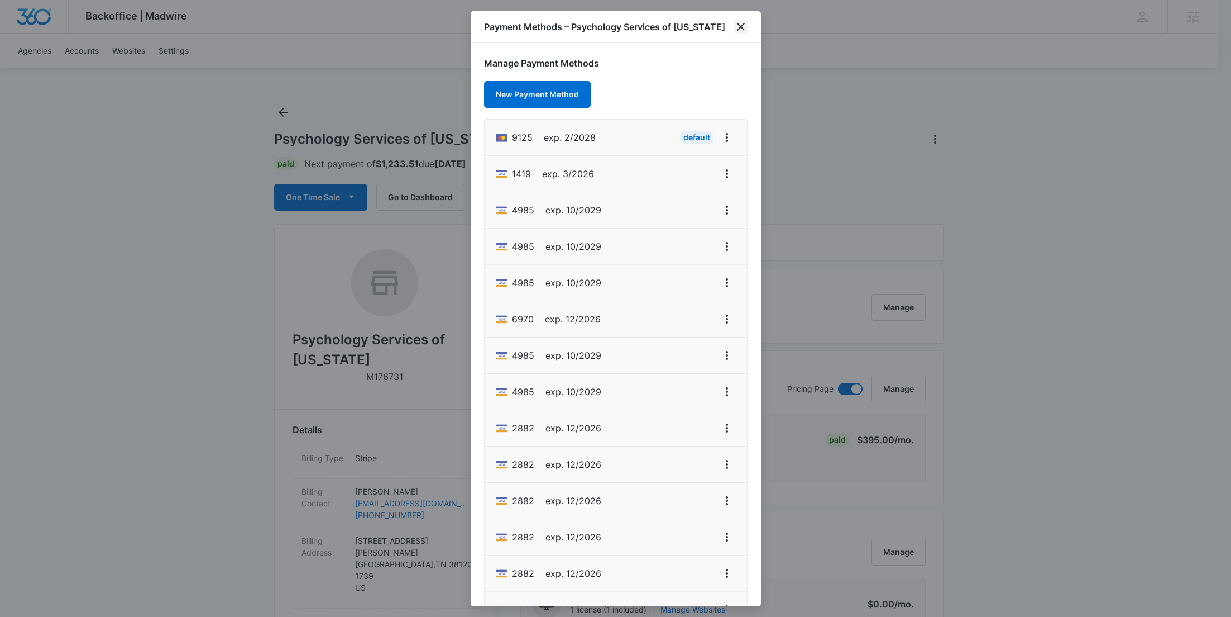
click at [740, 30] on icon "close" at bounding box center [740, 26] width 13 height 13
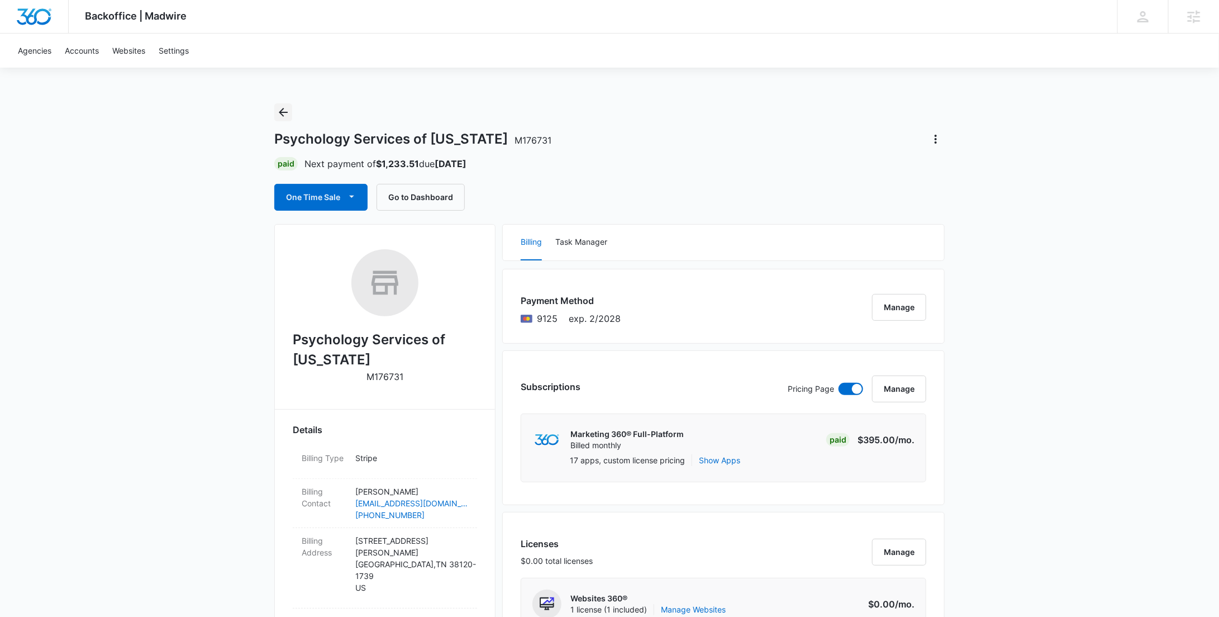
drag, startPoint x: 282, startPoint y: 111, endPoint x: 288, endPoint y: 114, distance: 6.7
click at [282, 112] on icon "Back" at bounding box center [282, 112] width 13 height 13
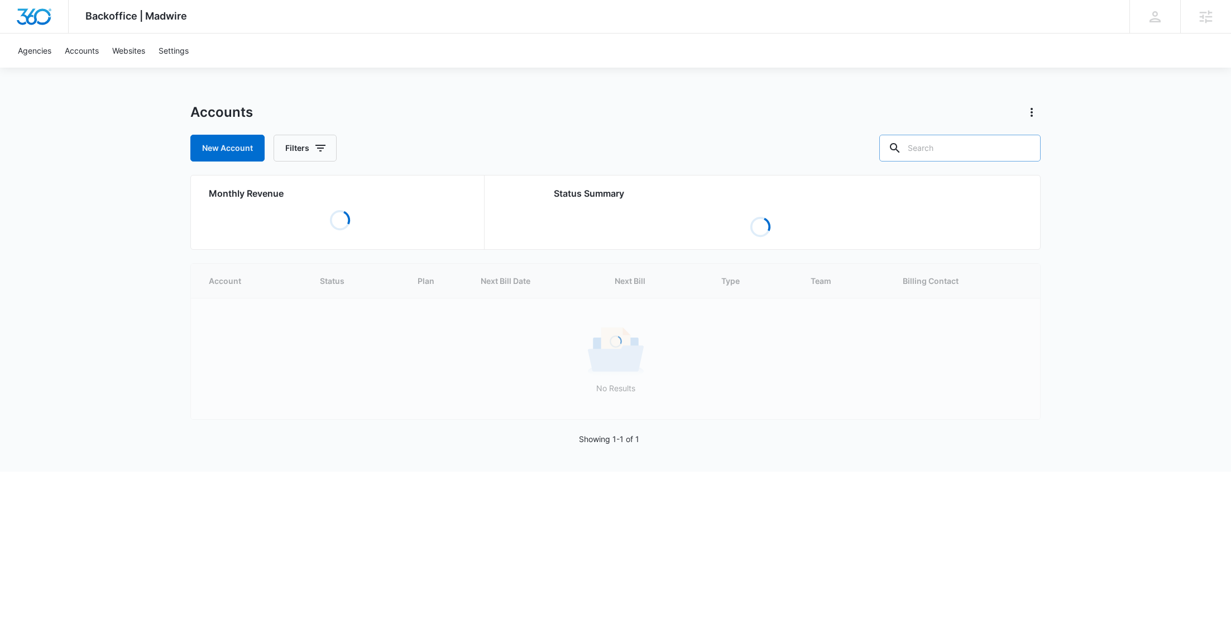
click at [995, 146] on input "text" at bounding box center [960, 148] width 161 height 27
paste input "M8436"
type input "M8436"
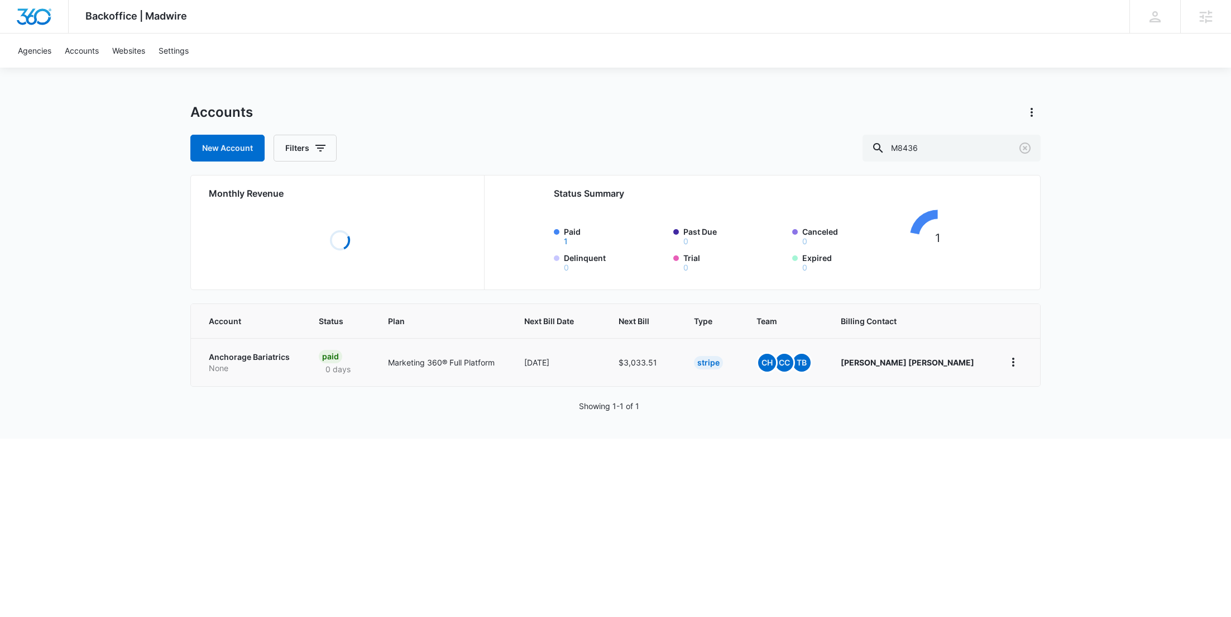
click at [233, 364] on p "None" at bounding box center [250, 367] width 83 height 11
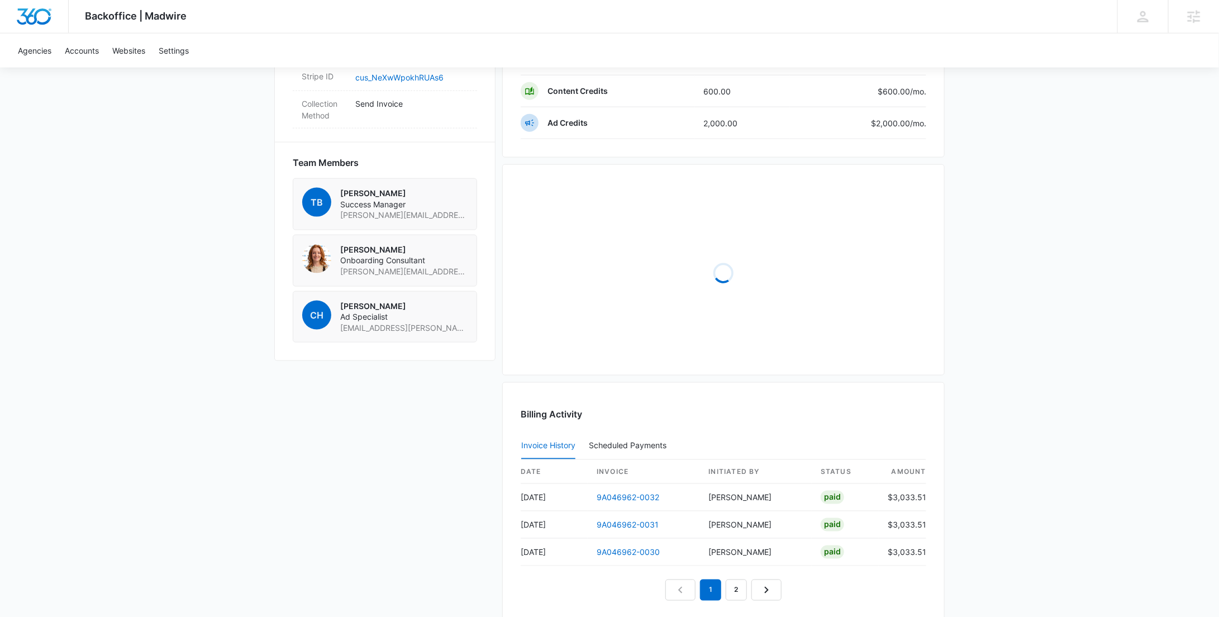
scroll to position [534, 0]
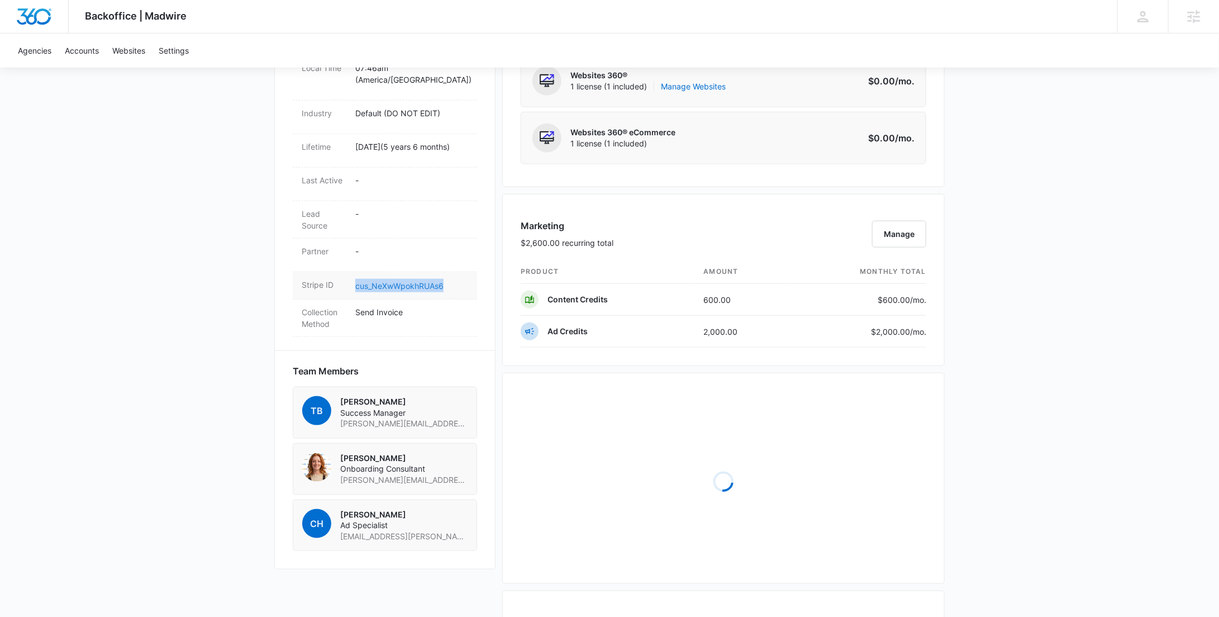
drag, startPoint x: 420, startPoint y: 259, endPoint x: 355, endPoint y: 257, distance: 64.8
click at [355, 279] on dd "cus_NeXwWpokhRUAs6" at bounding box center [411, 285] width 113 height 13
copy link "cus_NeXwWpokhRUAs6"
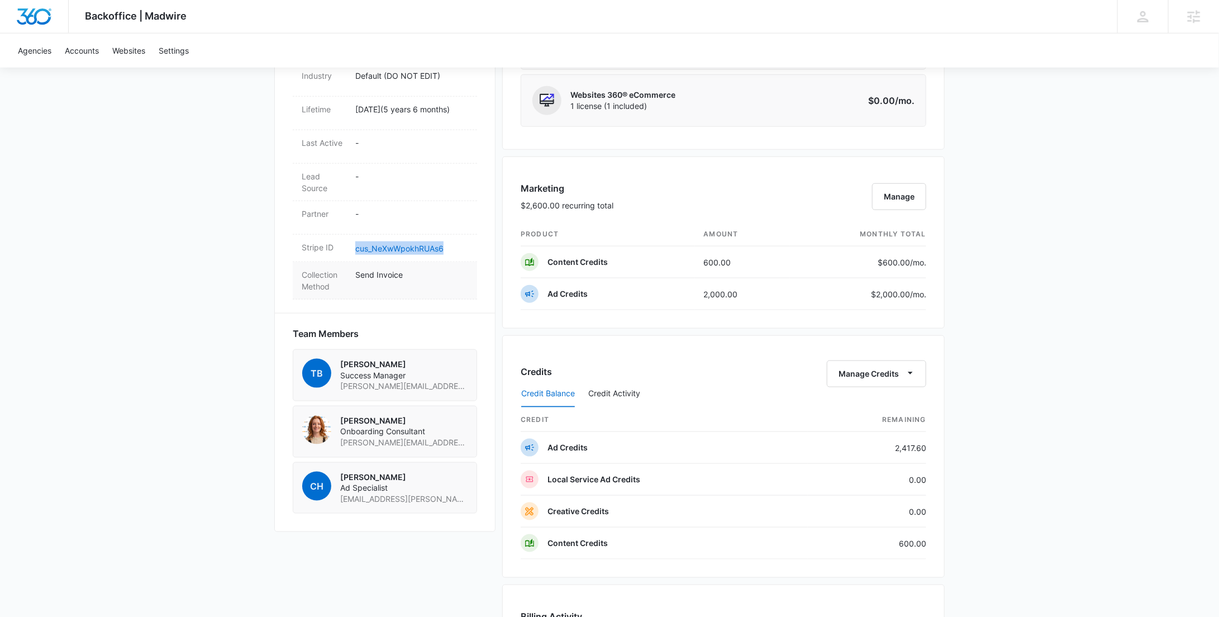
scroll to position [573, 0]
click at [429, 242] on link "cus_NeXwWpokhRUAs6" at bounding box center [399, 246] width 88 height 9
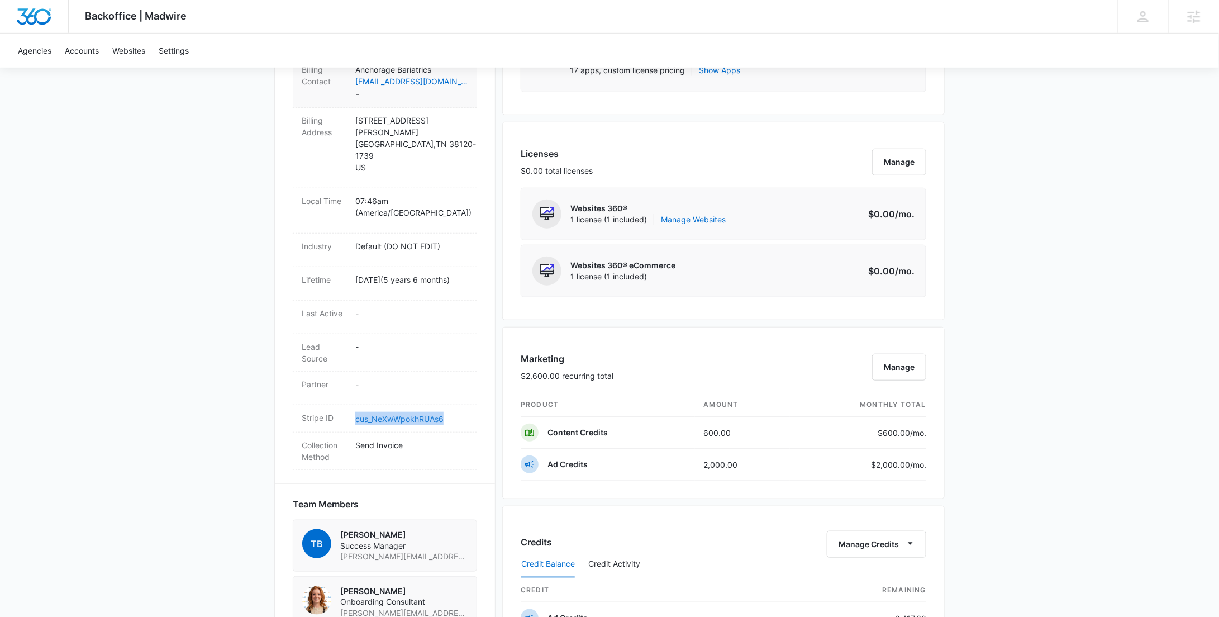
scroll to position [268, 0]
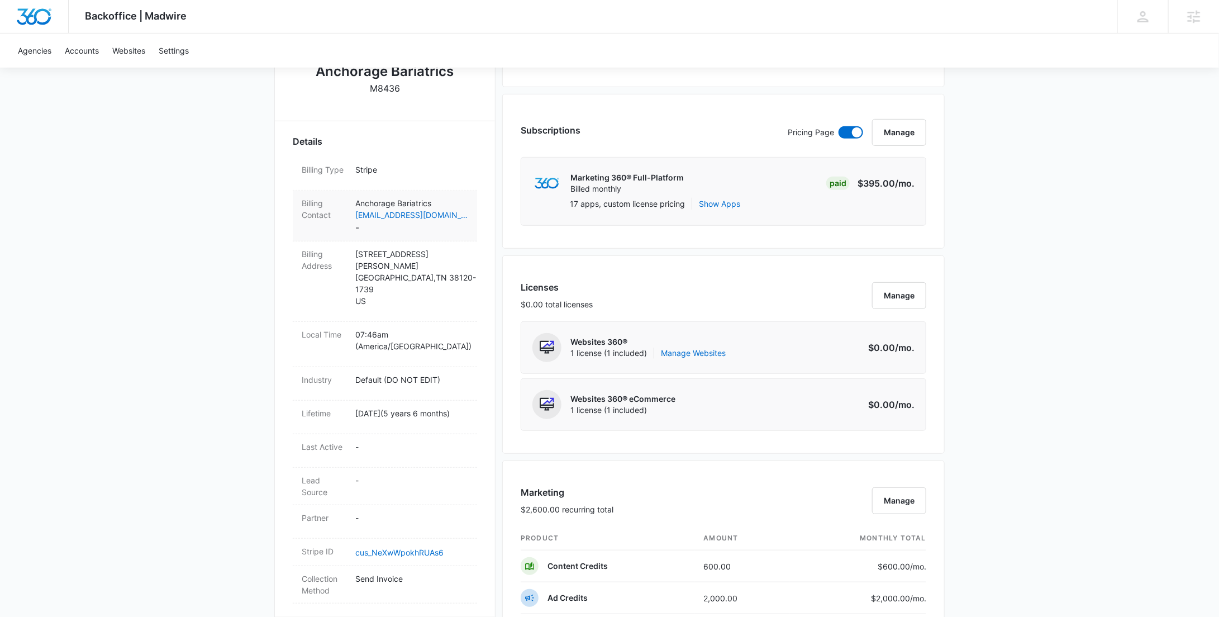
click at [413, 203] on p "Anchorage Bariatrics" at bounding box center [411, 203] width 113 height 12
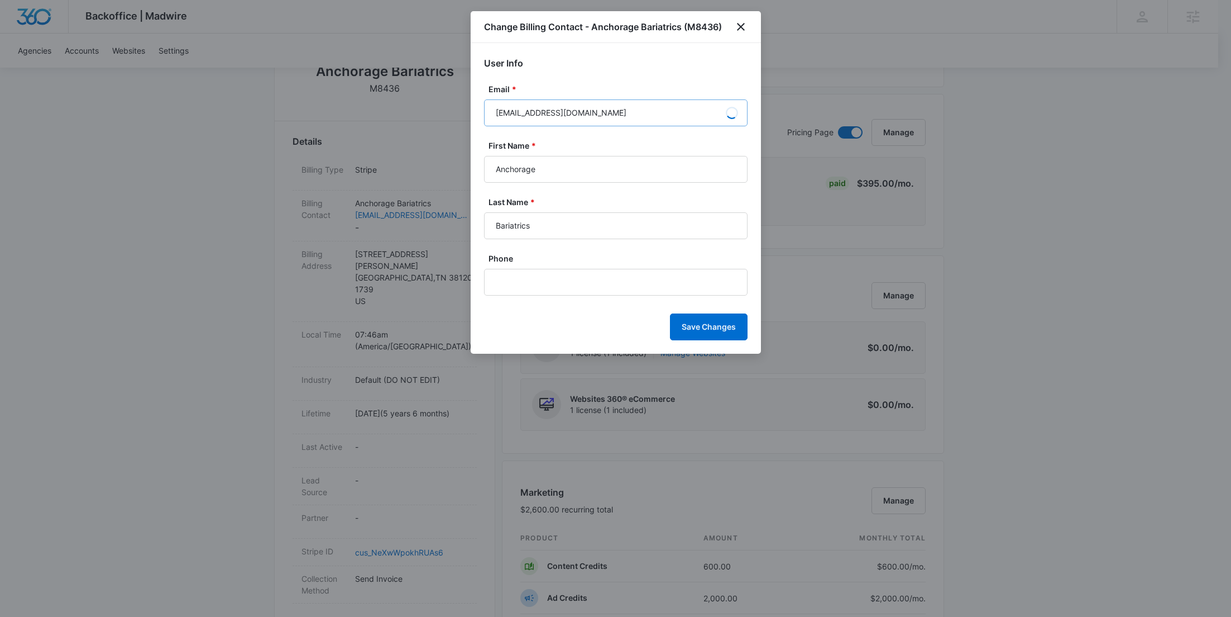
type input "[PERSON_NAME]"
drag, startPoint x: 590, startPoint y: 116, endPoint x: 455, endPoint y: 115, distance: 135.1
click at [458, 115] on body "Backoffice | Madwire Apps Settings RY Rochelle Young rochelle.young@madwire.com…" at bounding box center [615, 575] width 1231 height 1686
paste input "billing@liftmediagroup"
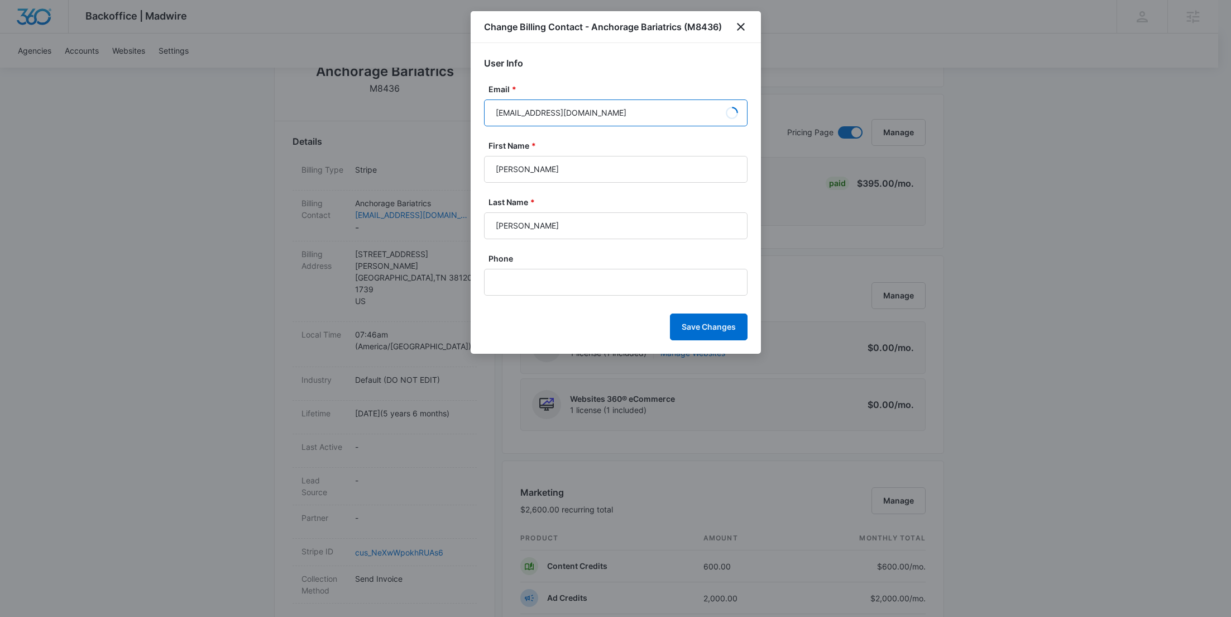
type input "[EMAIL_ADDRESS][DOMAIN_NAME]"
drag, startPoint x: 548, startPoint y: 173, endPoint x: 429, endPoint y: 116, distance: 132.1
click at [427, 163] on body "Backoffice | Madwire Apps Settings RY Rochelle Young rochelle.young@madwire.com…" at bounding box center [615, 575] width 1231 height 1686
paste input "Jasper"
type input "Jasper"
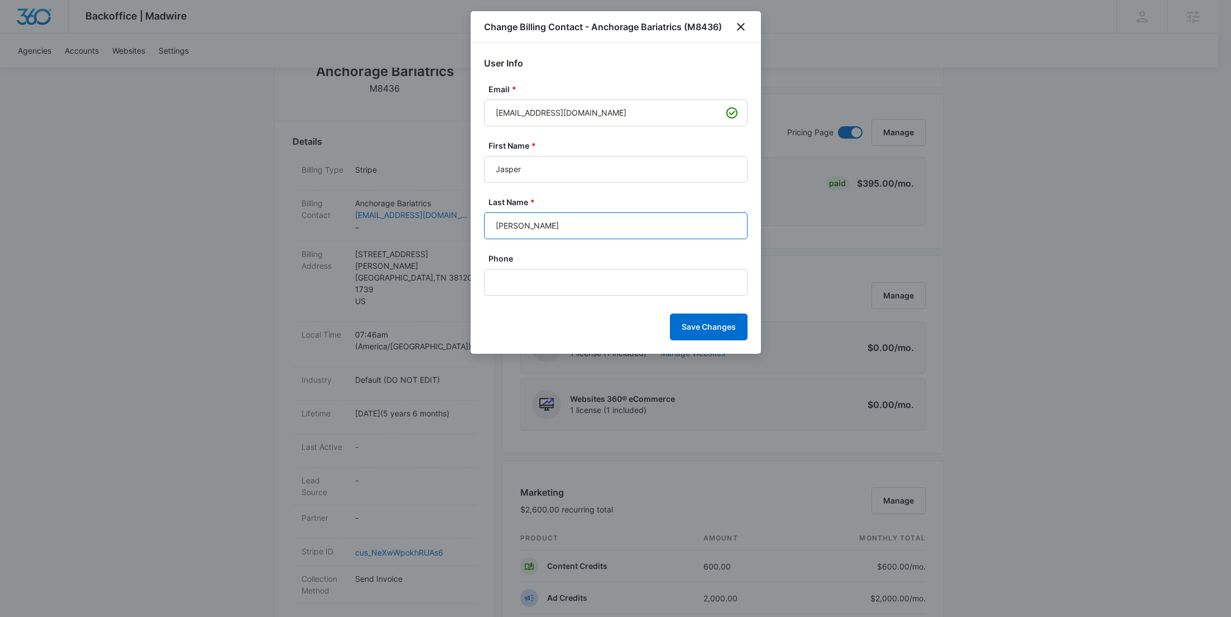
drag, startPoint x: 537, startPoint y: 231, endPoint x: 424, endPoint y: 219, distance: 113.5
click at [424, 223] on body "Backoffice | Madwire Apps Settings RY Rochelle Young rochelle.young@madwire.com…" at bounding box center [615, 575] width 1231 height 1686
paste input "Reynold"
type input "Reynolds"
click at [563, 280] on input "Phone" at bounding box center [616, 282] width 264 height 27
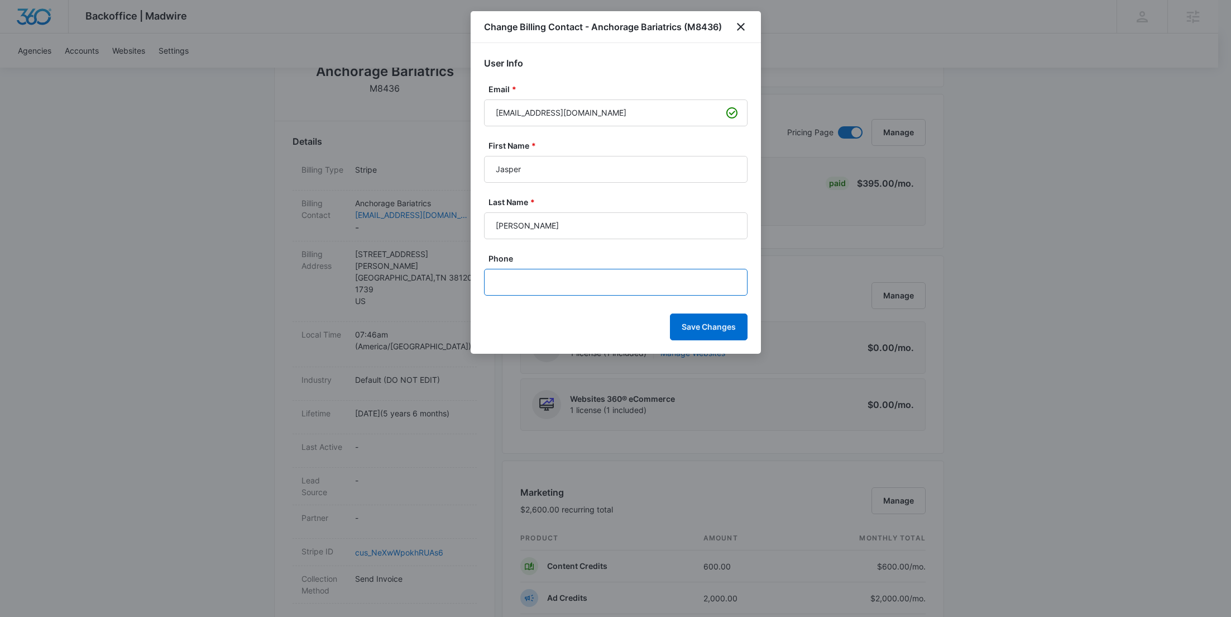
paste input "[PHONE_NUMBER]"
type input "[PHONE_NUMBER]"
click at [689, 319] on button "Save Changes" at bounding box center [709, 326] width 78 height 27
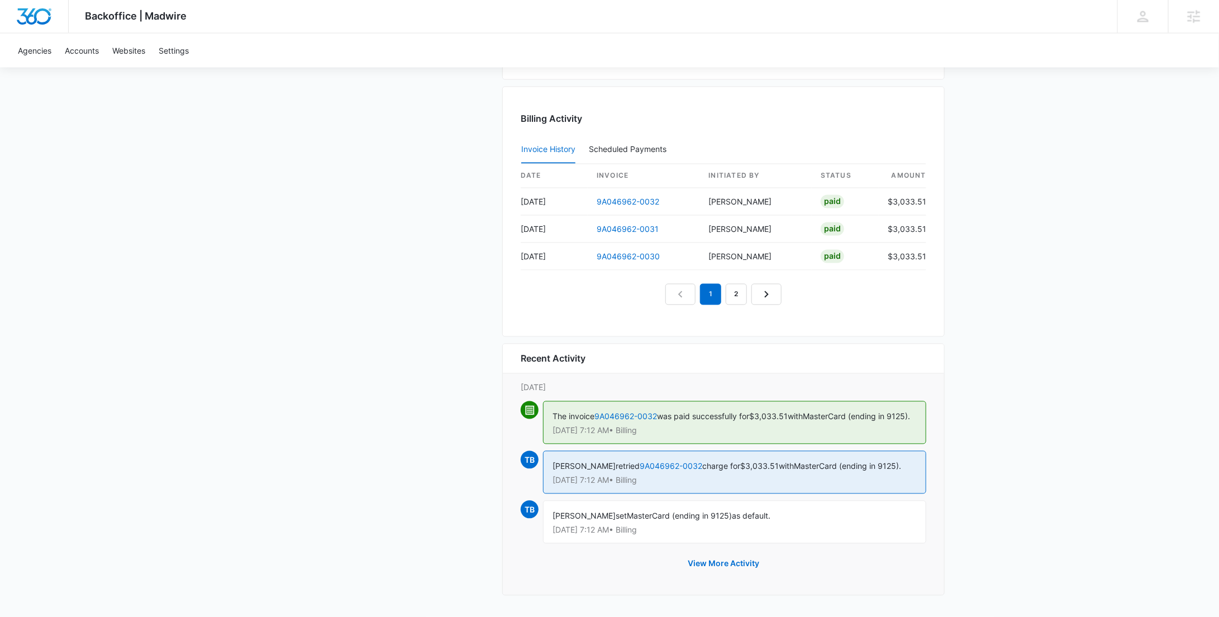
scroll to position [0, 0]
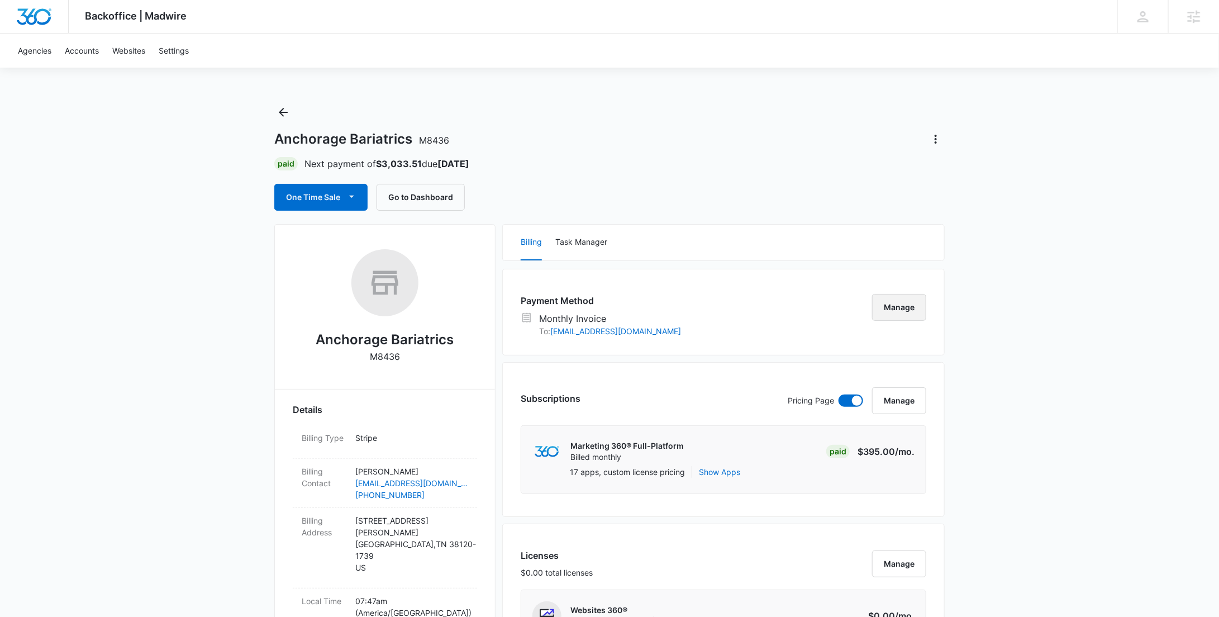
click at [909, 300] on button "Manage" at bounding box center [899, 307] width 54 height 27
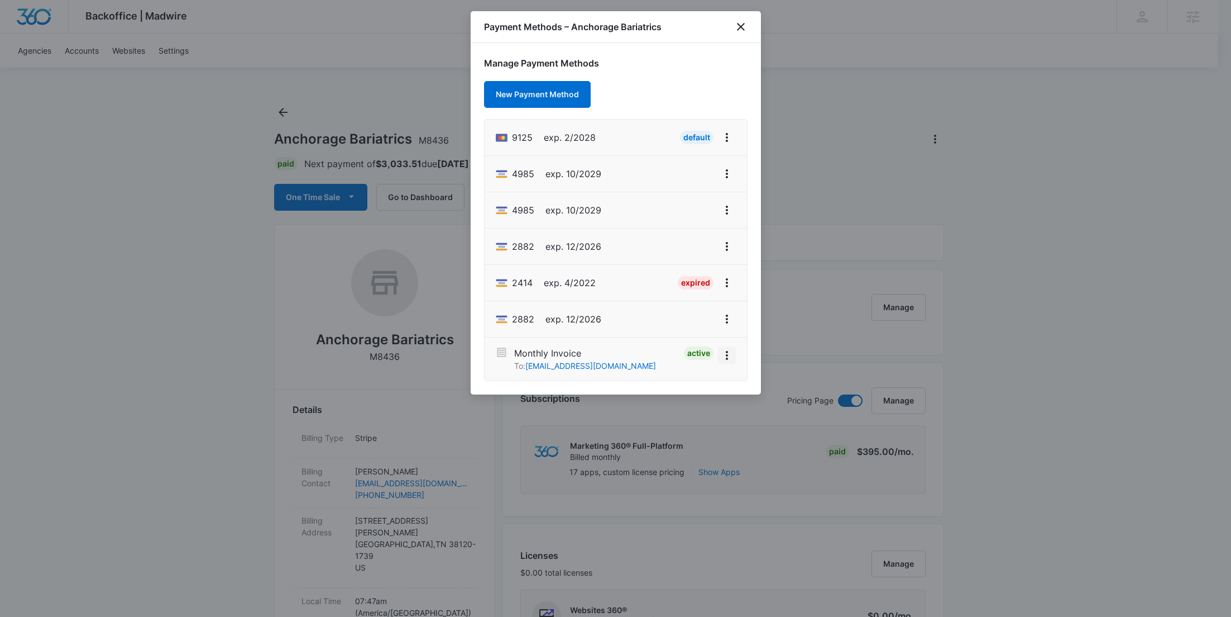
click at [727, 352] on icon "View More" at bounding box center [726, 354] width 13 height 13
click at [702, 326] on div "Deactivate" at bounding box center [689, 324] width 40 height 8
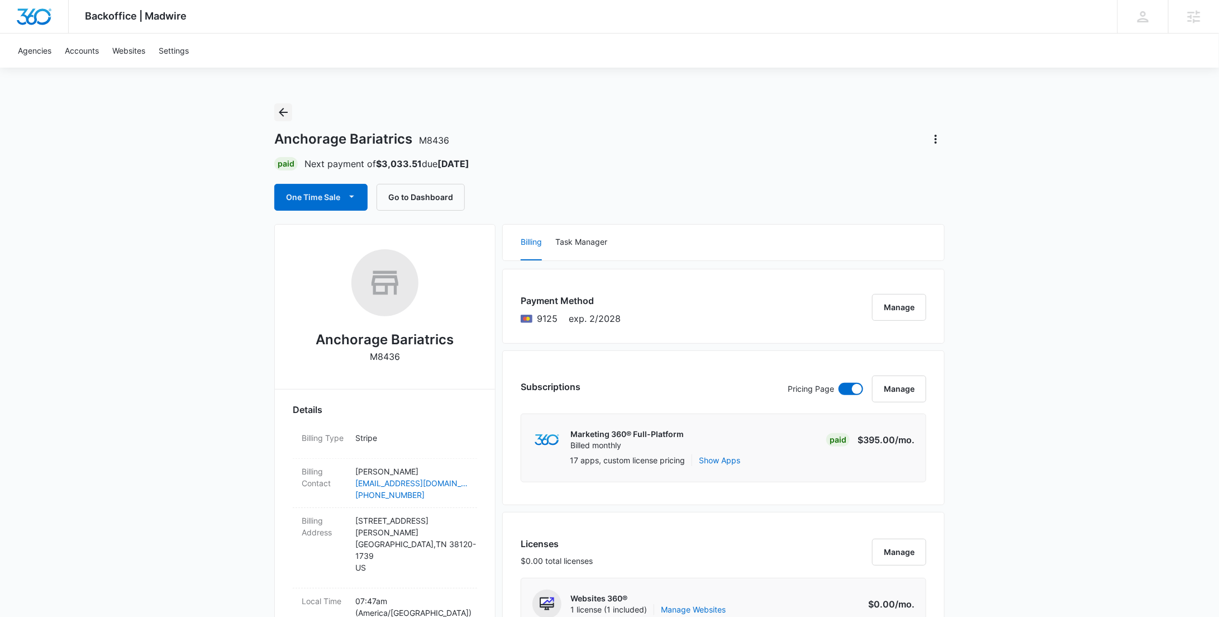
click at [288, 106] on icon "Back" at bounding box center [282, 112] width 13 height 13
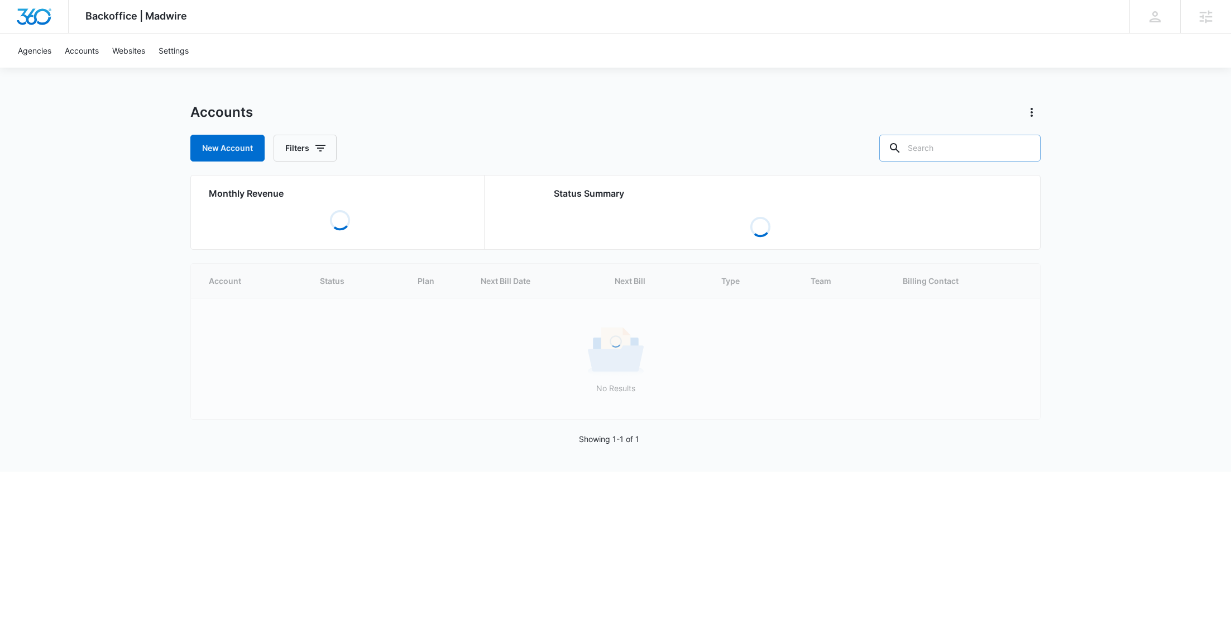
click at [1013, 151] on input "text" at bounding box center [960, 148] width 161 height 27
paste input "M38496"
type input "M38496"
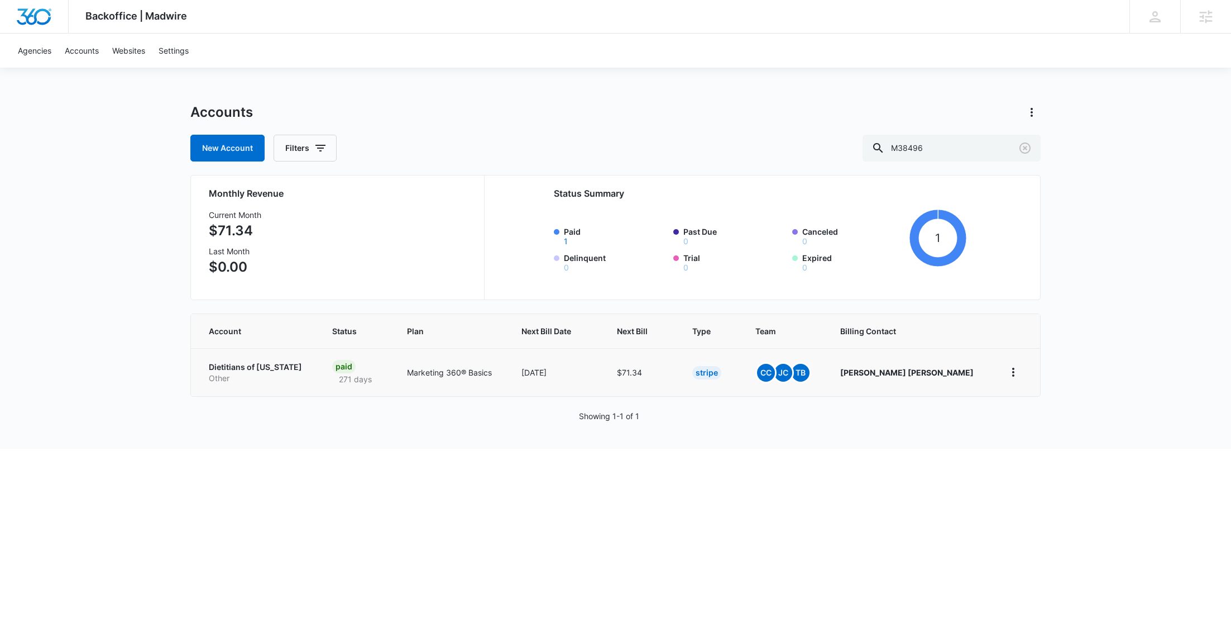
click at [241, 367] on p "Dietitians of [US_STATE]" at bounding box center [257, 366] width 97 height 11
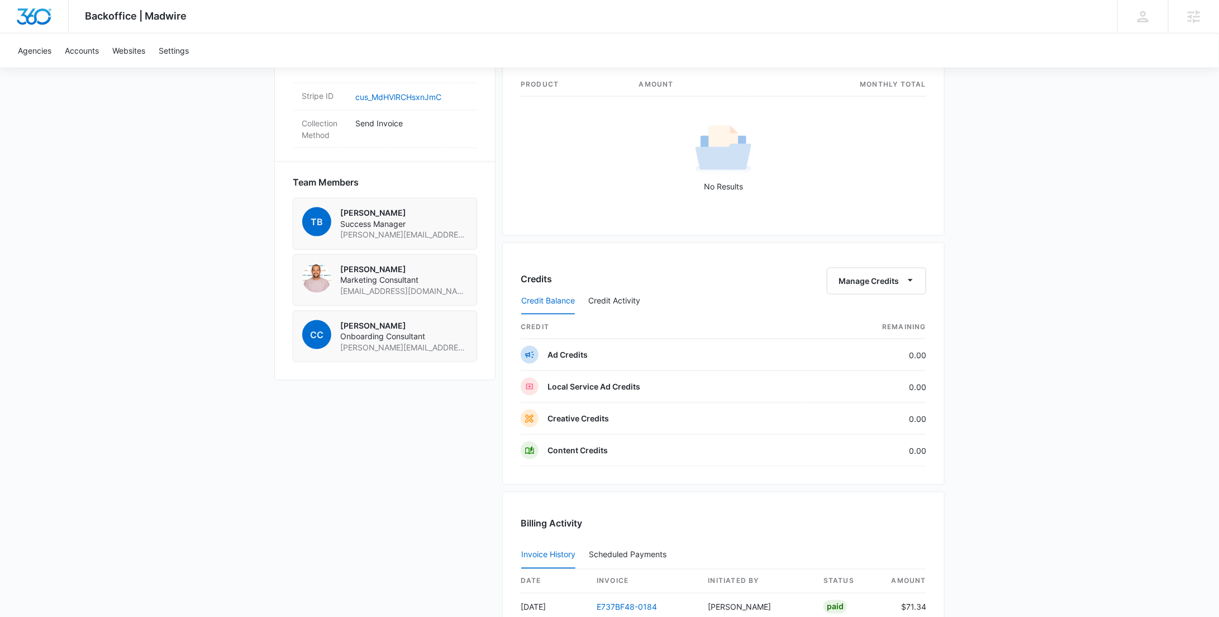
scroll to position [687, 0]
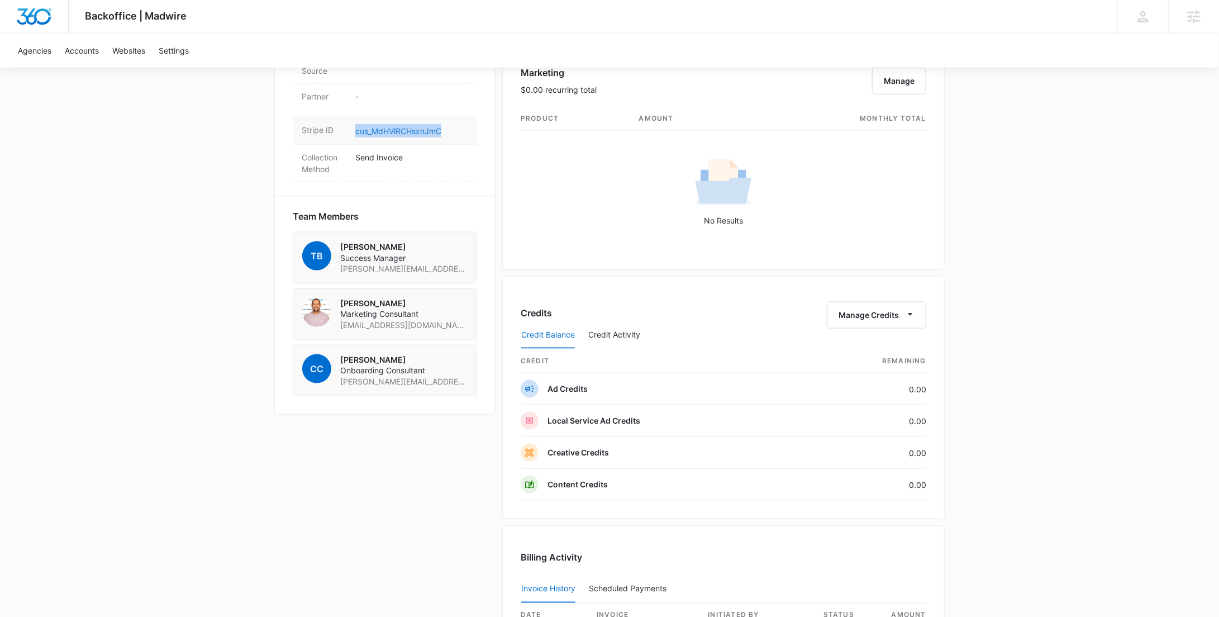
drag, startPoint x: 434, startPoint y: 116, endPoint x: 355, endPoint y: 116, distance: 79.3
click at [355, 124] on dd "cus_MdHVlRCHsxnJmC" at bounding box center [411, 130] width 113 height 13
copy link "cus_MdHVlRCHsxnJmC"
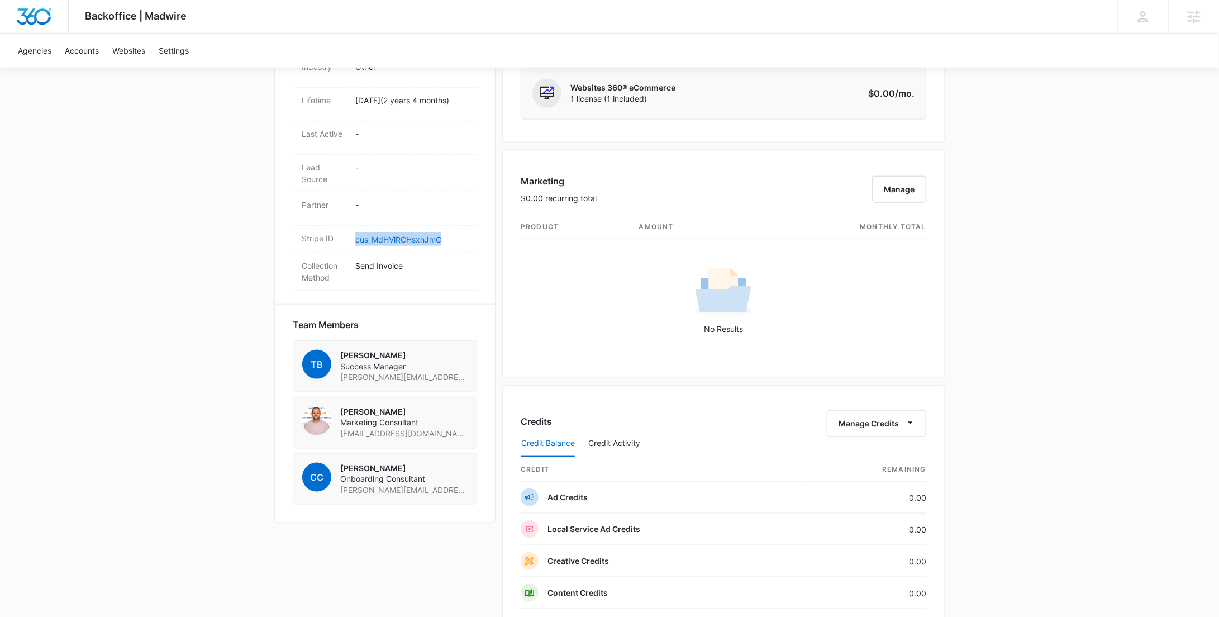
scroll to position [0, 0]
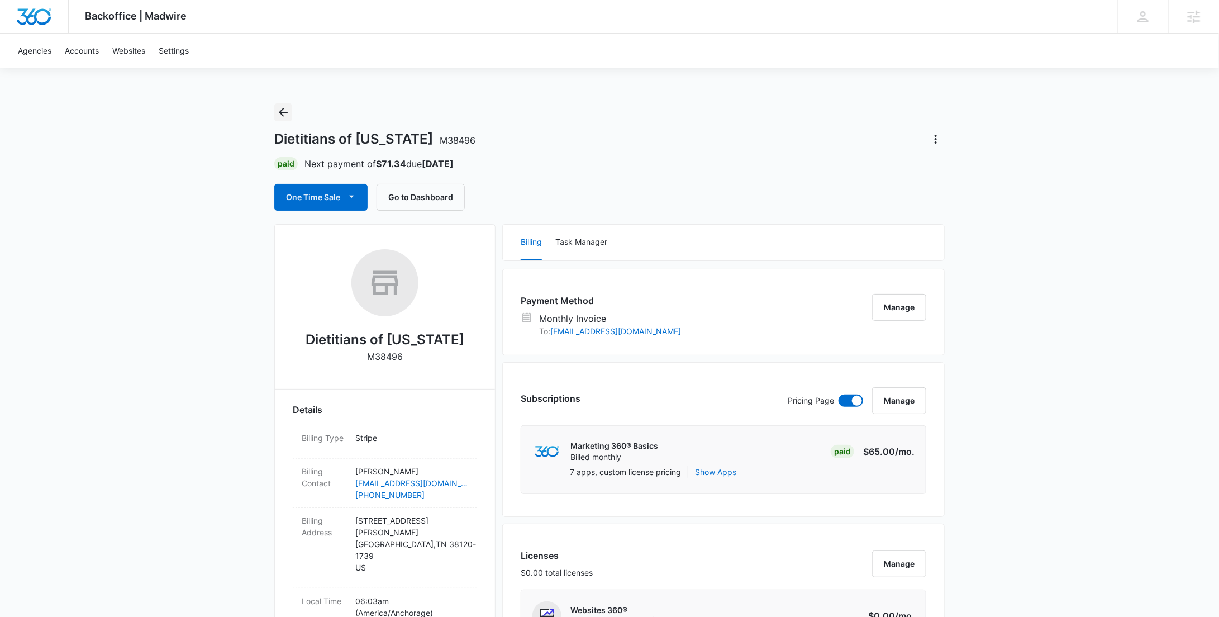
click at [280, 116] on icon "Back" at bounding box center [282, 112] width 13 height 13
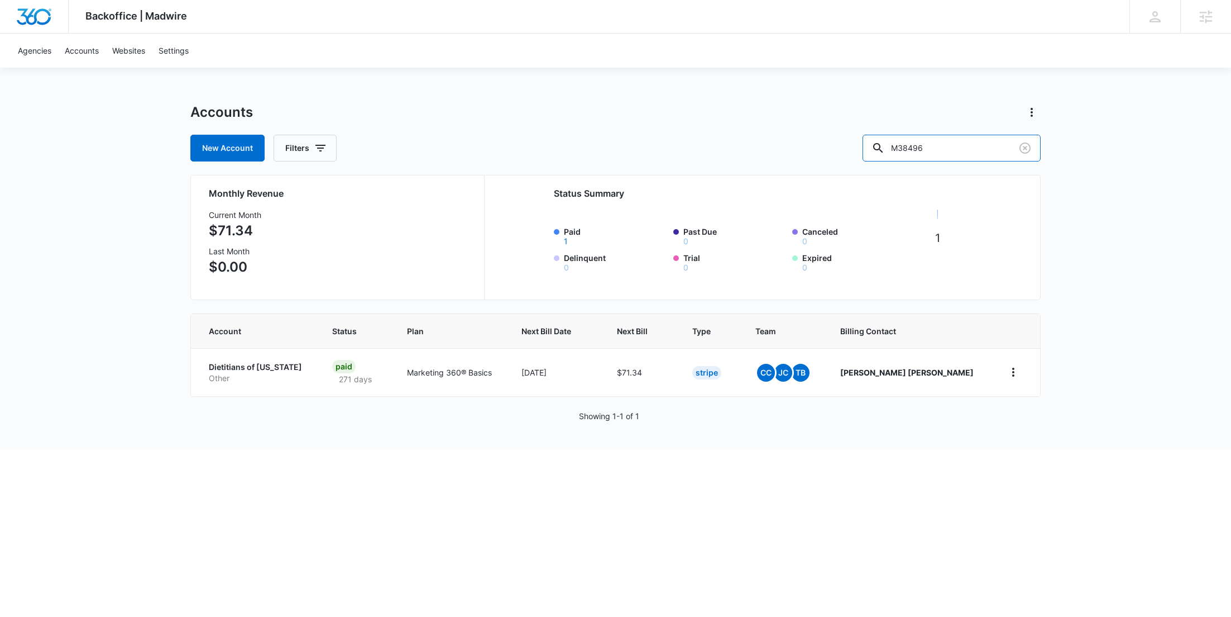
click at [872, 147] on div "New Account Filters M38496" at bounding box center [615, 148] width 851 height 27
paste input "24588"
type input "M324588"
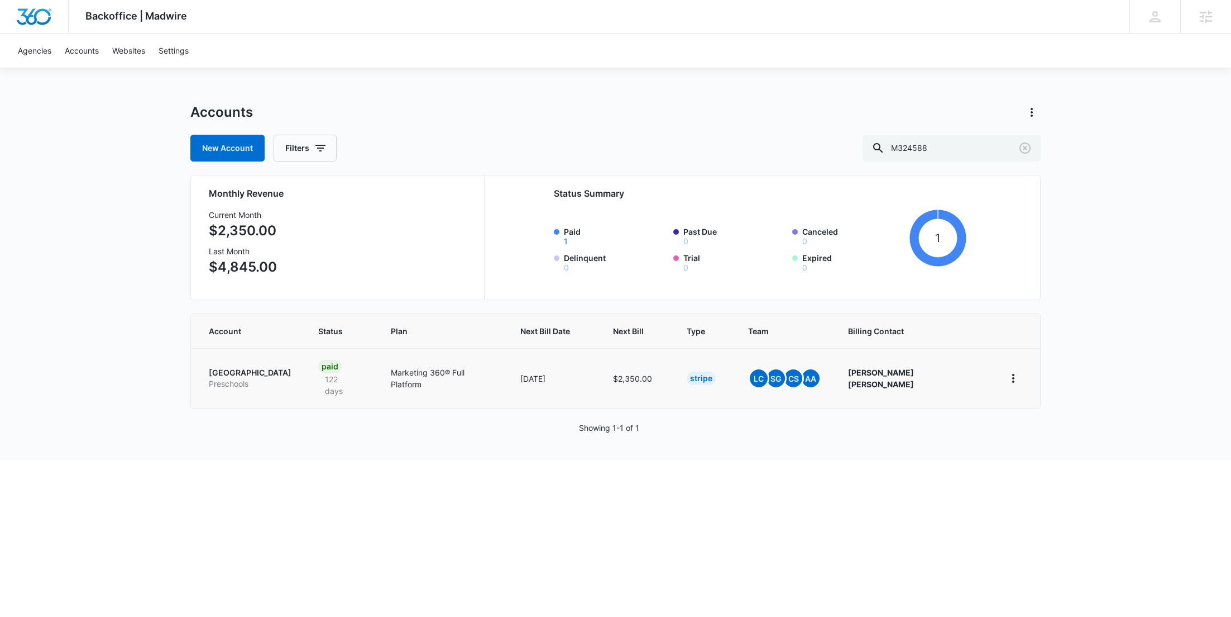
click at [236, 378] on p "Preschools" at bounding box center [250, 383] width 83 height 11
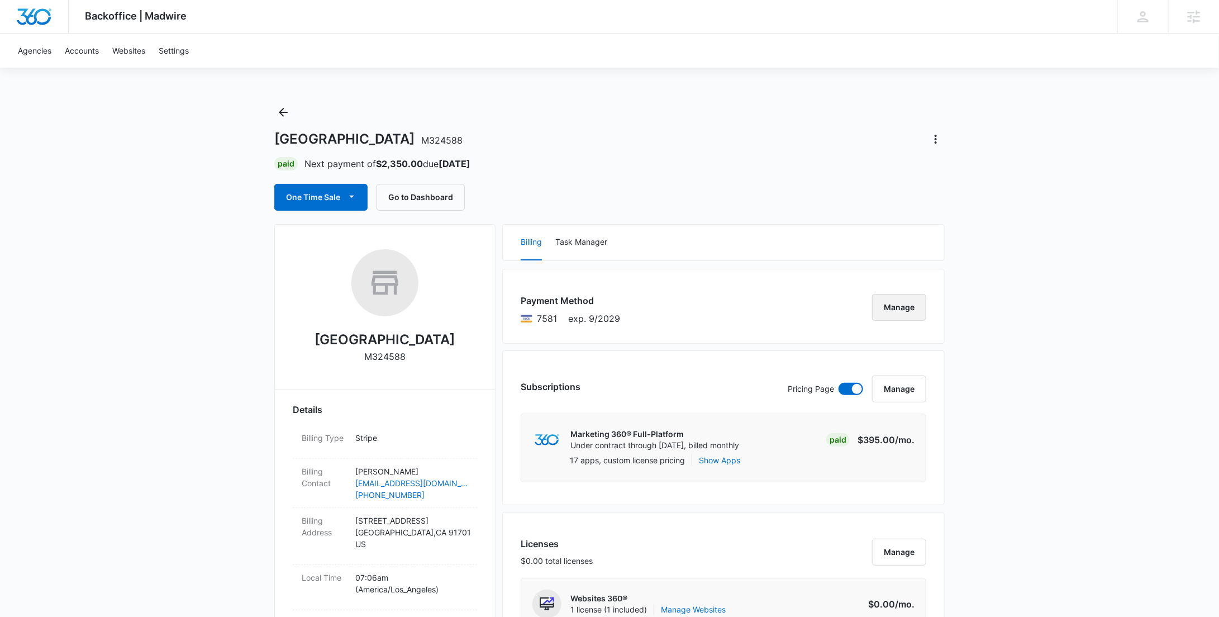
click at [891, 300] on button "Manage" at bounding box center [899, 307] width 54 height 27
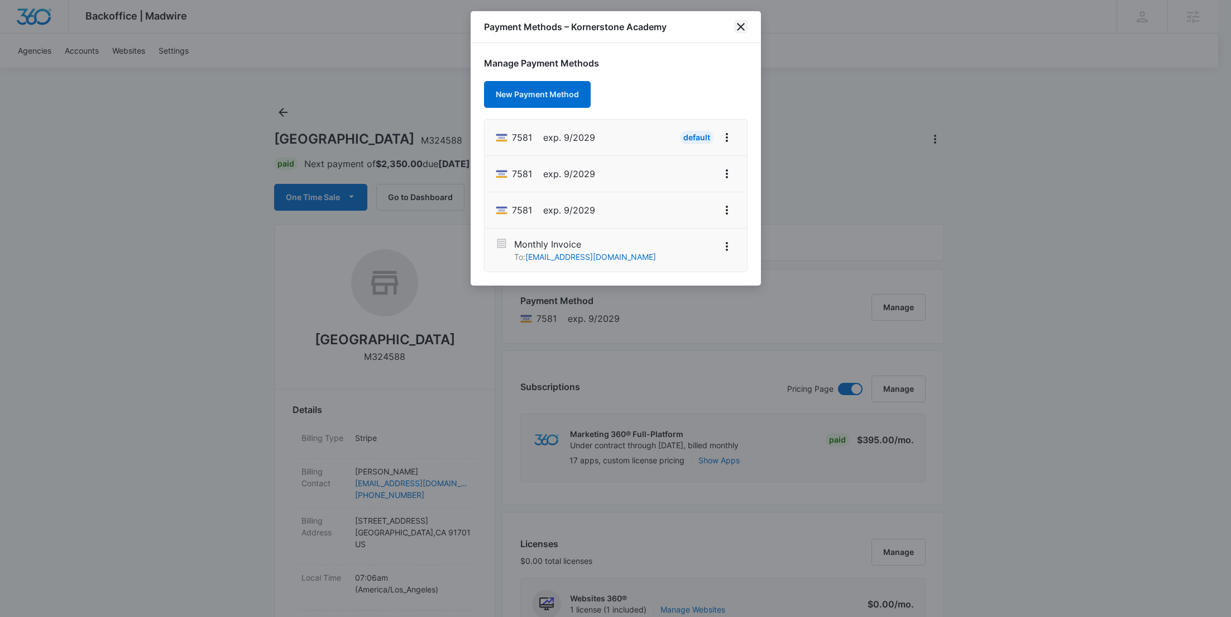
click at [734, 25] on div "Payment Methods – Kornerstone Academy" at bounding box center [616, 27] width 290 height 32
click at [733, 25] on div "Payment Methods – Kornerstone Academy" at bounding box center [616, 27] width 290 height 32
click at [740, 26] on icon "close" at bounding box center [740, 26] width 13 height 13
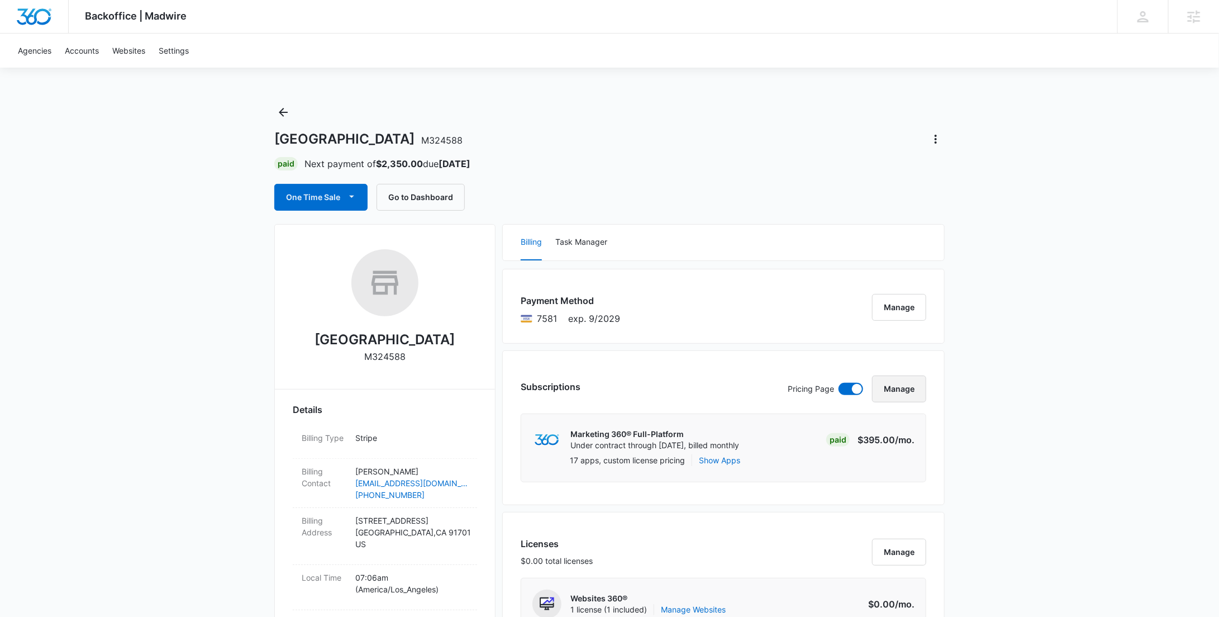
click at [890, 386] on button "Manage" at bounding box center [899, 388] width 54 height 27
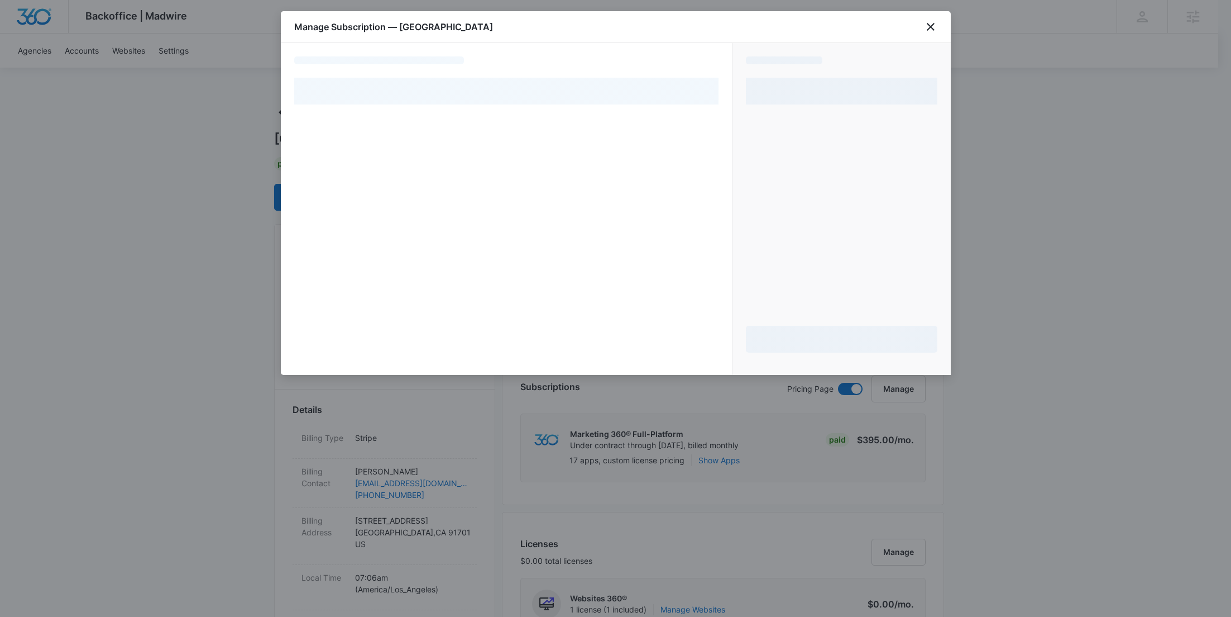
select select "pm_1R1bAXA4n8RTgNjUbcrMQzbR"
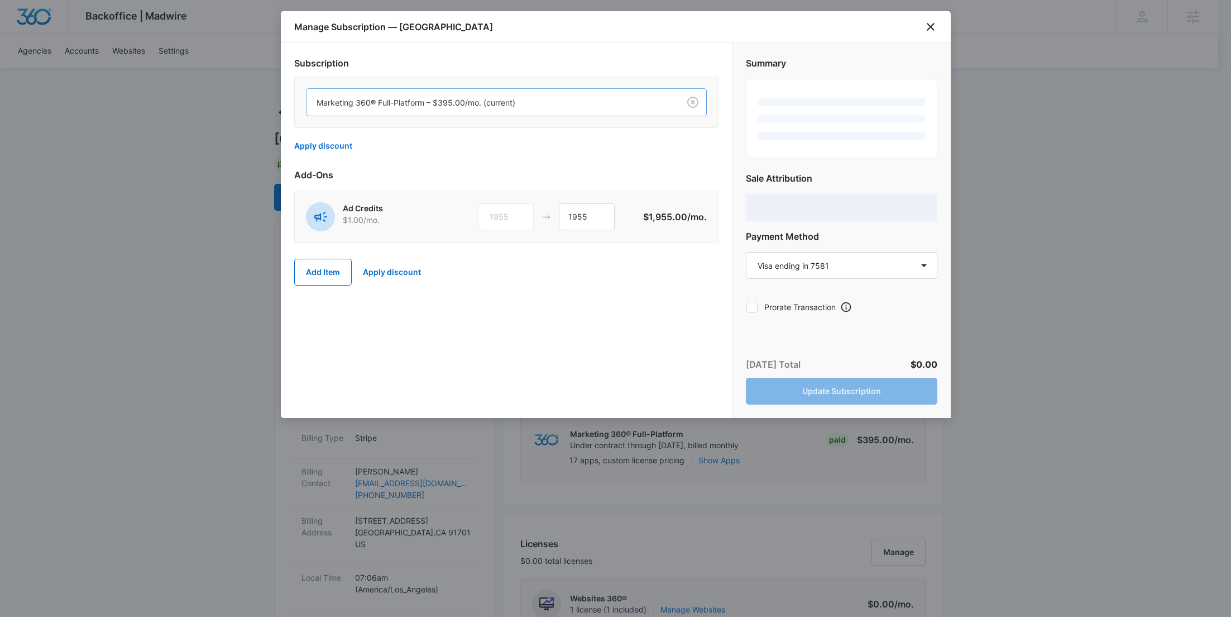
click at [433, 107] on div at bounding box center [491, 102] width 348 height 14
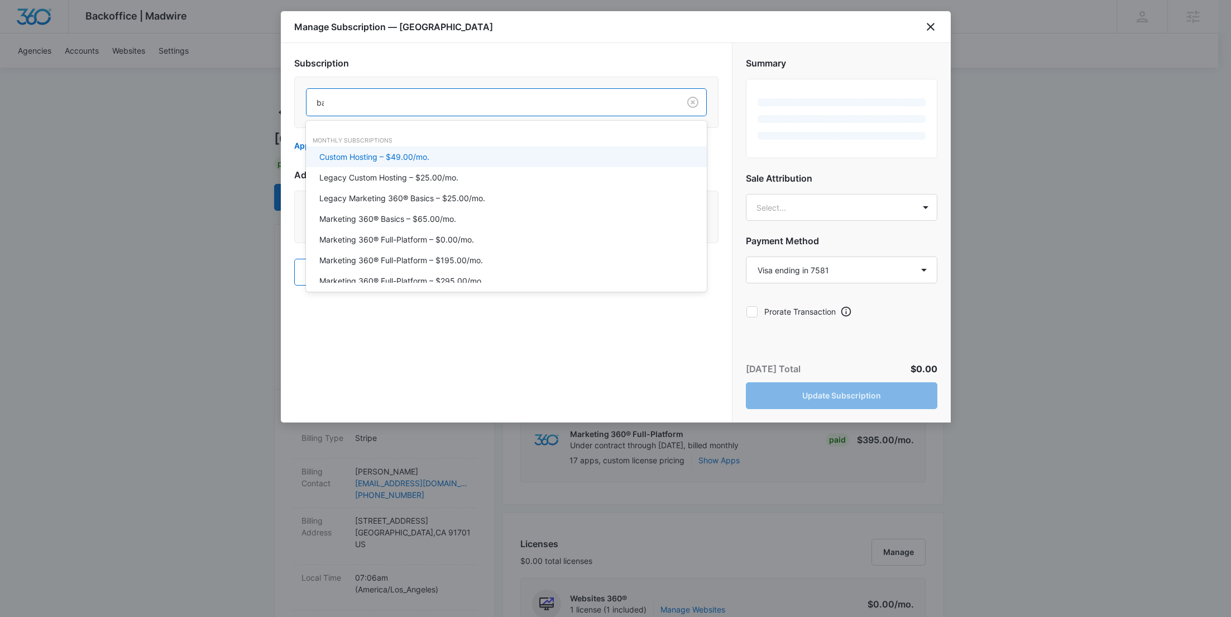
type input "bas"
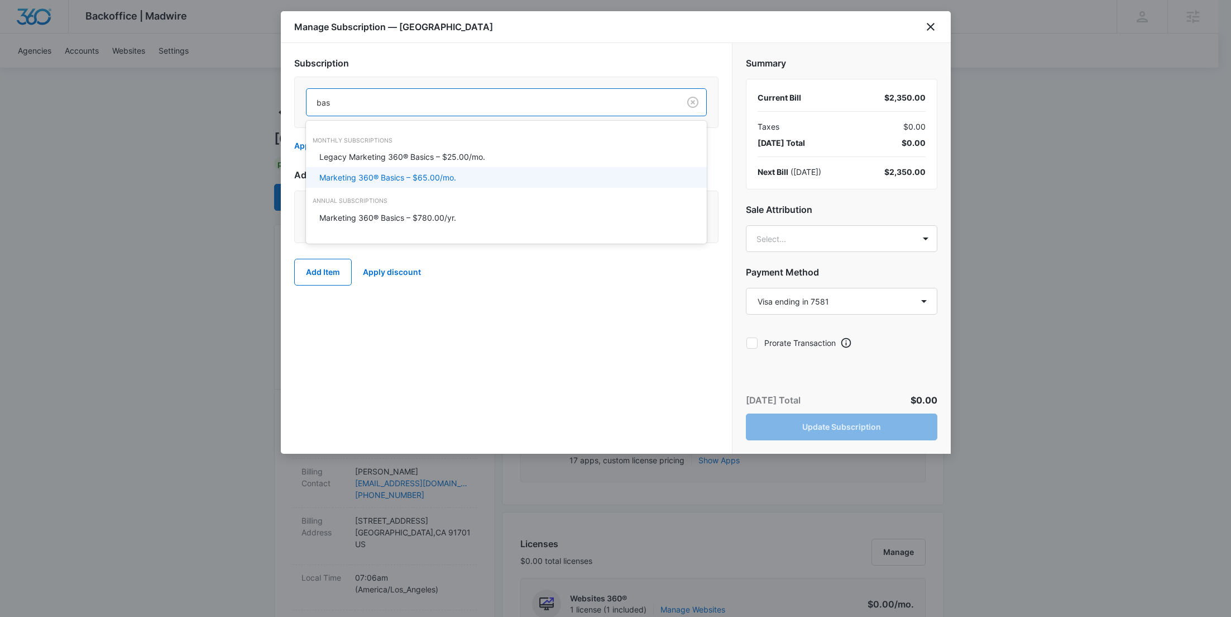
click at [448, 173] on p "Marketing 360® Basics – $65.00/mo." at bounding box center [387, 177] width 137 height 12
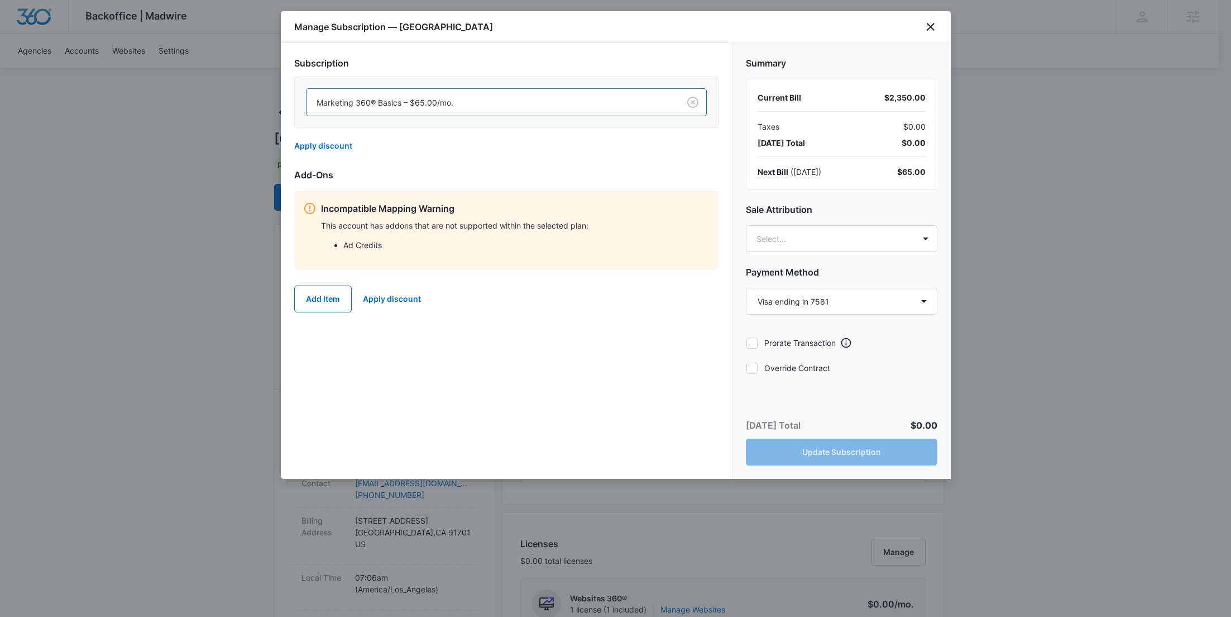
click at [816, 368] on label "Override Contract" at bounding box center [842, 368] width 192 height 12
click at [747, 368] on input "Override Contract" at bounding box center [746, 367] width 1 height 1
checkbox input "true"
click at [862, 449] on button "Update Subscription" at bounding box center [842, 451] width 192 height 27
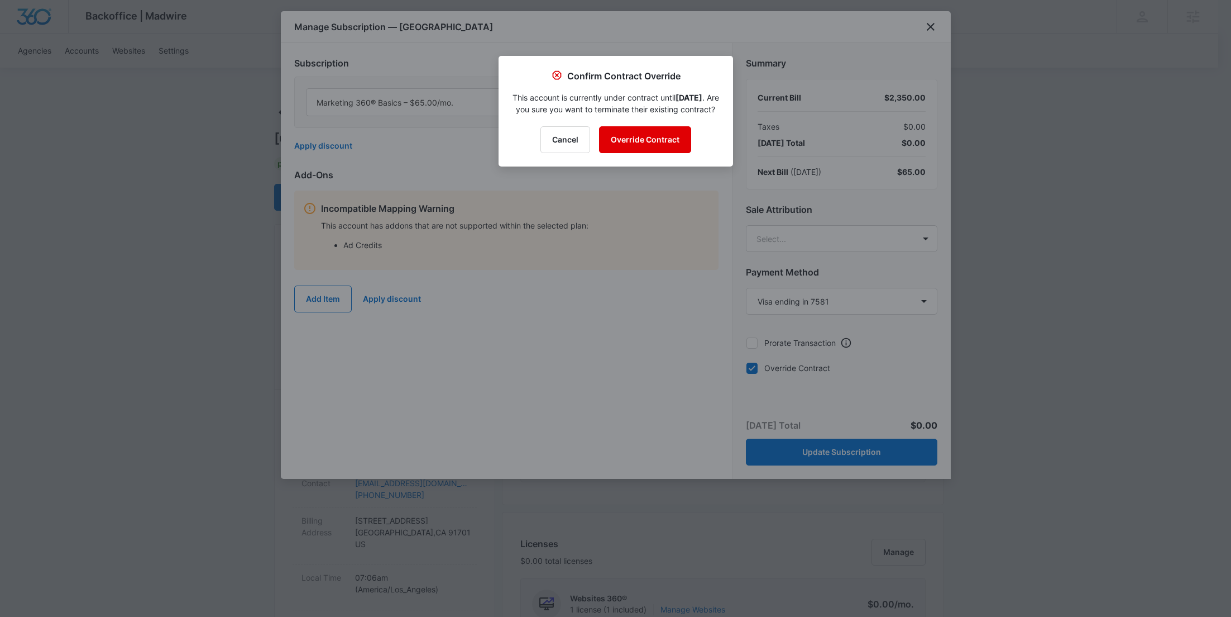
click at [657, 152] on button "Override Contract" at bounding box center [645, 139] width 92 height 27
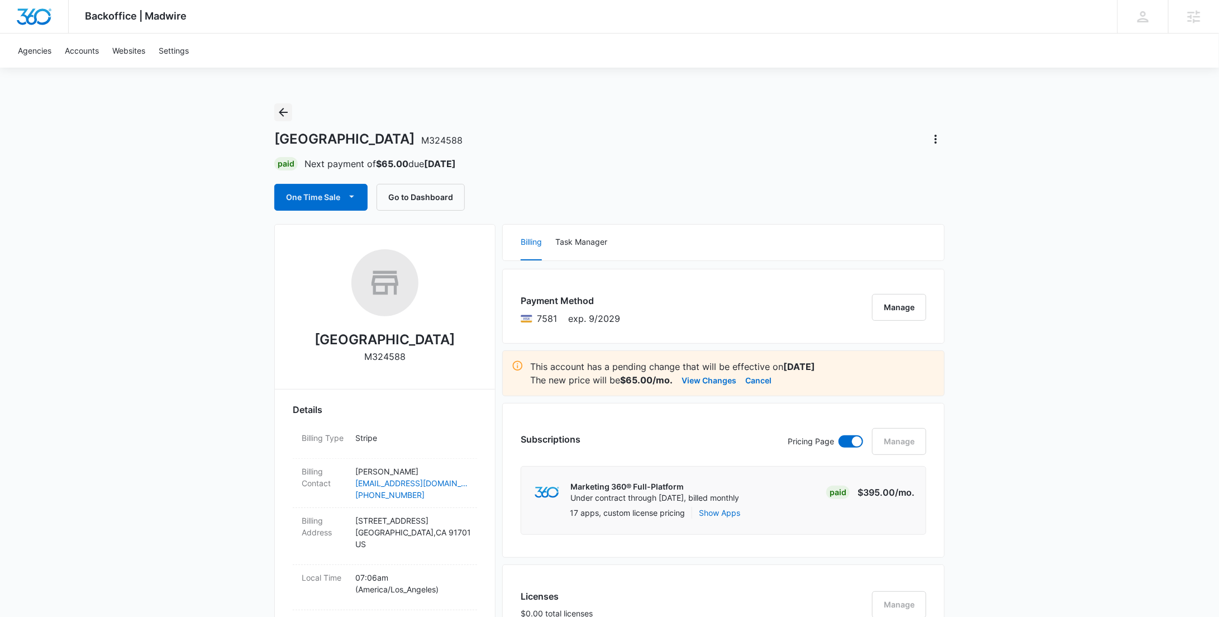
click at [289, 108] on icon "Back" at bounding box center [282, 112] width 13 height 13
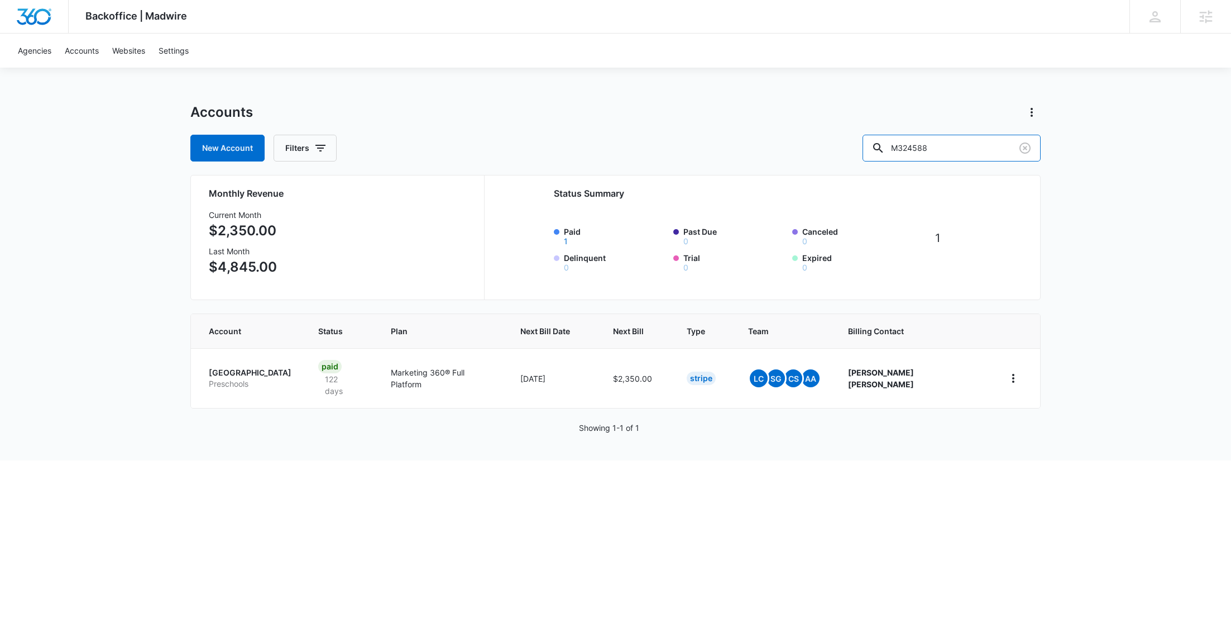
drag, startPoint x: 988, startPoint y: 157, endPoint x: 870, endPoint y: 150, distance: 118.1
click at [870, 150] on div "New Account Filters M324588" at bounding box center [615, 148] width 851 height 27
paste input "[PERSON_NAME]"
type input "[PERSON_NAME]"
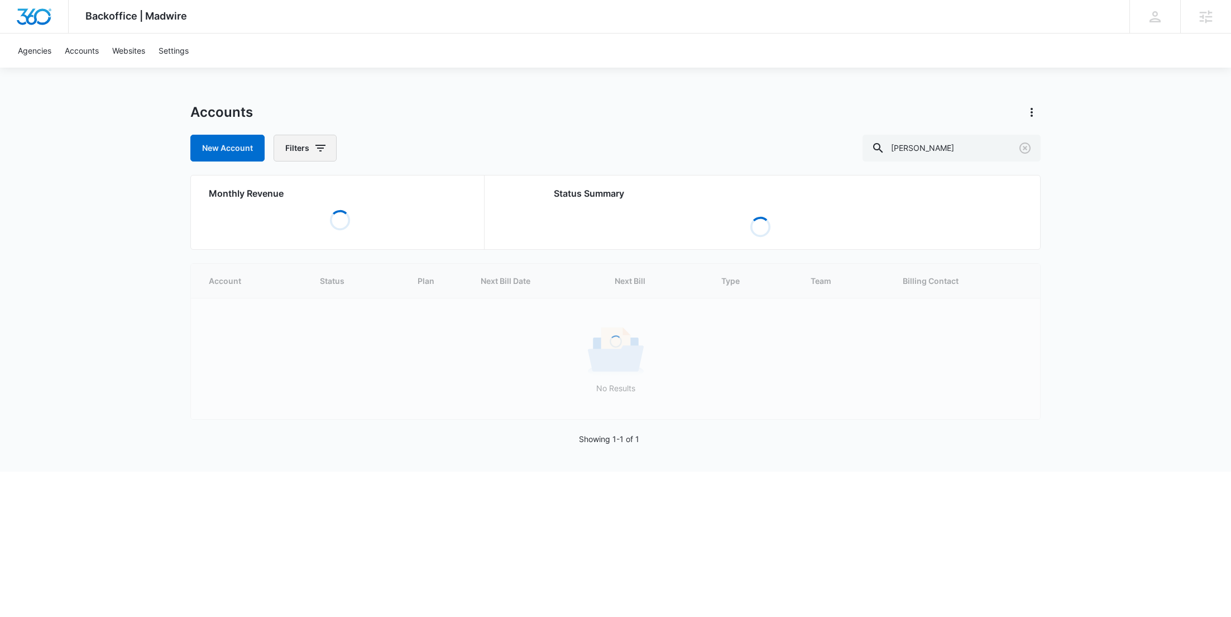
click at [318, 149] on icon "button" at bounding box center [320, 147] width 13 height 13
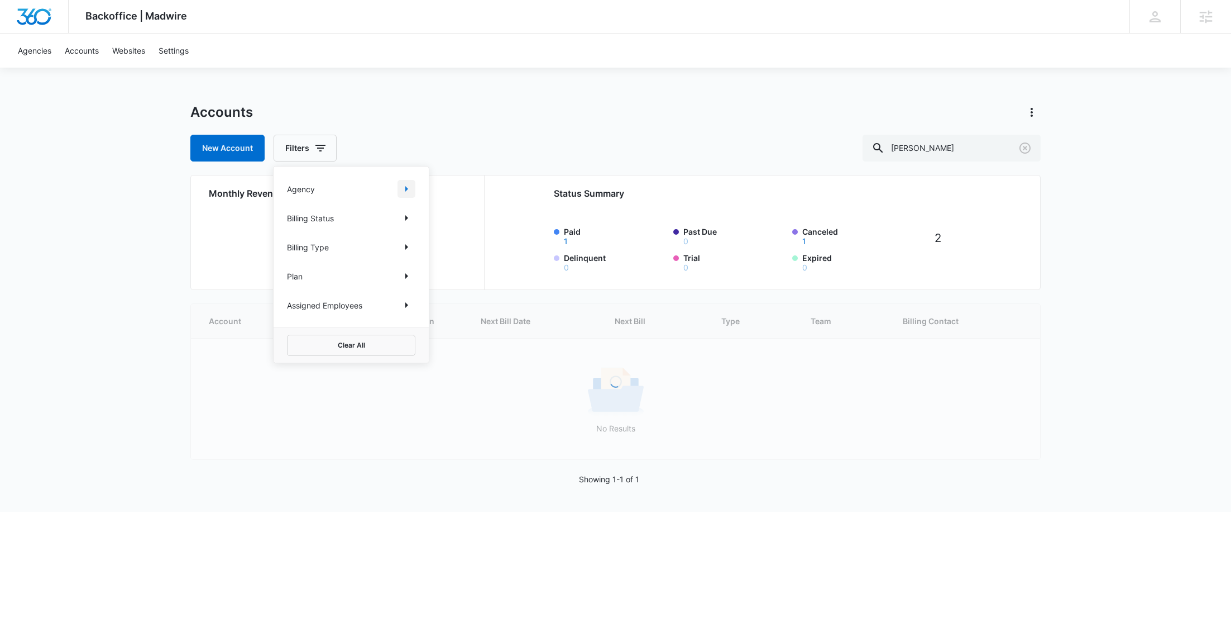
click at [404, 181] on button "Show Agency filters" at bounding box center [407, 189] width 18 height 18
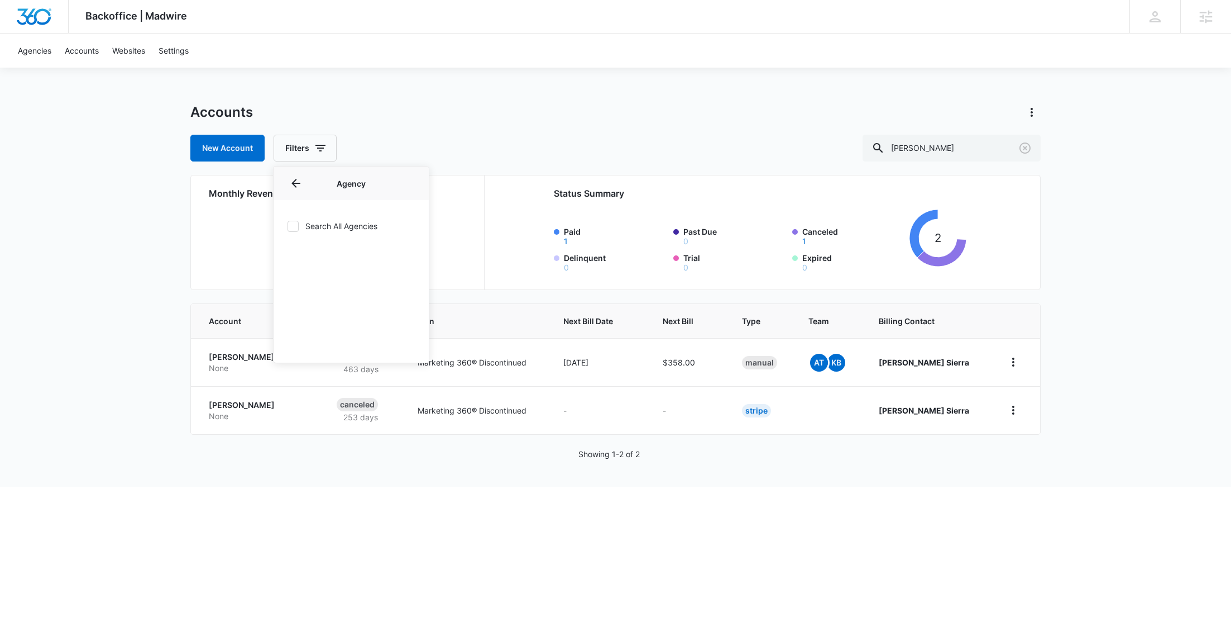
click at [350, 226] on label "Search All Agencies" at bounding box center [351, 226] width 128 height 12
click at [288, 226] on input "Search All Agencies" at bounding box center [287, 226] width 1 height 1
checkbox input "true"
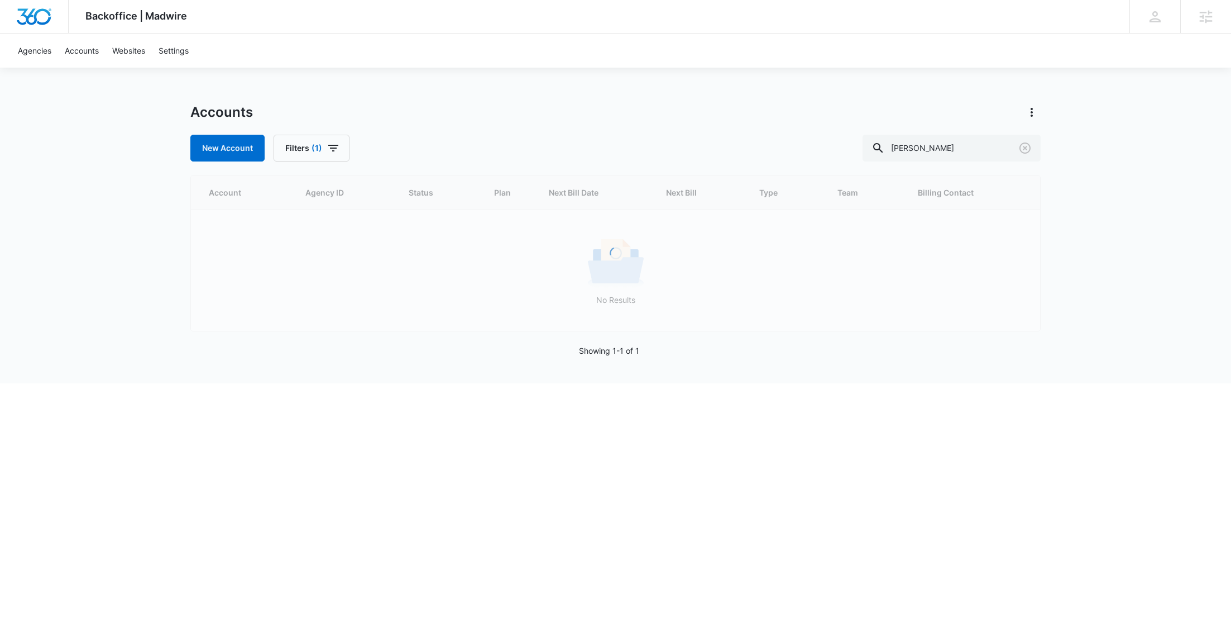
click at [508, 113] on div "Accounts" at bounding box center [615, 112] width 851 height 18
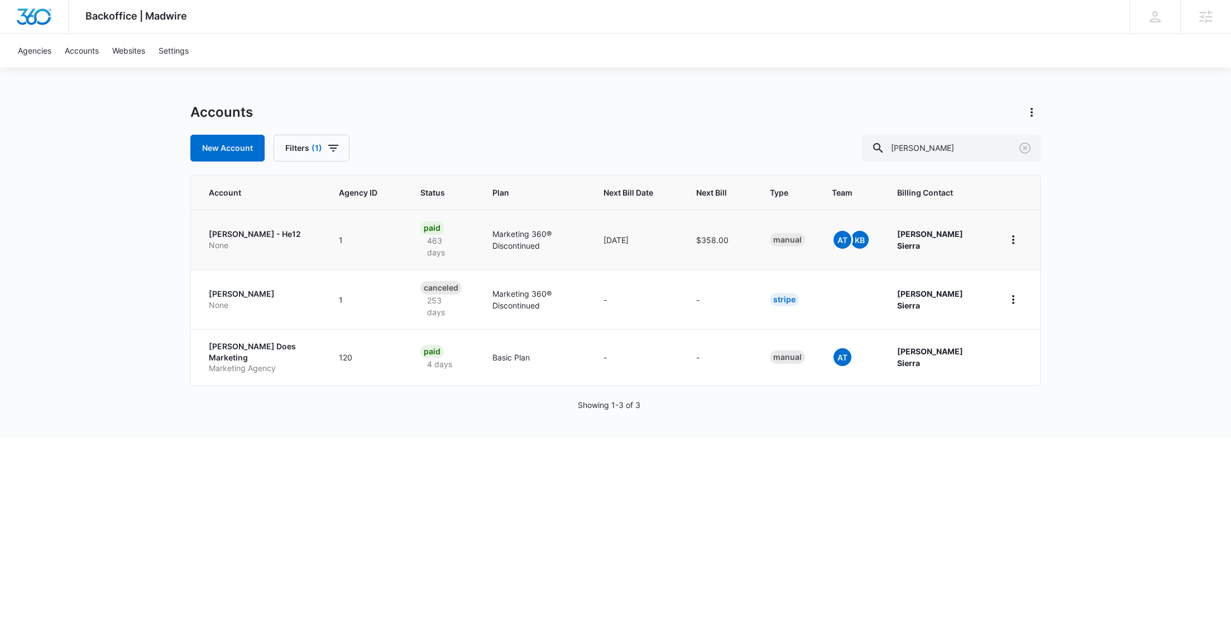
click at [272, 242] on p "None" at bounding box center [260, 245] width 103 height 11
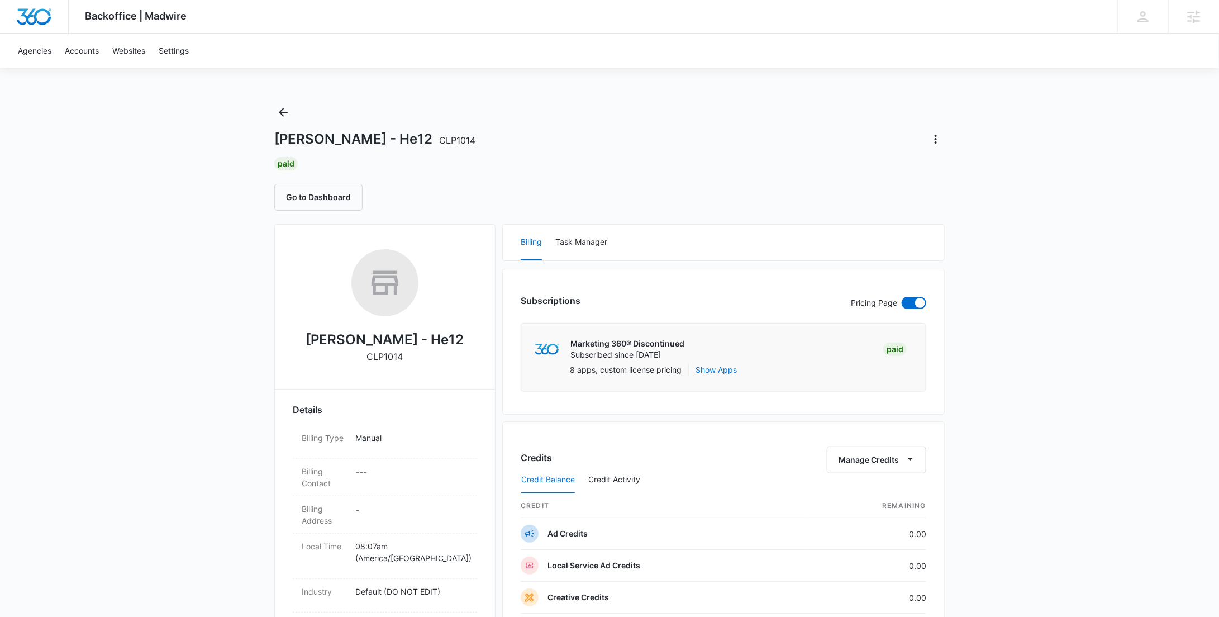
scroll to position [442, 0]
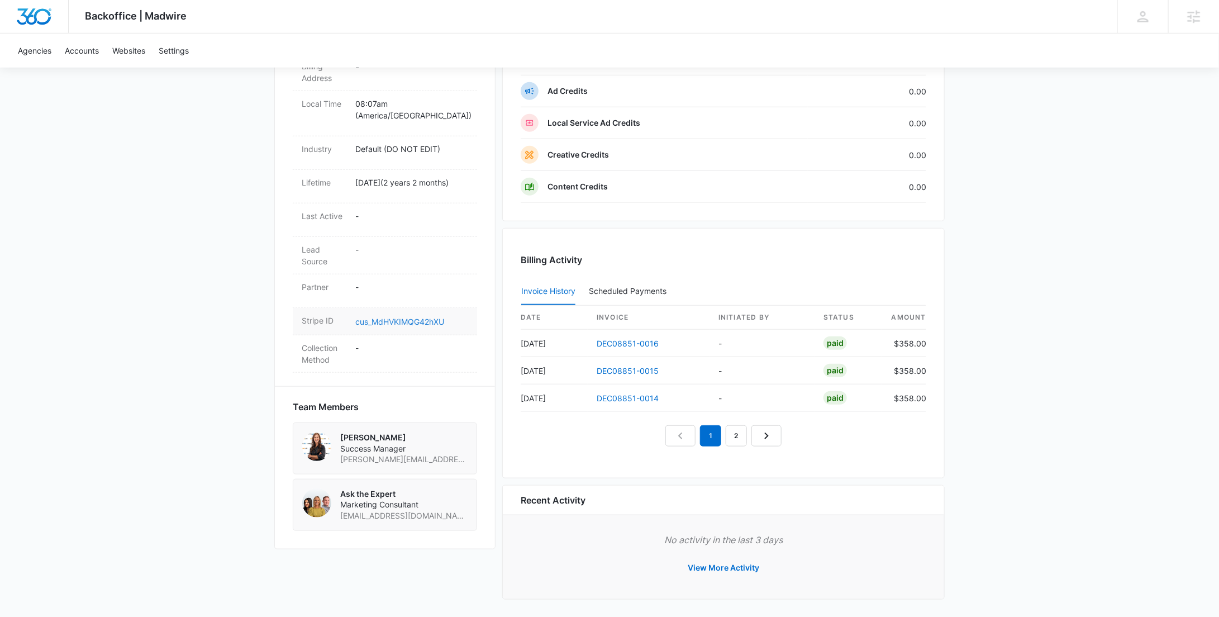
click at [402, 318] on link "cus_MdHVKIMQG42hXU" at bounding box center [399, 321] width 89 height 9
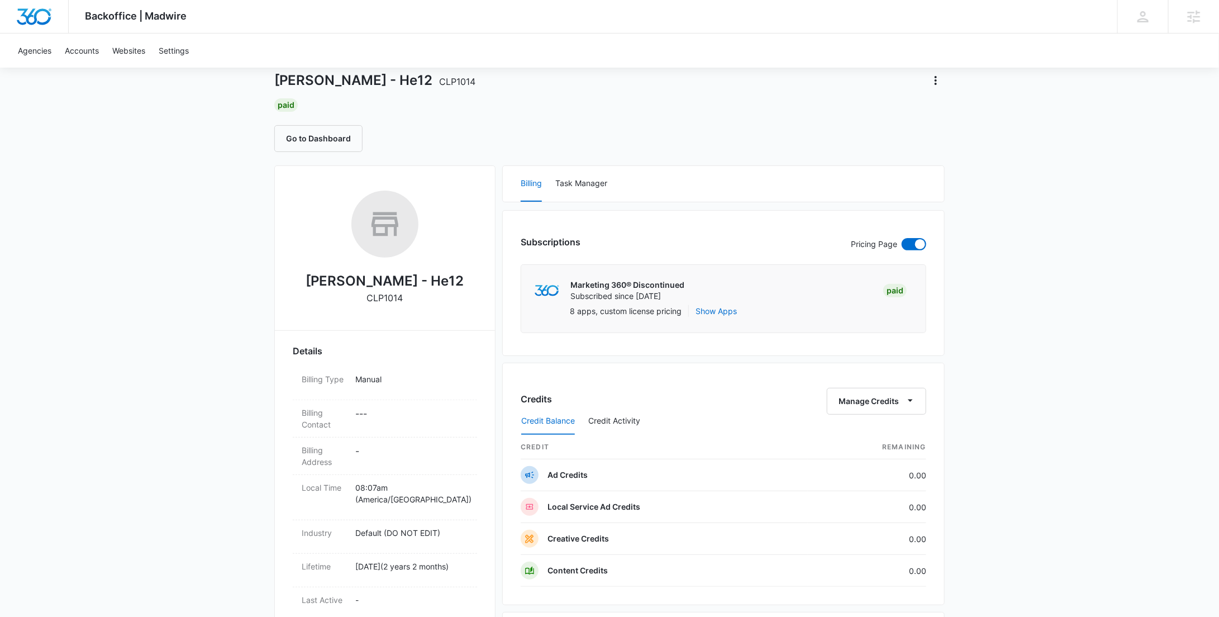
scroll to position [0, 0]
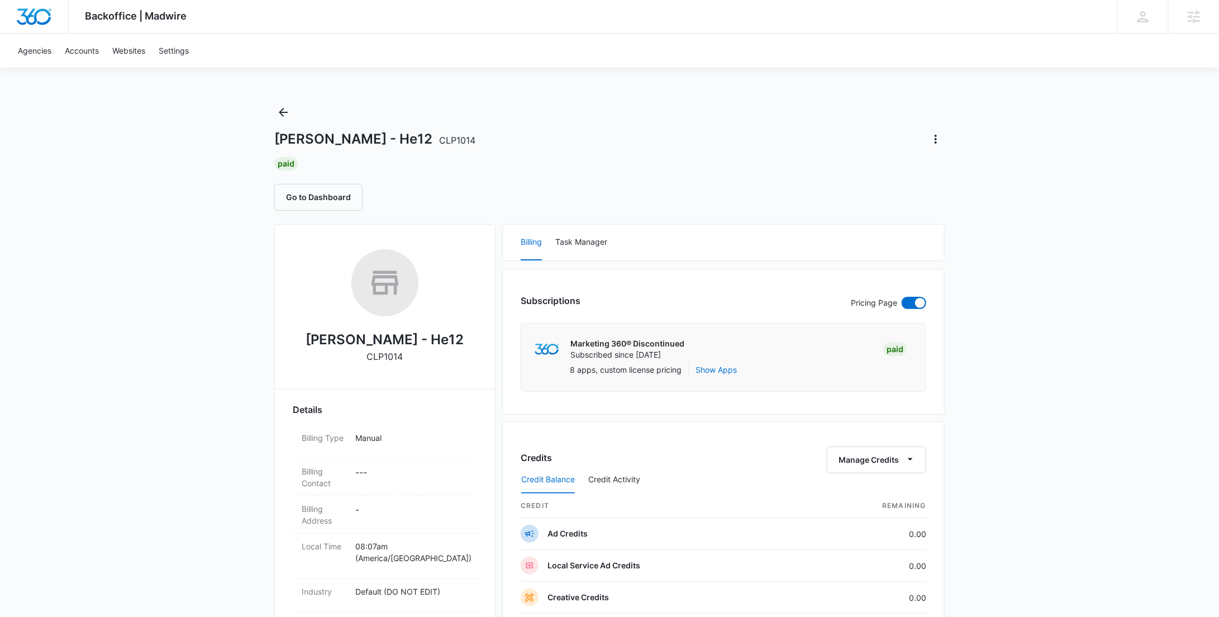
click at [393, 356] on p "CLP1014" at bounding box center [385, 356] width 36 height 13
copy p "CLP1014"
